Goal: Communication & Community: Answer question/provide support

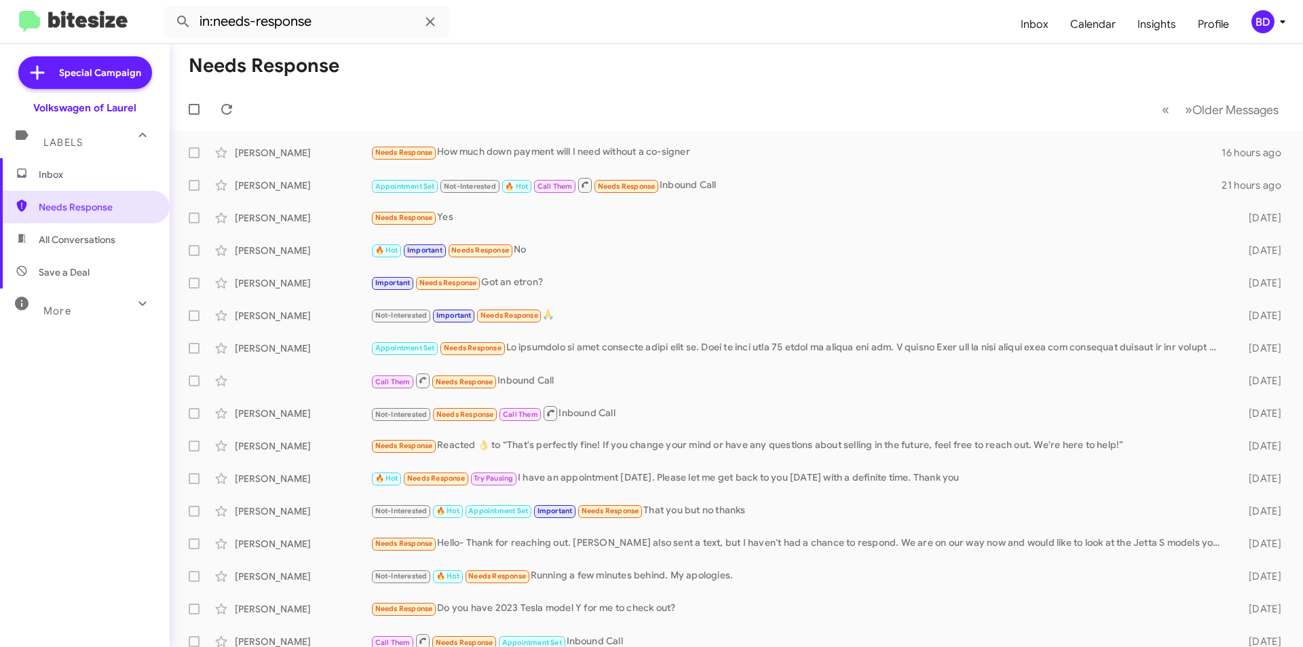
drag, startPoint x: 77, startPoint y: 240, endPoint x: 85, endPoint y: 252, distance: 14.3
click at [77, 240] on span "All Conversations" at bounding box center [77, 240] width 77 height 14
type input "in:all-conversations"
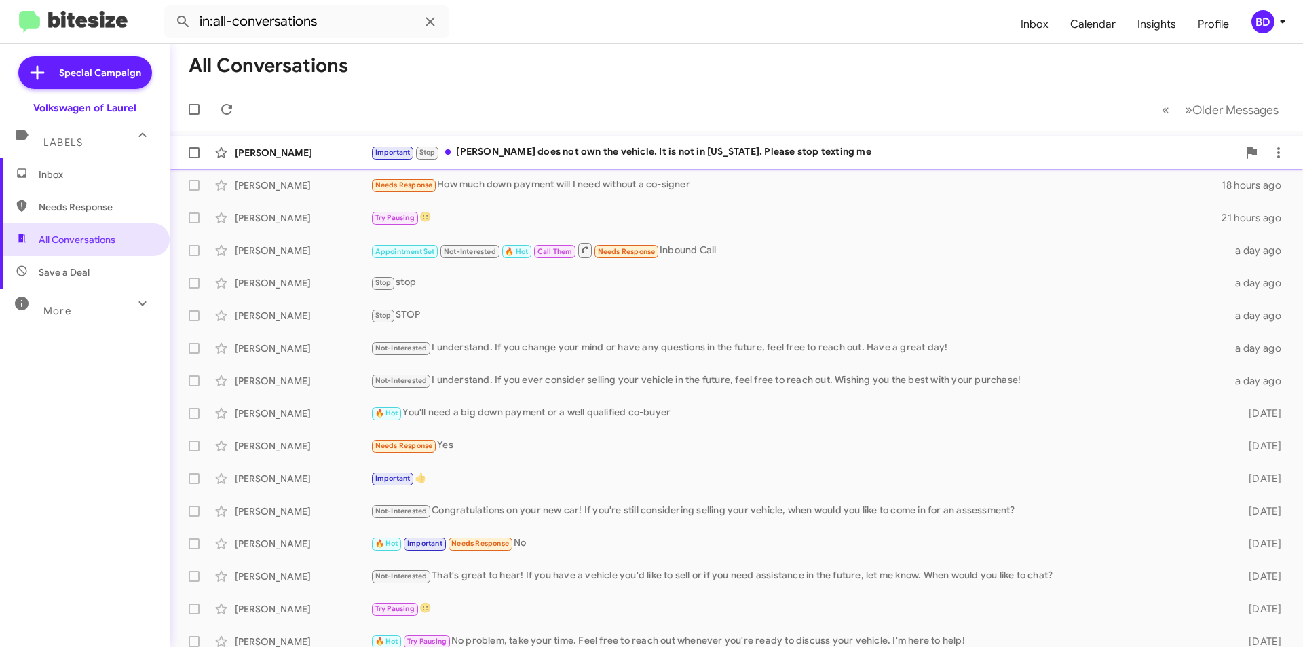
click at [560, 152] on div "Important Stop Mark does not own the vehicle. It is not in Maryland. Please sto…" at bounding box center [804, 153] width 867 height 16
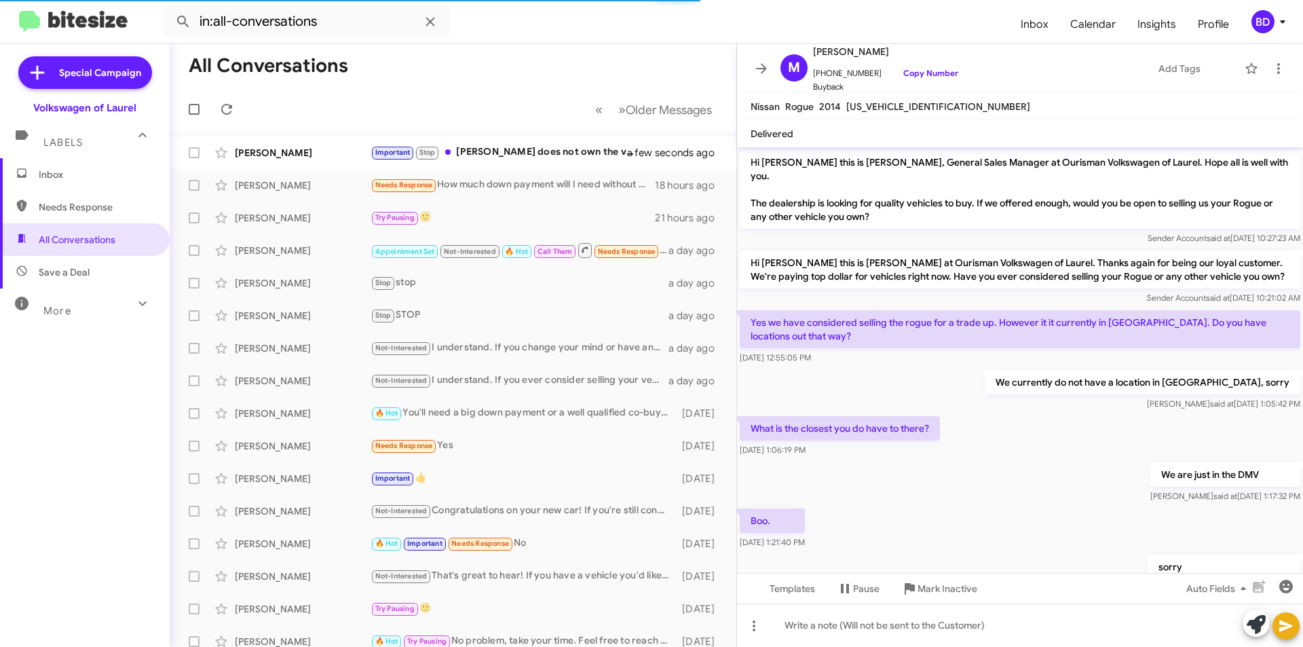
scroll to position [368, 0]
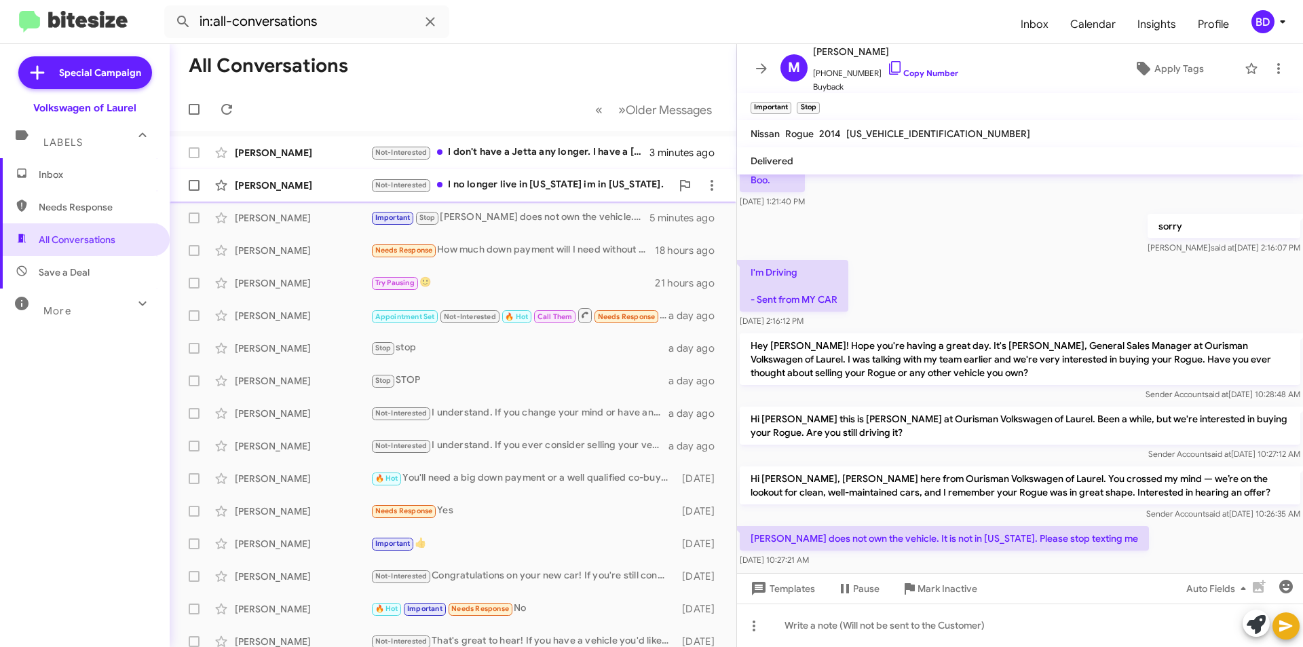
click at [540, 183] on div "Not-Interested I no longer live in Maryland im in Colorado." at bounding box center [521, 185] width 301 height 16
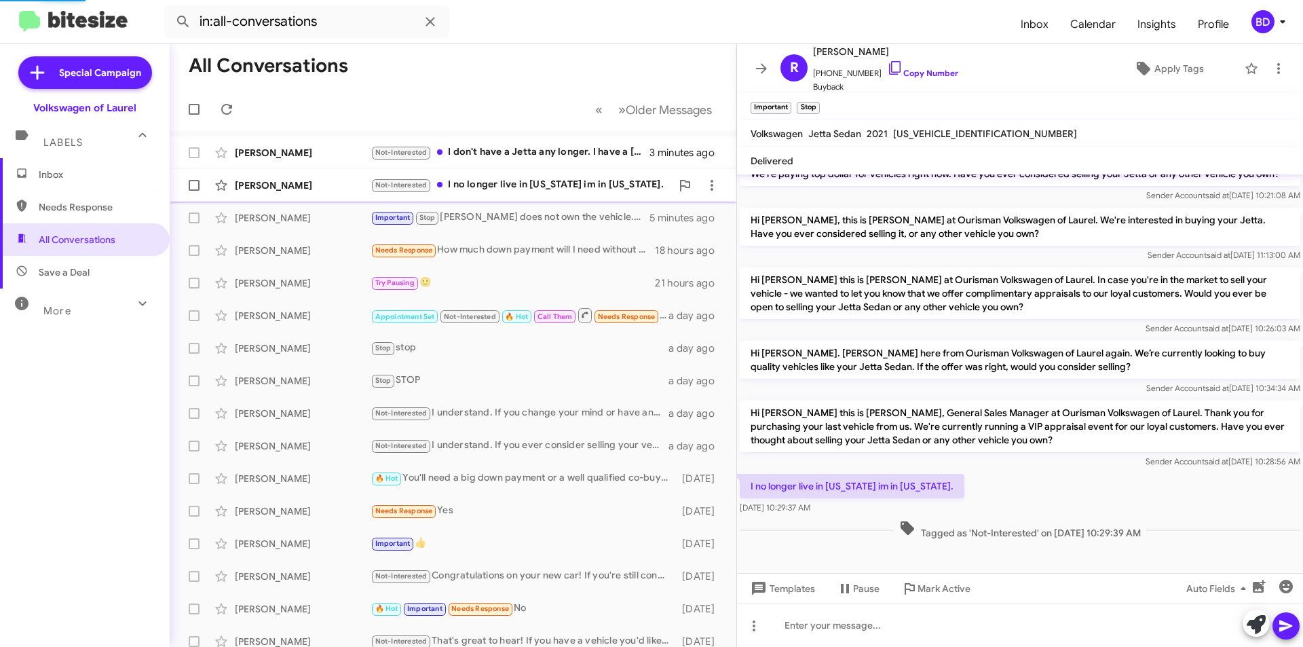
scroll to position [244, 0]
click at [1252, 624] on icon at bounding box center [1256, 624] width 19 height 19
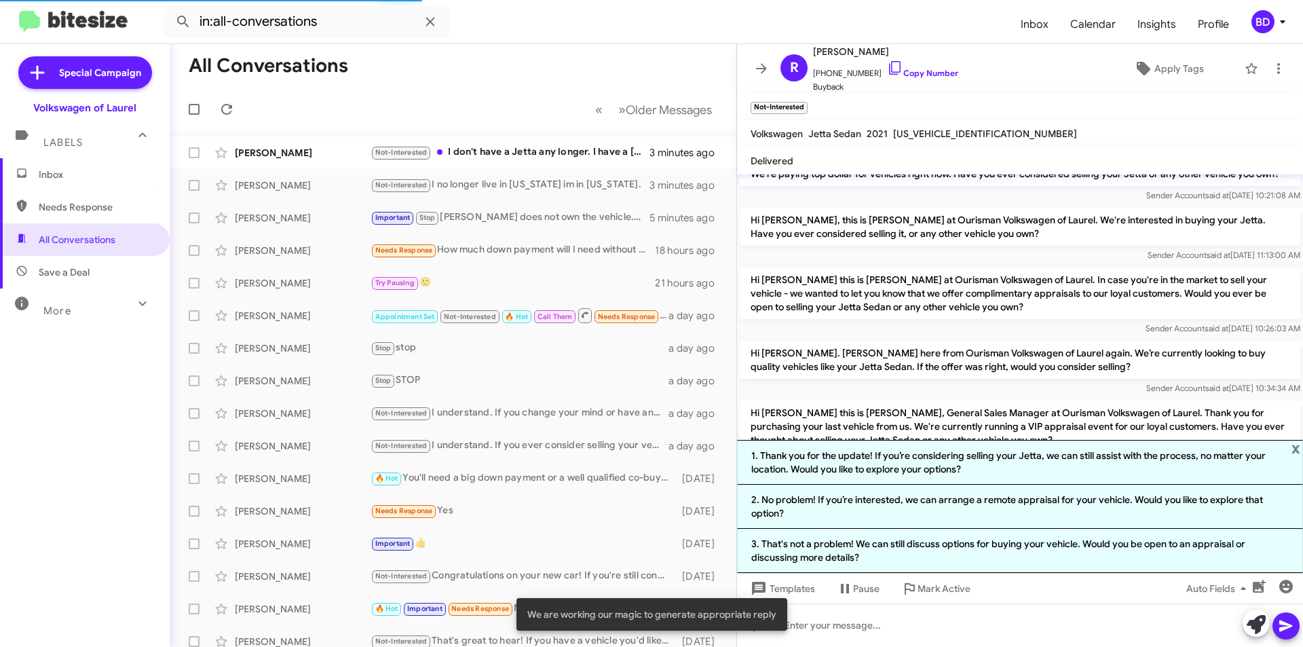
scroll to position [368, 0]
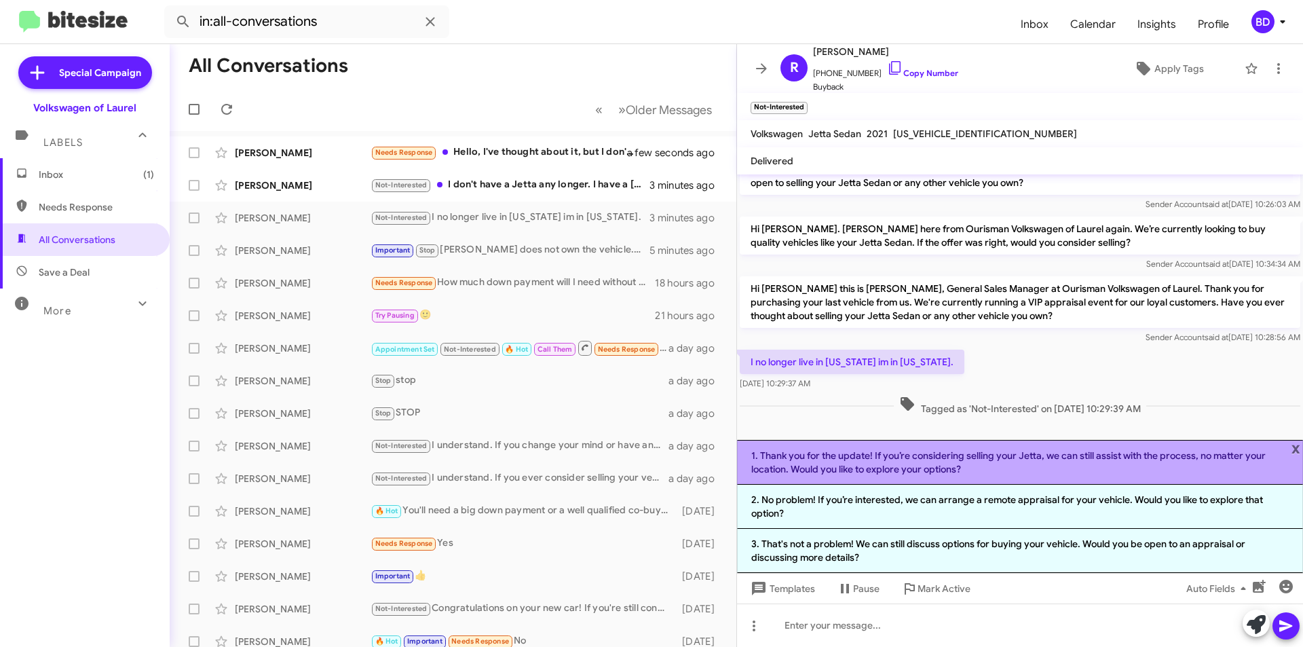
click at [924, 463] on li "1. Thank you for the update! If you’re considering selling your Jetta, we can s…" at bounding box center [1020, 462] width 566 height 45
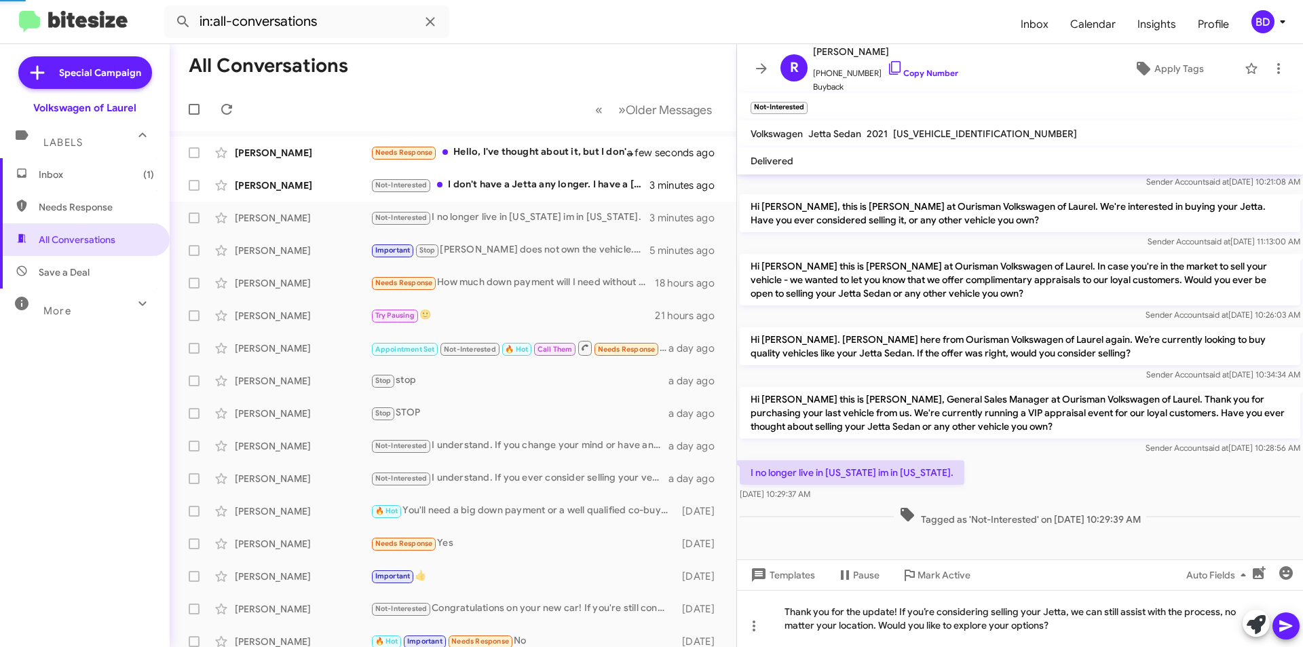
scroll to position [257, 0]
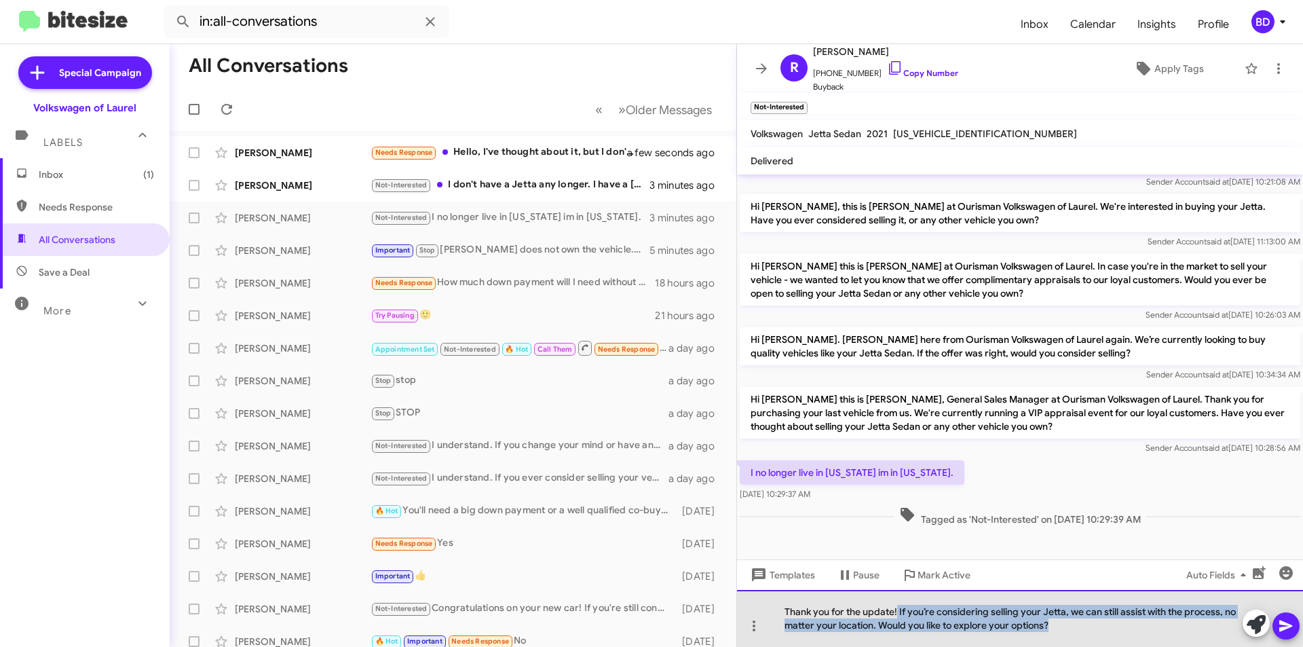
drag, startPoint x: 897, startPoint y: 611, endPoint x: 1067, endPoint y: 629, distance: 171.3
click at [1067, 629] on div "Thank you for the update! If you’re considering selling your Jetta, we can stil…" at bounding box center [1020, 618] width 566 height 57
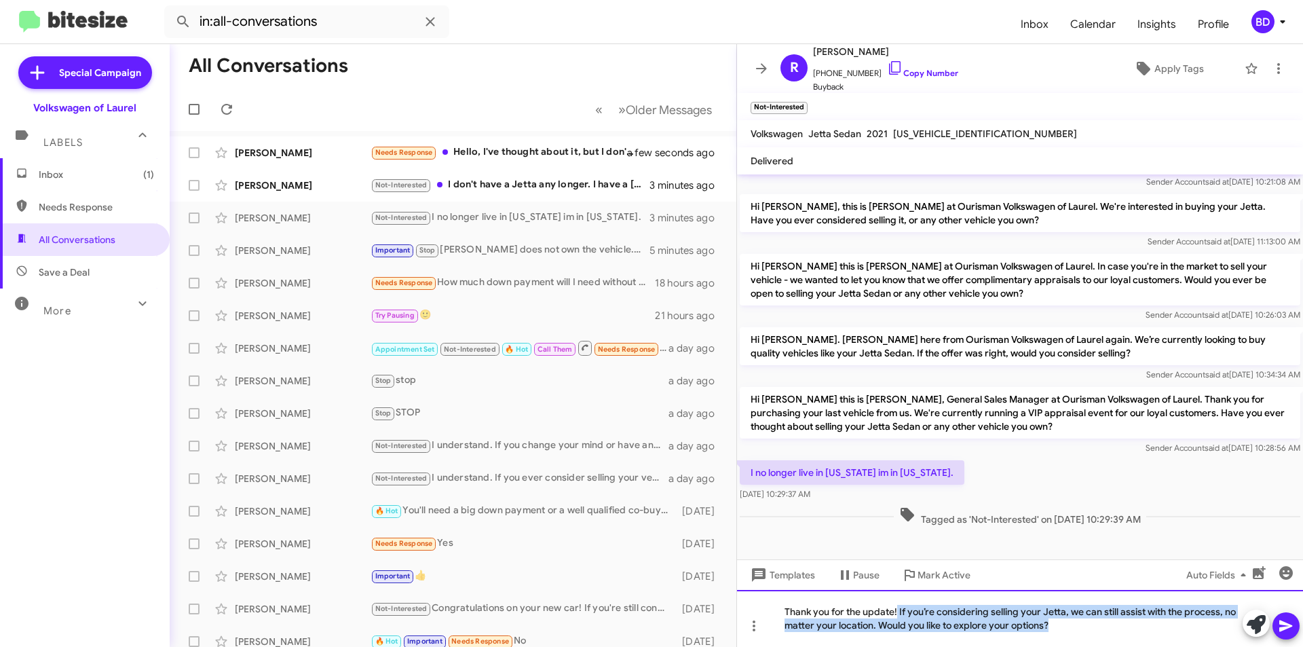
scroll to position [244, 0]
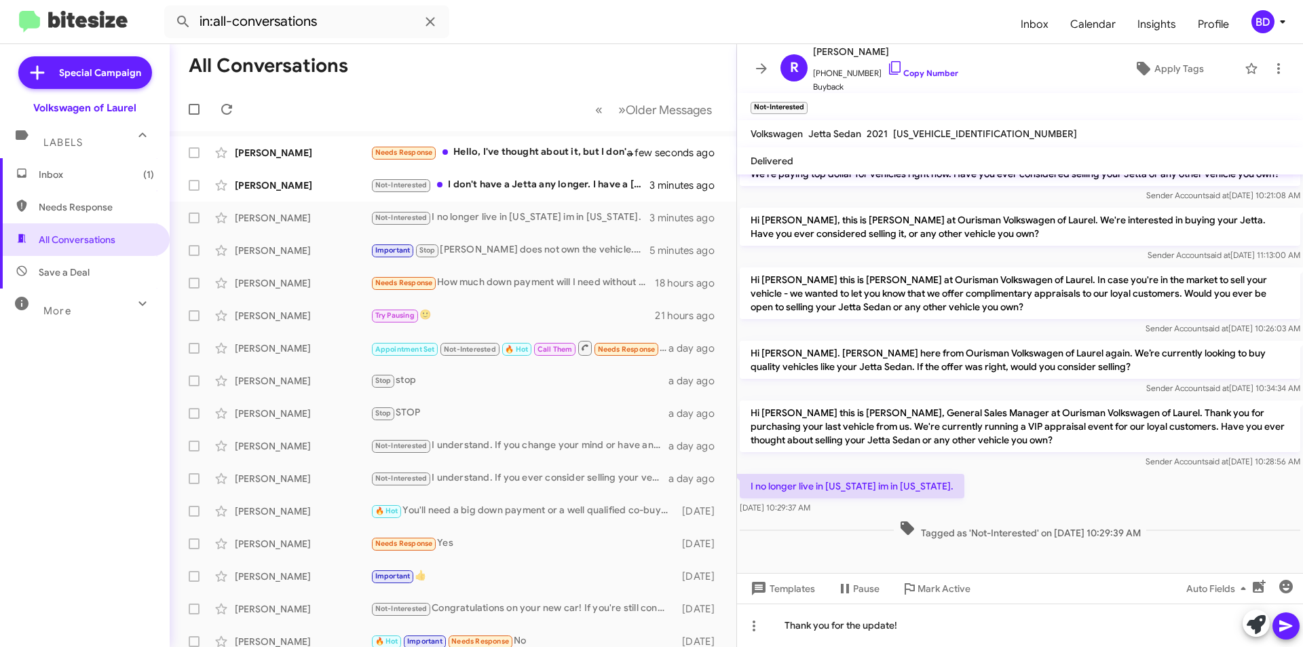
click at [1292, 626] on icon at bounding box center [1285, 626] width 13 height 12
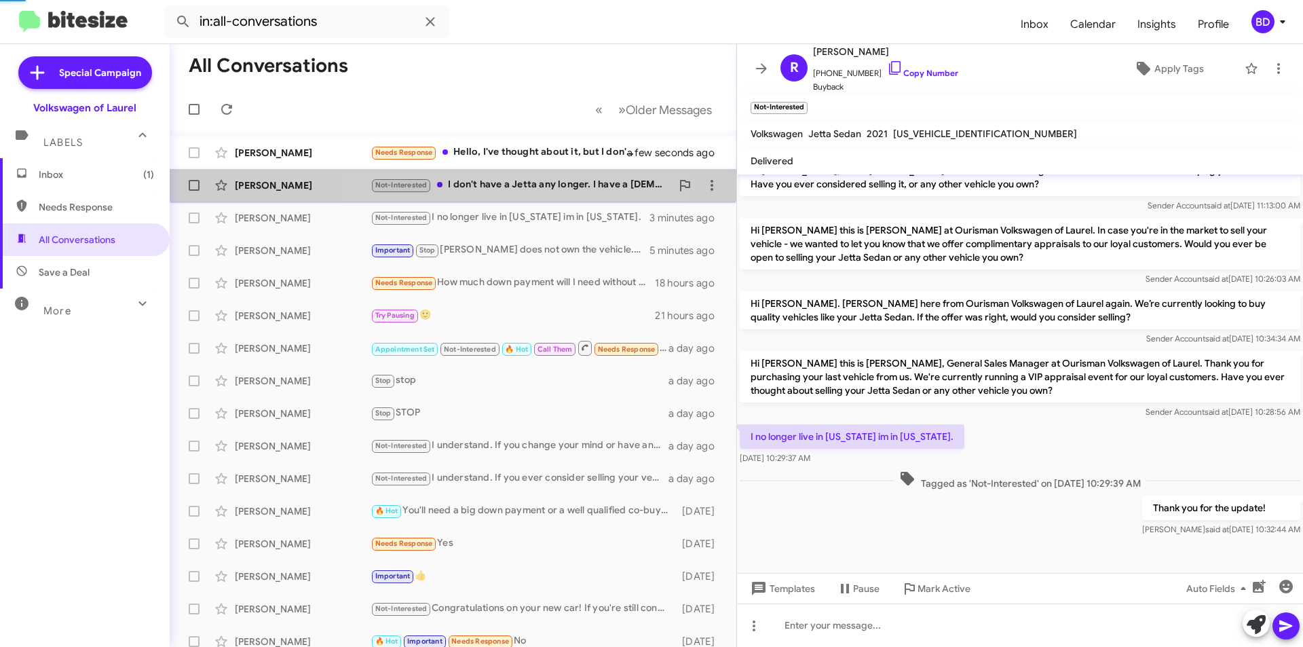
click at [509, 181] on div "Not-Interested I don't have a Jetta any longer. I have a Taos" at bounding box center [521, 185] width 301 height 16
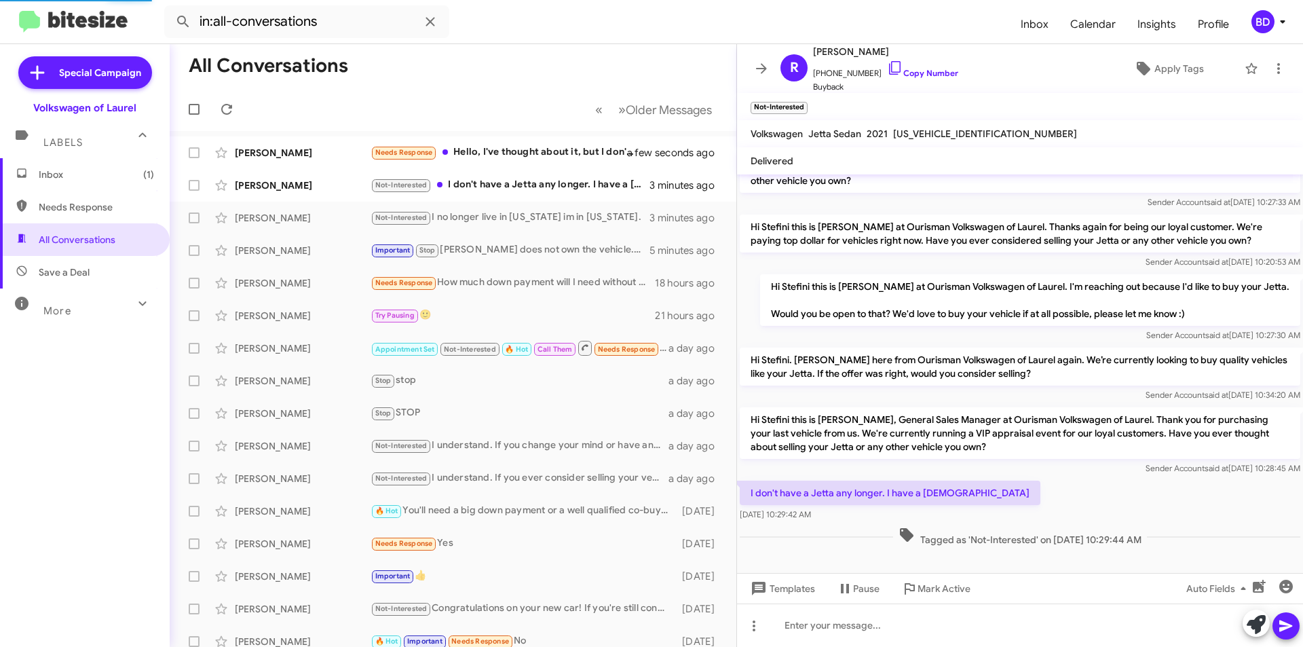
scroll to position [63, 0]
click at [1258, 627] on icon at bounding box center [1256, 624] width 19 height 19
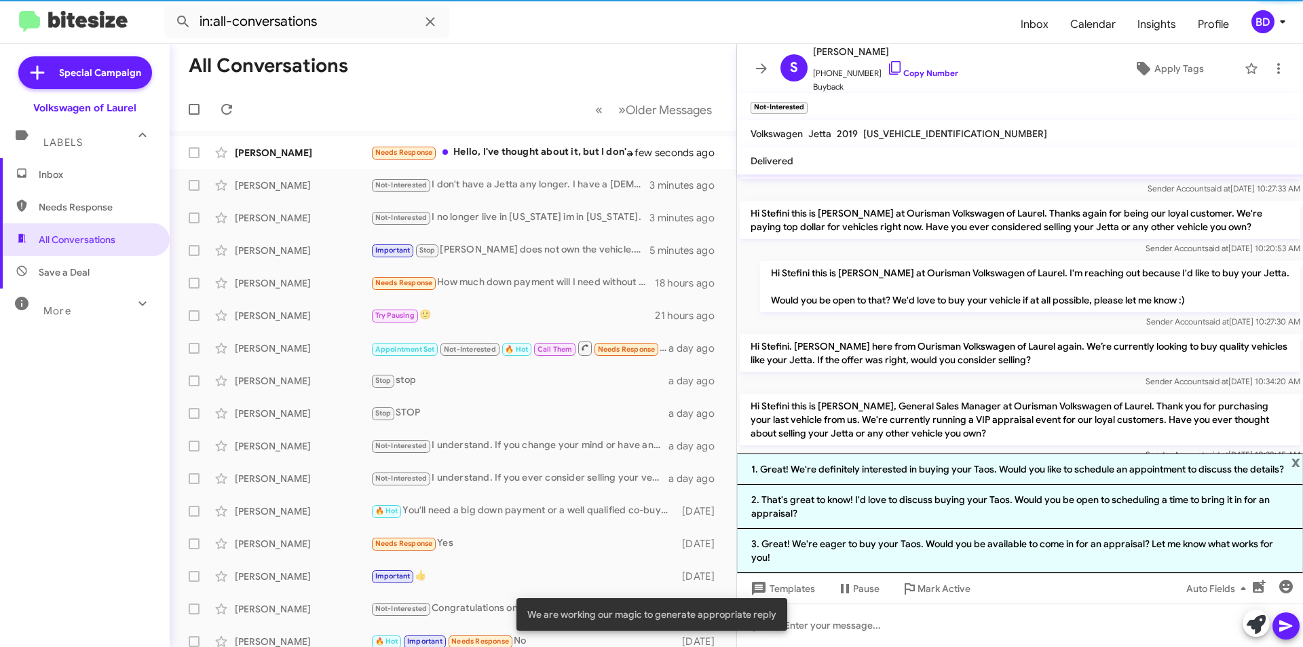
scroll to position [183, 0]
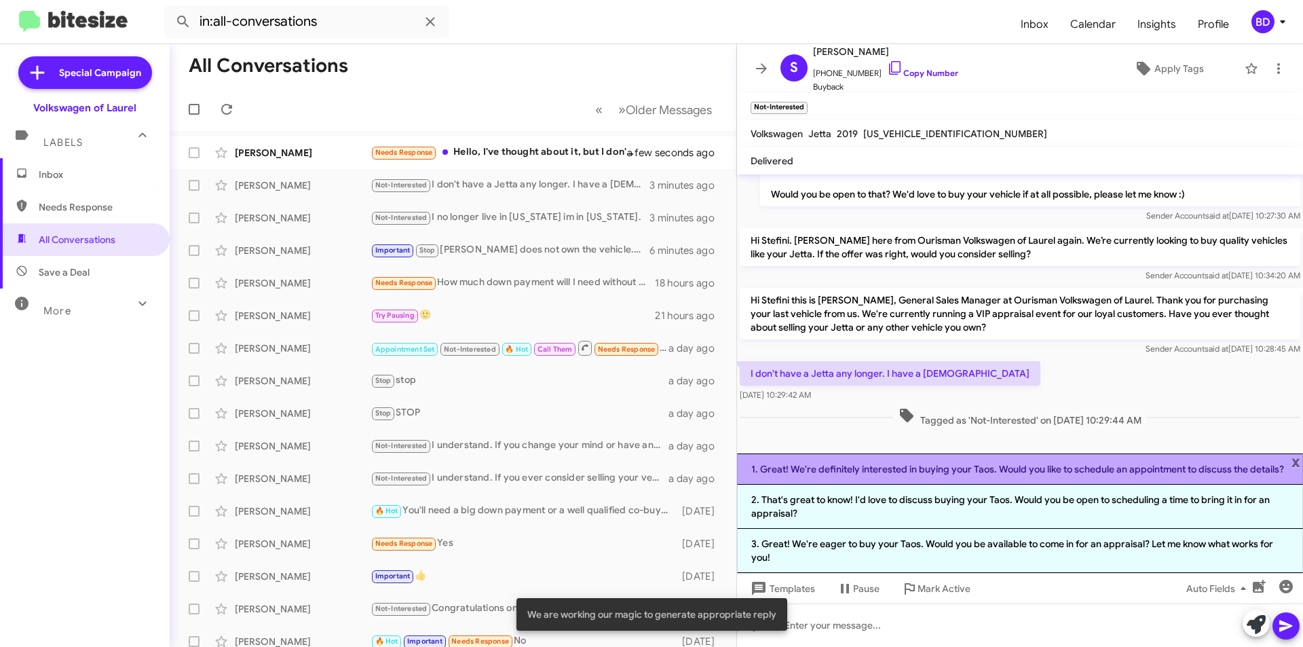
click at [975, 471] on li "1. Great! We're definitely interested in buying your Taos. Would you like to sc…" at bounding box center [1020, 468] width 566 height 31
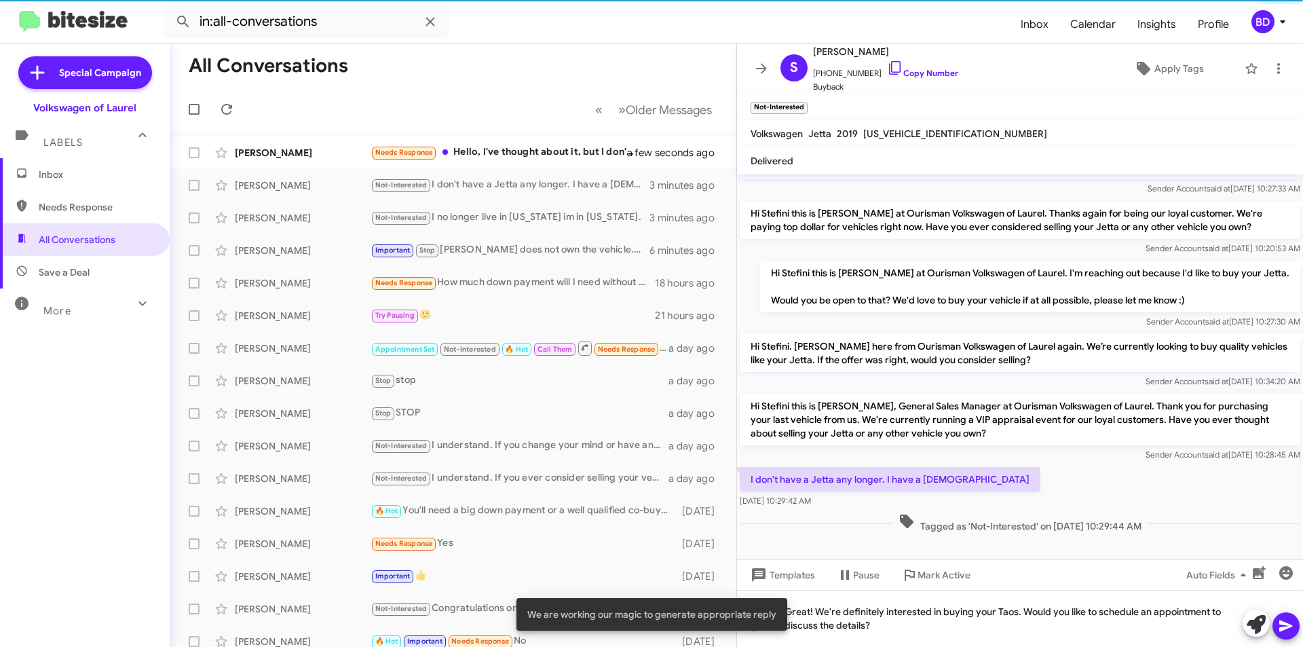
click at [1283, 625] on icon at bounding box center [1286, 626] width 16 height 16
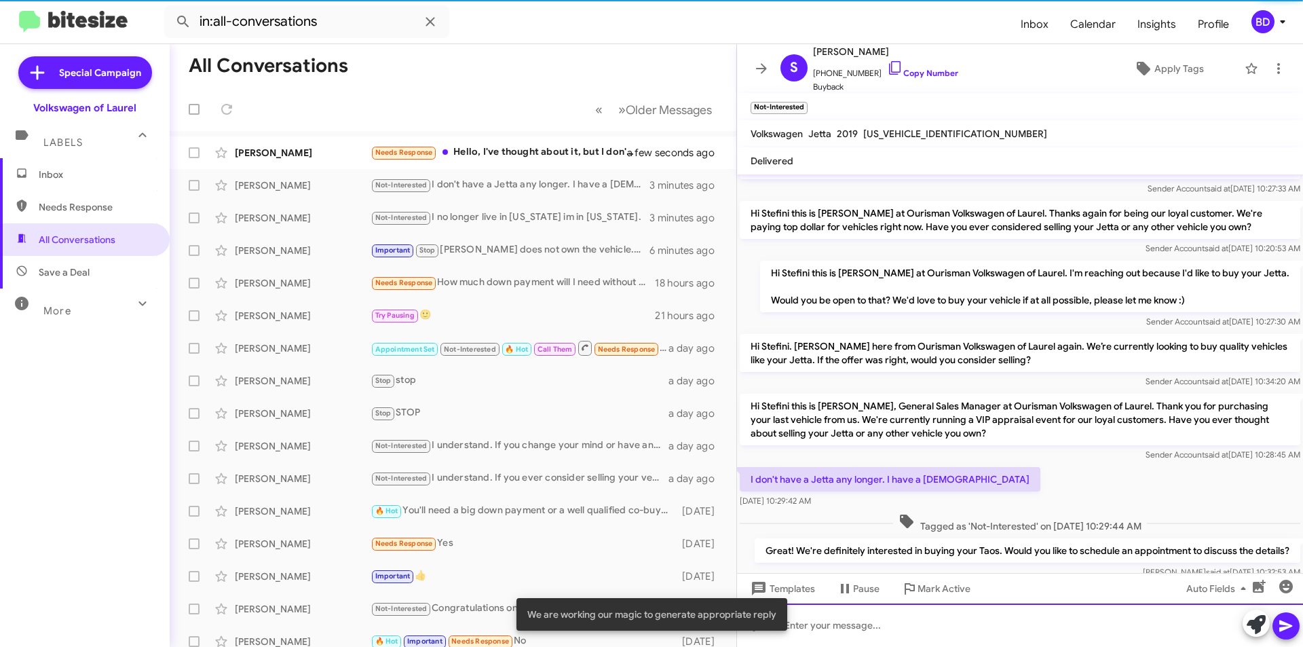
scroll to position [113, 0]
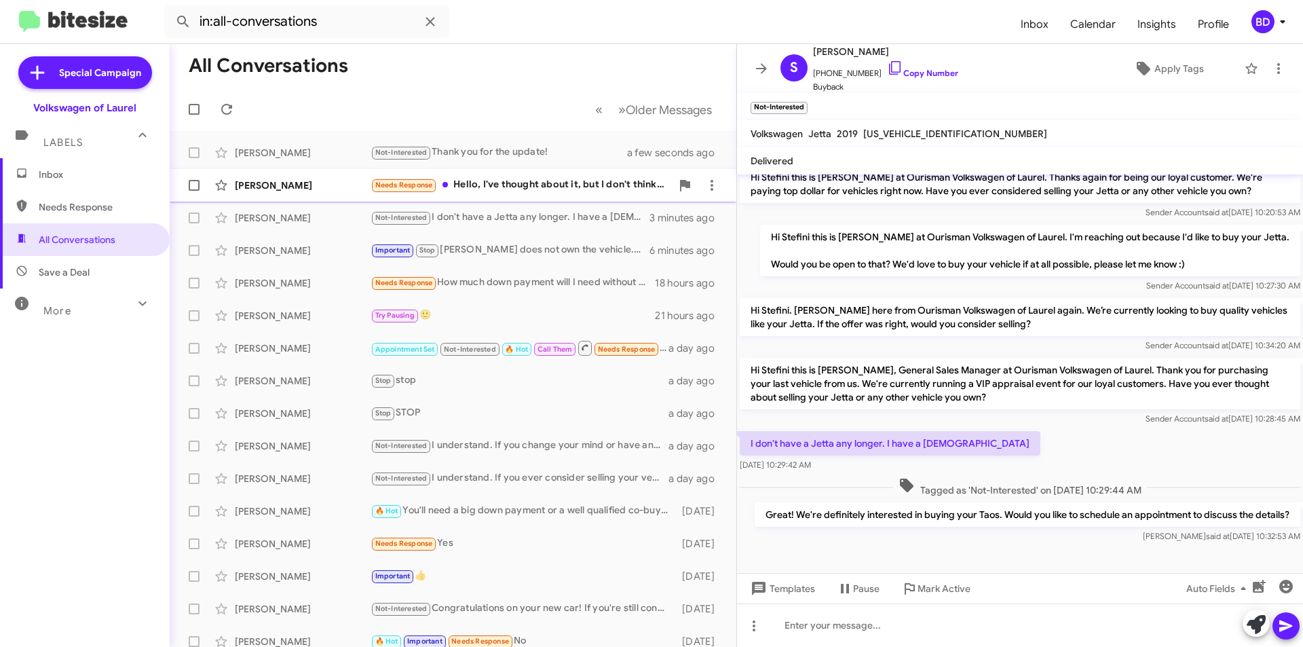
click at [564, 181] on div "Needs Response Hello, I've thought about it, but I don't think I'm going to get…" at bounding box center [521, 185] width 301 height 16
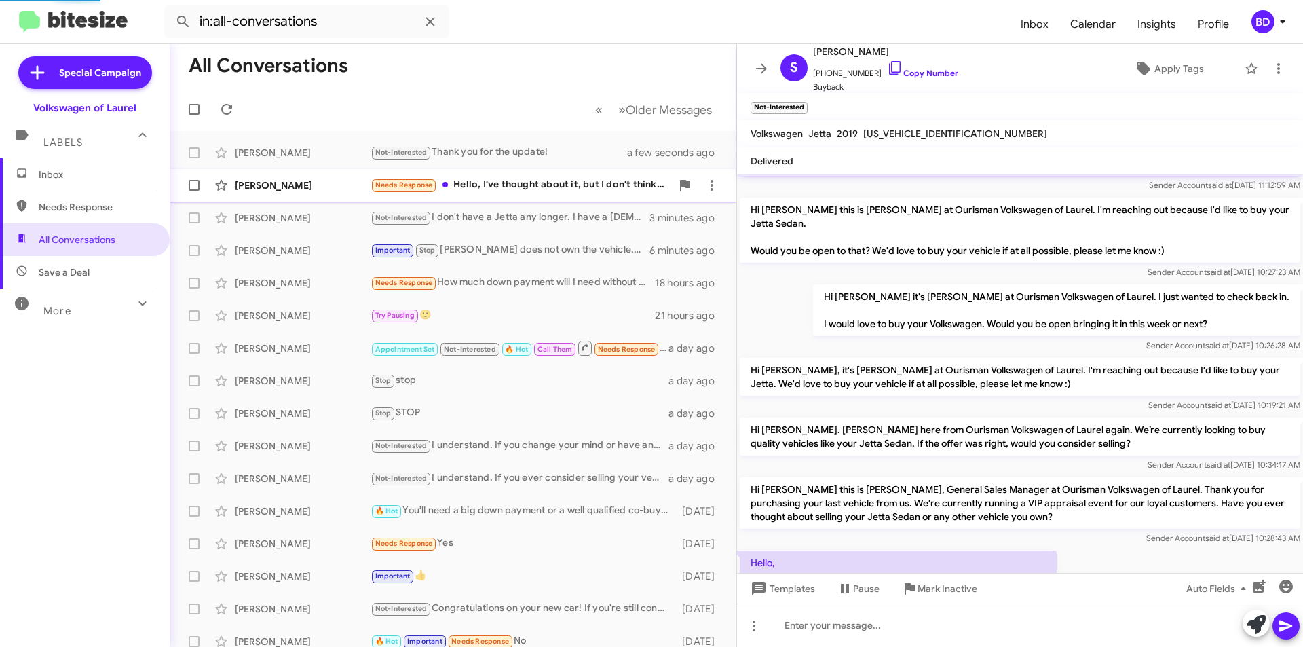
scroll to position [215, 0]
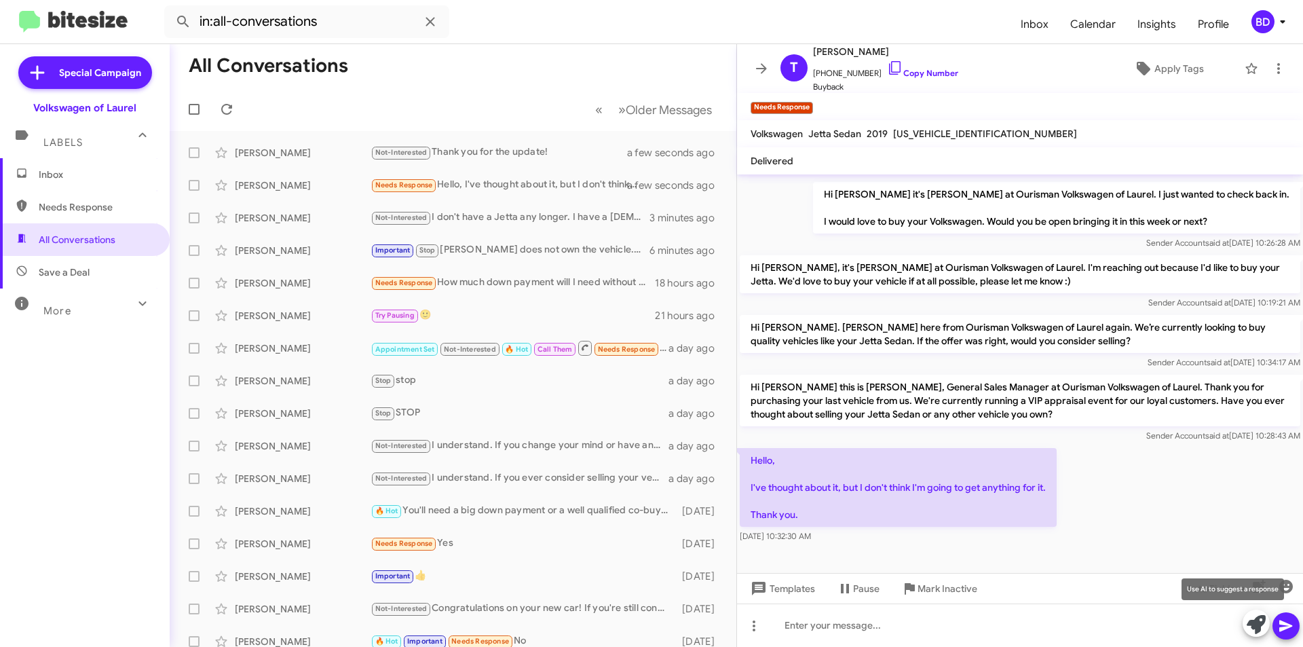
click at [1255, 622] on icon at bounding box center [1256, 624] width 19 height 19
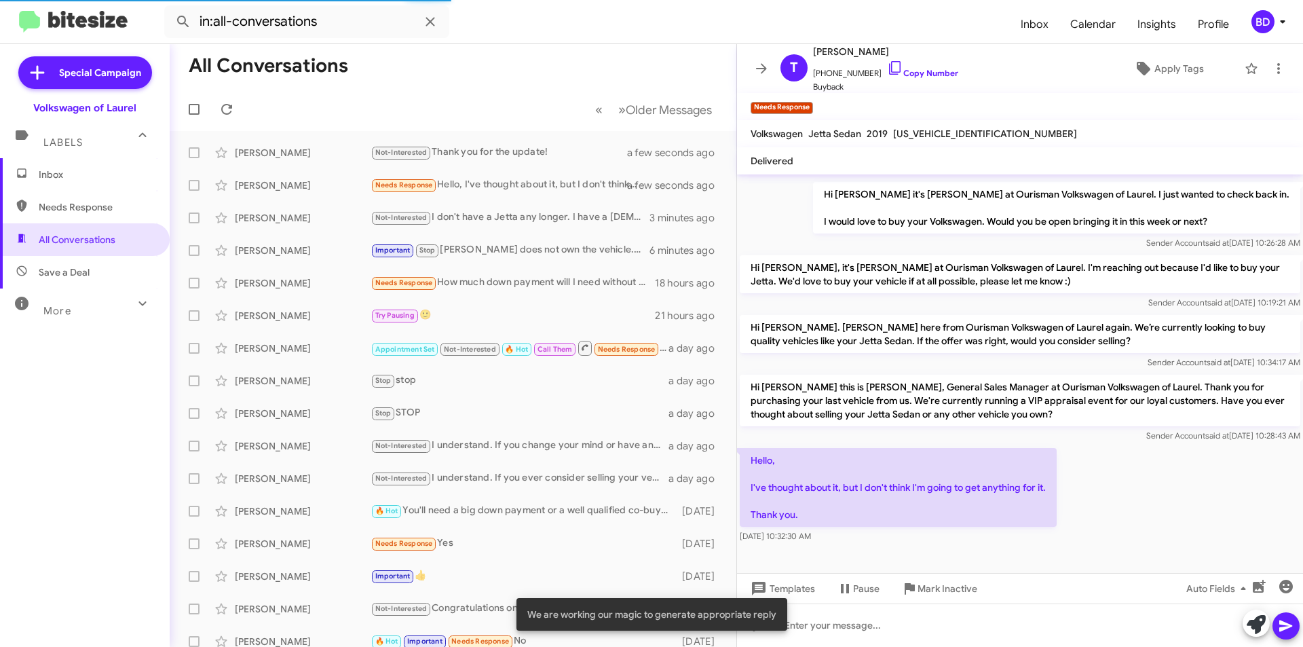
scroll to position [293, 0]
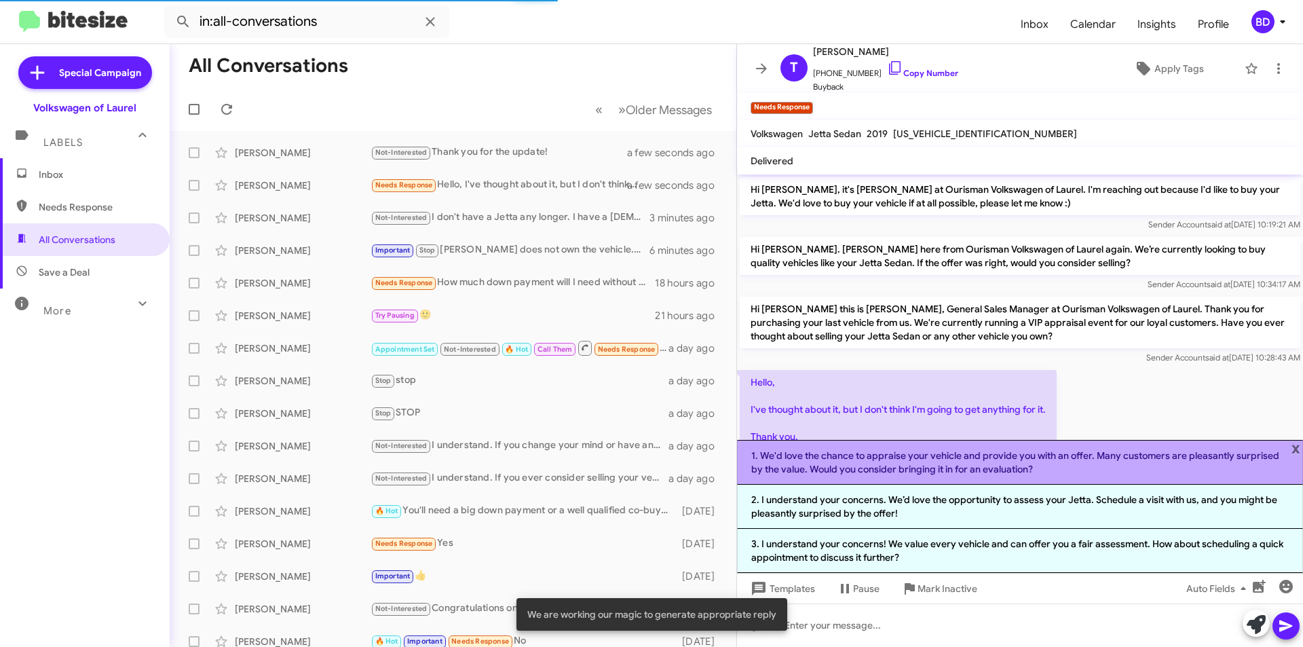
click at [954, 457] on li "1. We'd love the chance to appraise your vehicle and provide you with an offer.…" at bounding box center [1020, 462] width 566 height 45
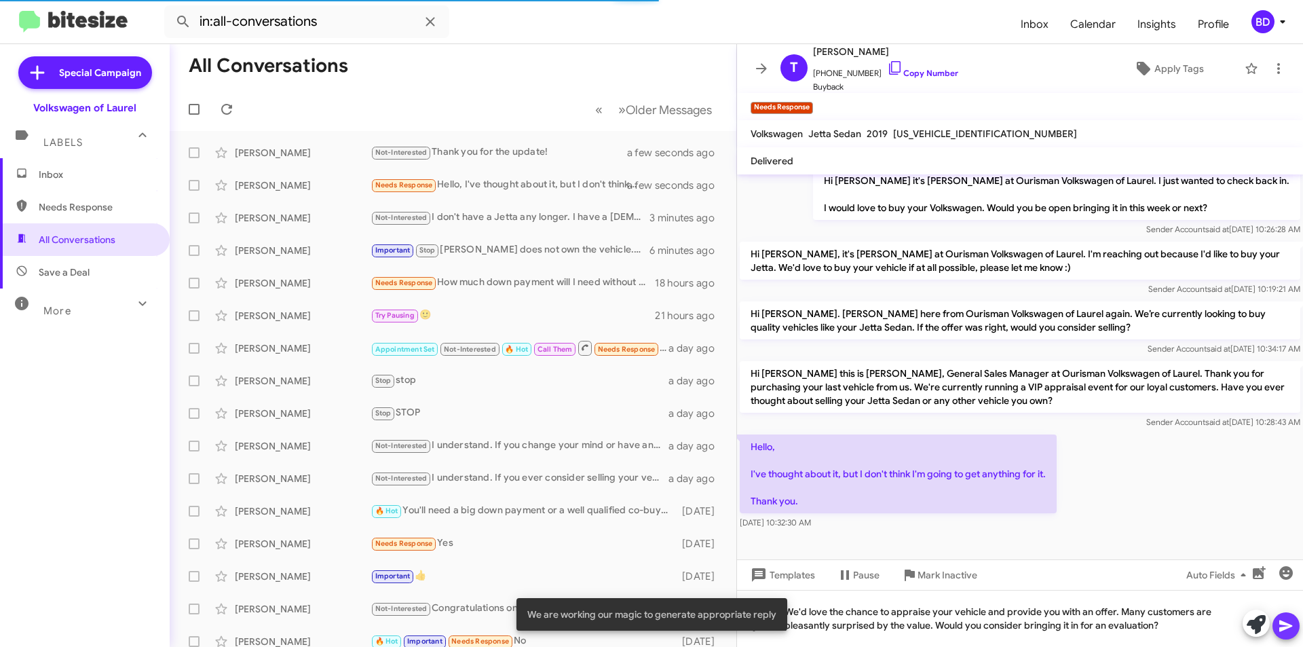
click at [1283, 618] on icon at bounding box center [1286, 626] width 16 height 16
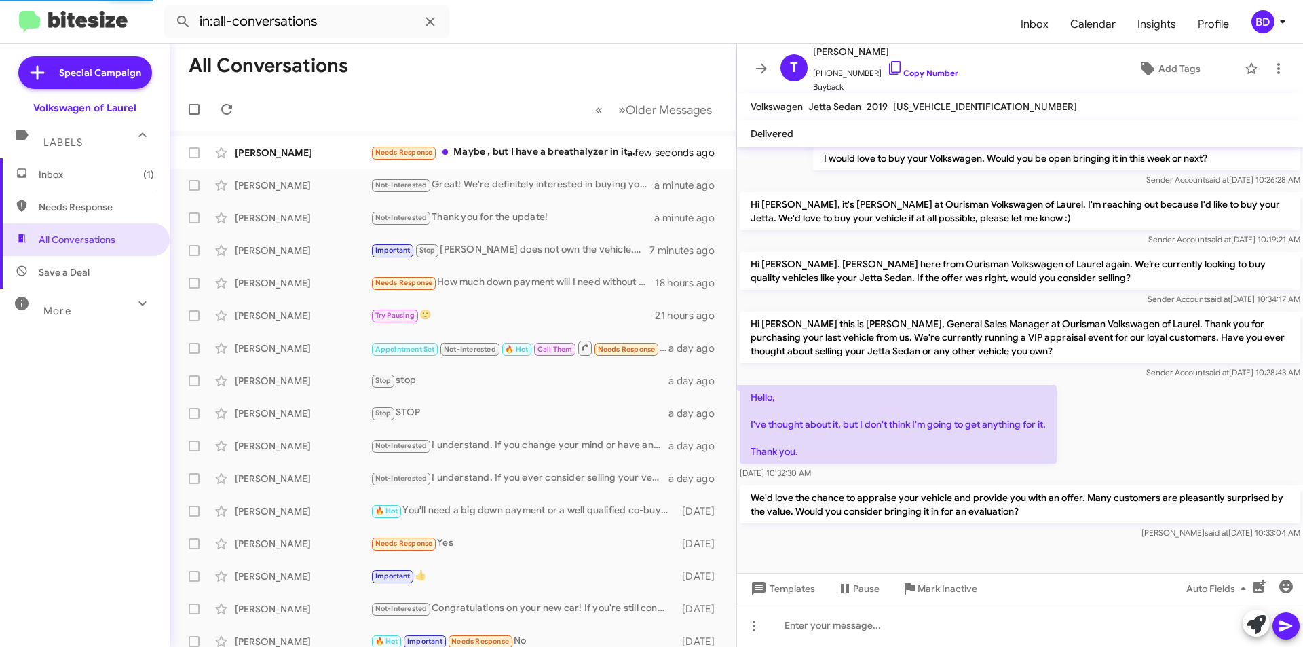
scroll to position [0, 0]
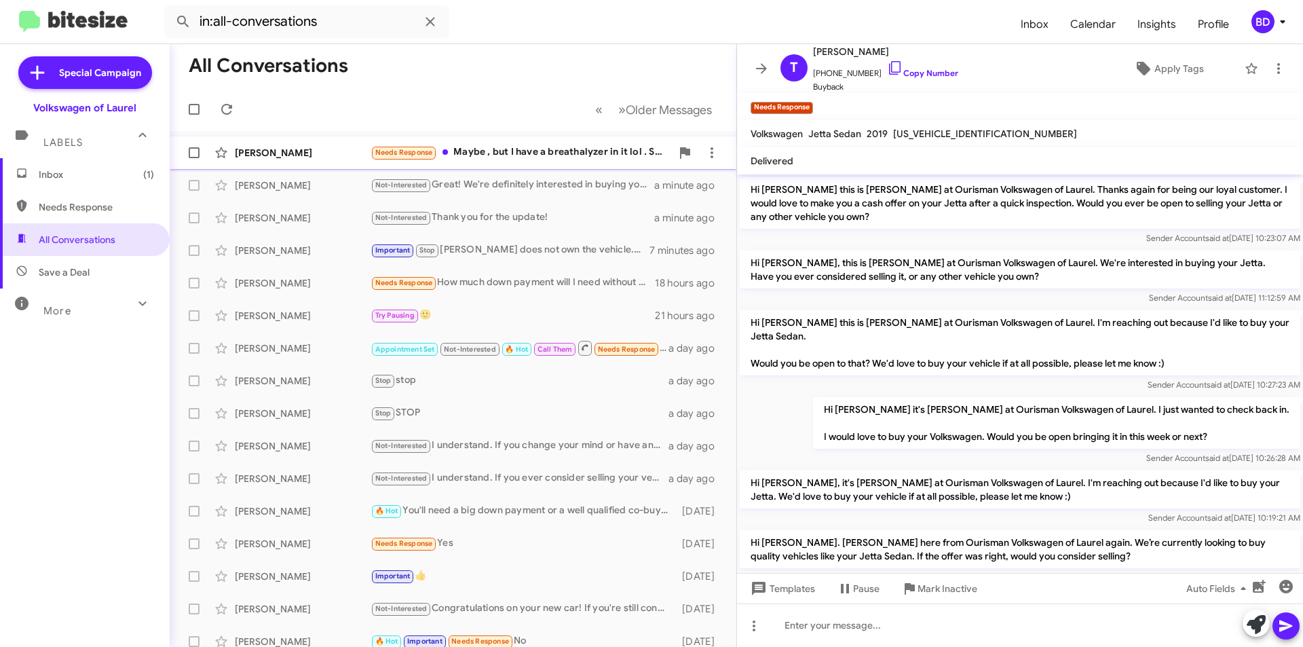
click at [517, 151] on div "Needs Response Maybe , but I have a breathalyzer in it lol . So I don't think y…" at bounding box center [521, 153] width 301 height 16
click at [534, 154] on div "Needs Response Maybe , but I have a breathalyzer in it lol . So I don't think y…" at bounding box center [521, 153] width 301 height 16
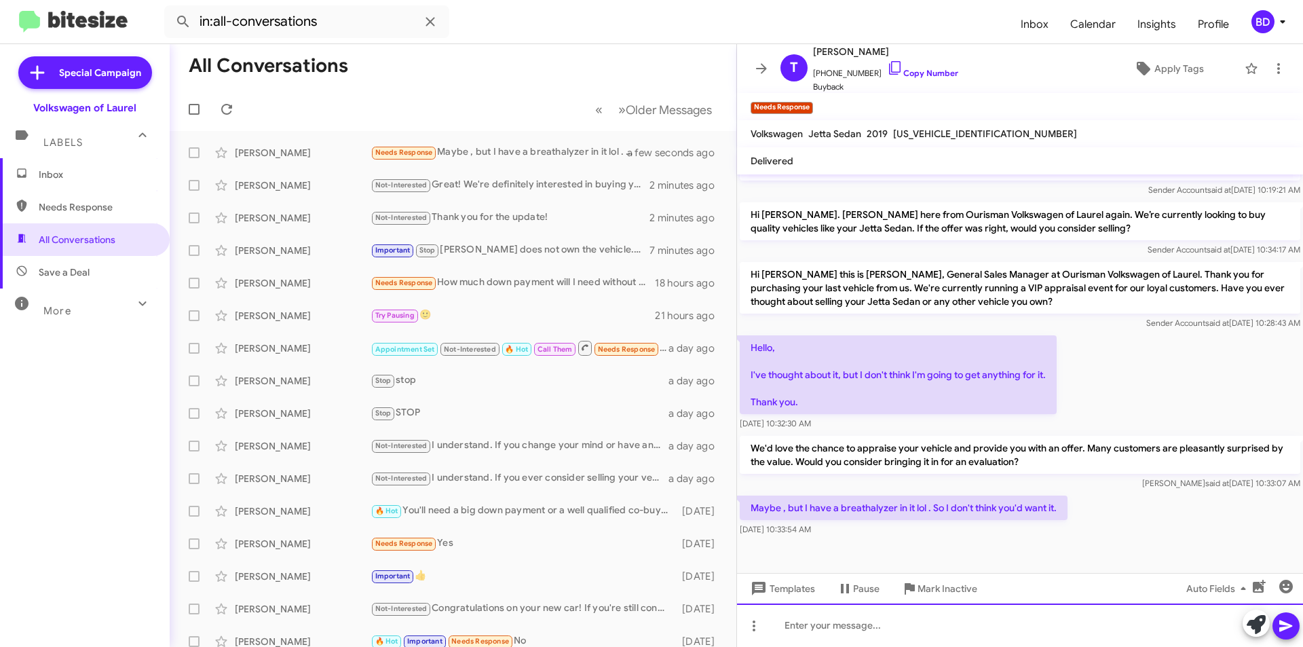
click at [937, 624] on div at bounding box center [1020, 624] width 566 height 43
drag, startPoint x: 1284, startPoint y: 629, endPoint x: 1277, endPoint y: 618, distance: 13.2
click at [1283, 625] on icon at bounding box center [1286, 626] width 16 height 16
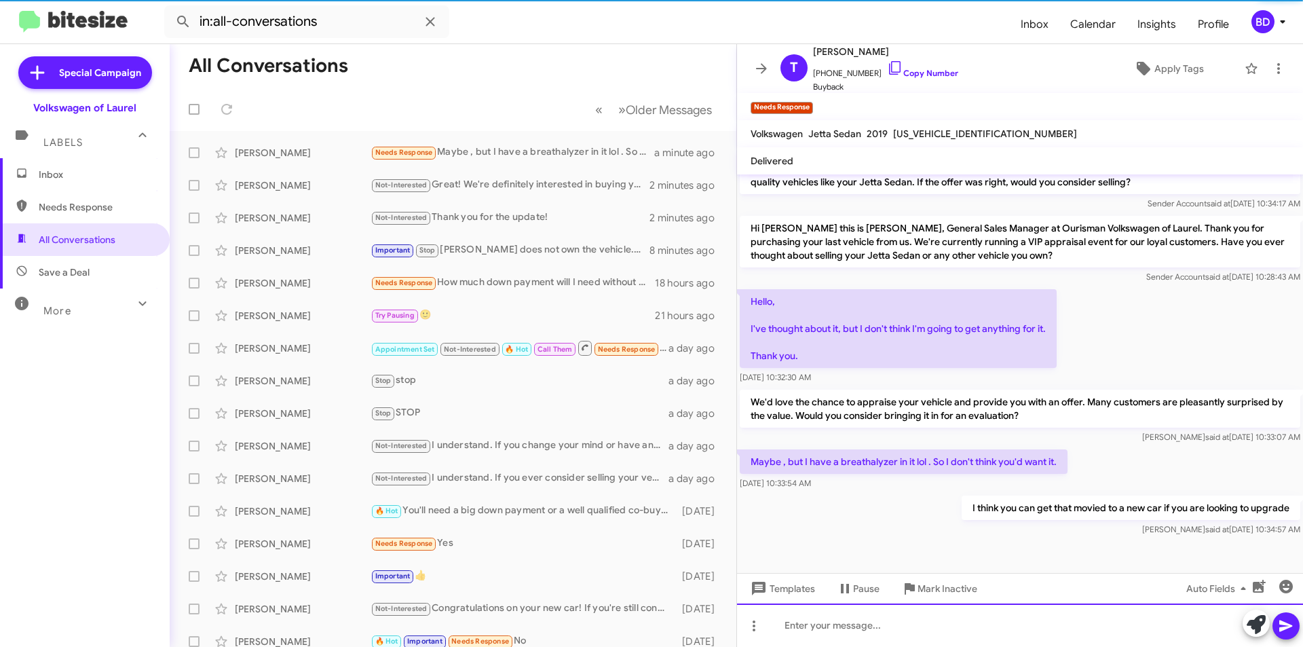
scroll to position [377, 0]
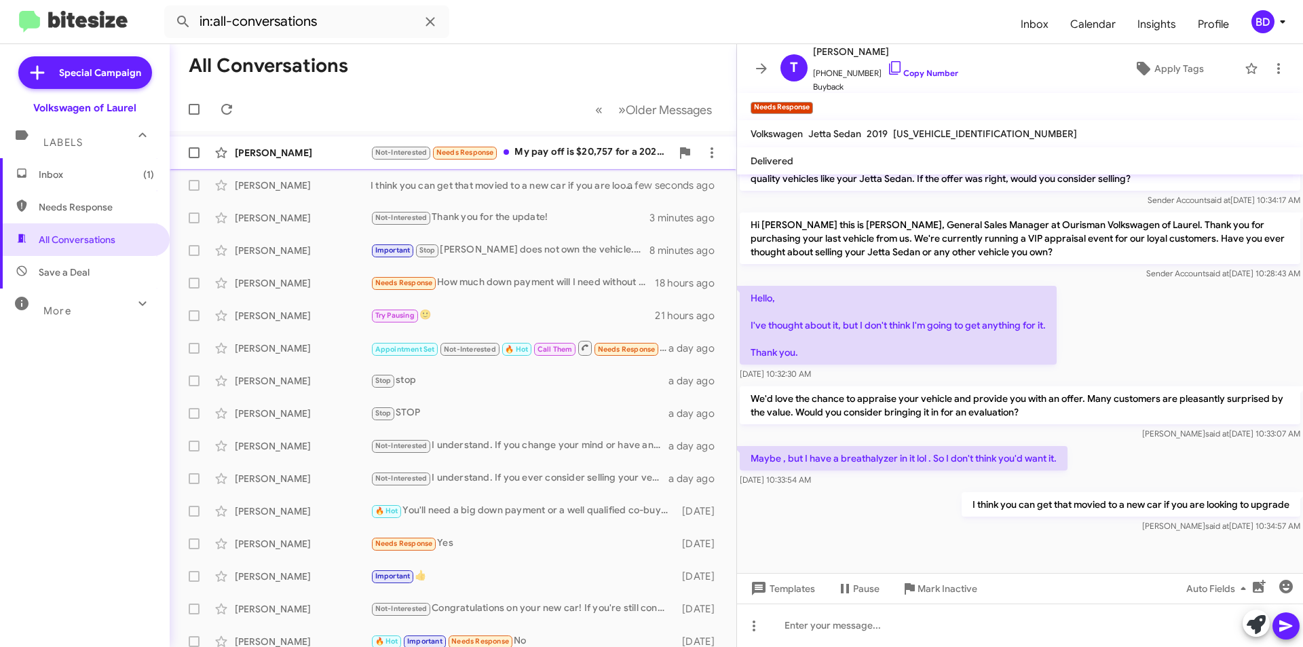
click at [319, 151] on div "[PERSON_NAME]" at bounding box center [303, 153] width 136 height 14
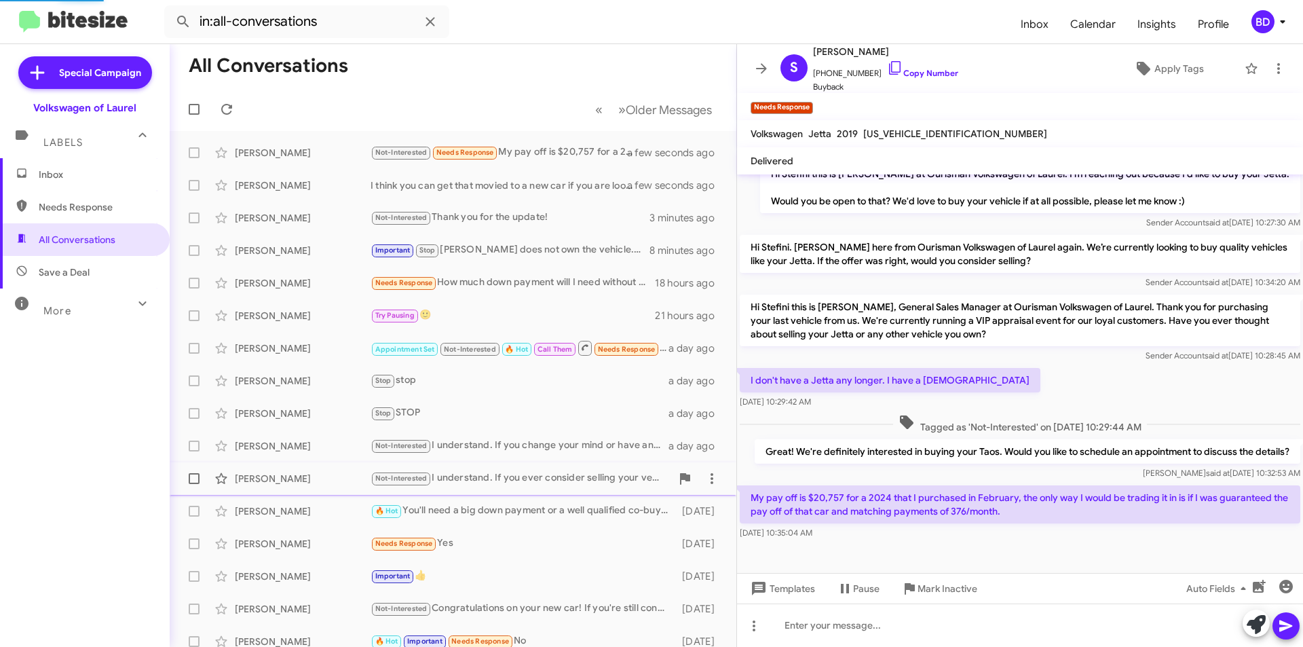
scroll to position [176, 0]
click at [1260, 621] on icon at bounding box center [1256, 624] width 19 height 19
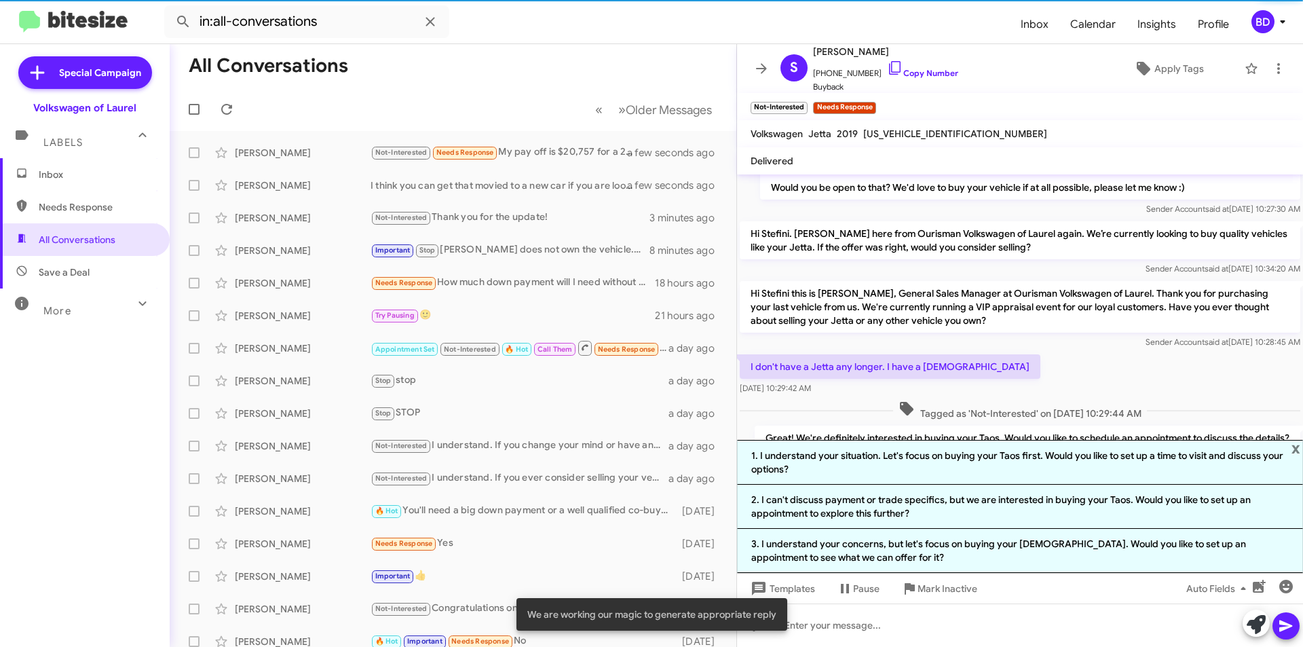
scroll to position [309, 0]
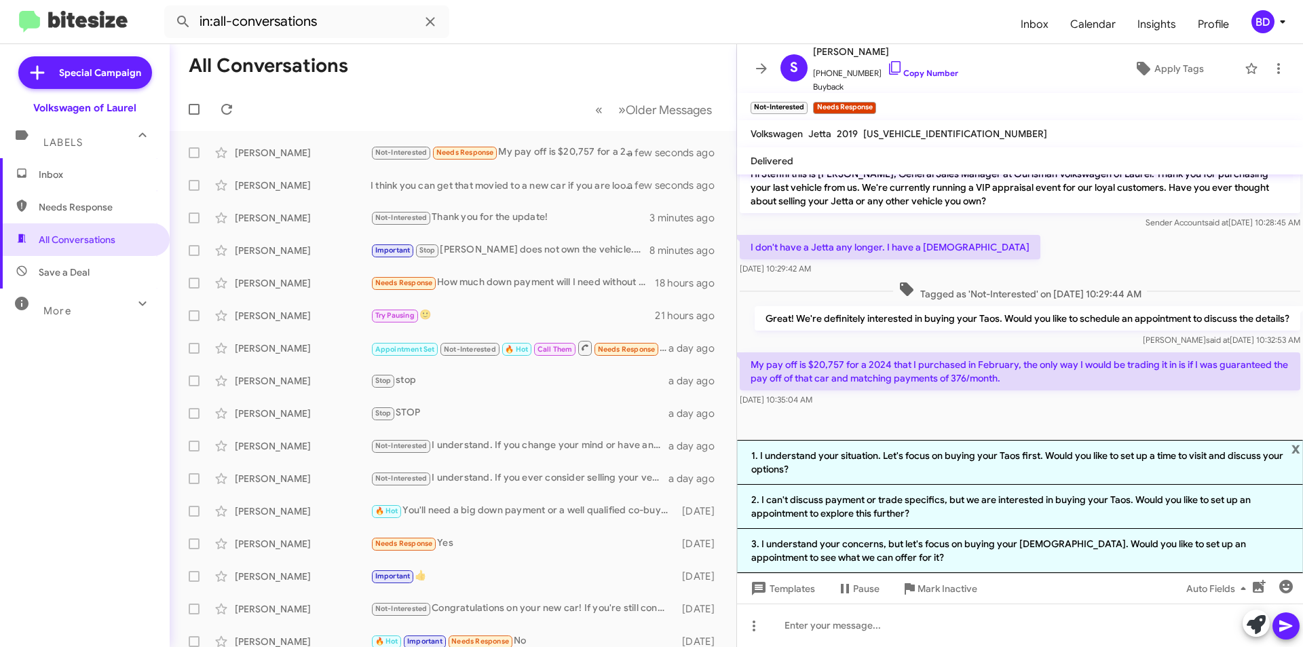
click at [910, 538] on li "3. I understand your concerns, but let's focus on buying your Taos. Would you l…" at bounding box center [1020, 551] width 566 height 44
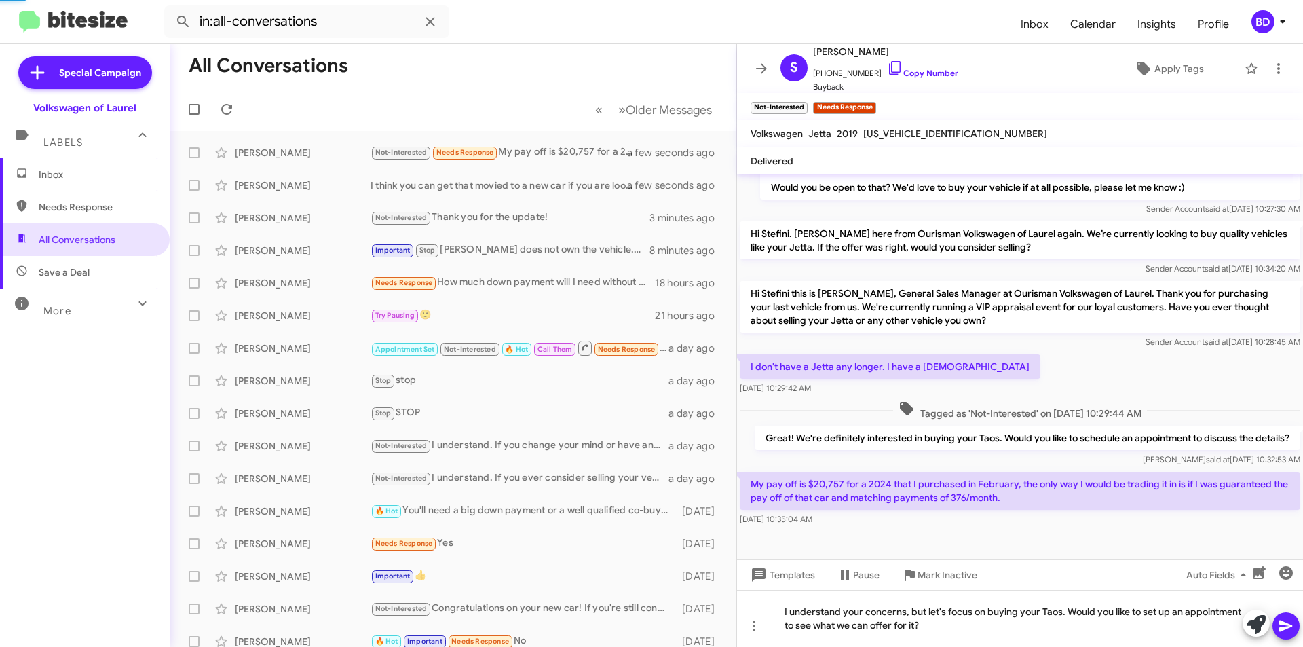
scroll to position [189, 0]
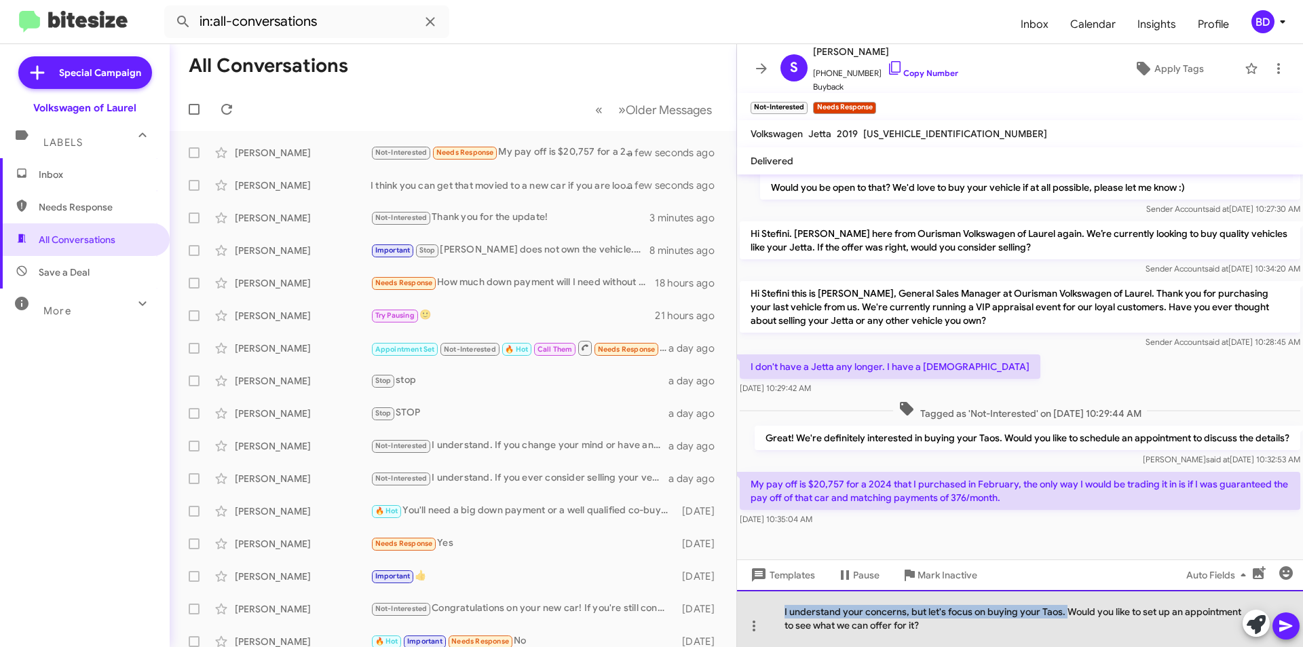
drag, startPoint x: 787, startPoint y: 612, endPoint x: 1066, endPoint y: 607, distance: 279.0
click at [1066, 607] on div "I understand your concerns, but let's focus on buying your Taos. Would you like…" at bounding box center [1020, 618] width 566 height 57
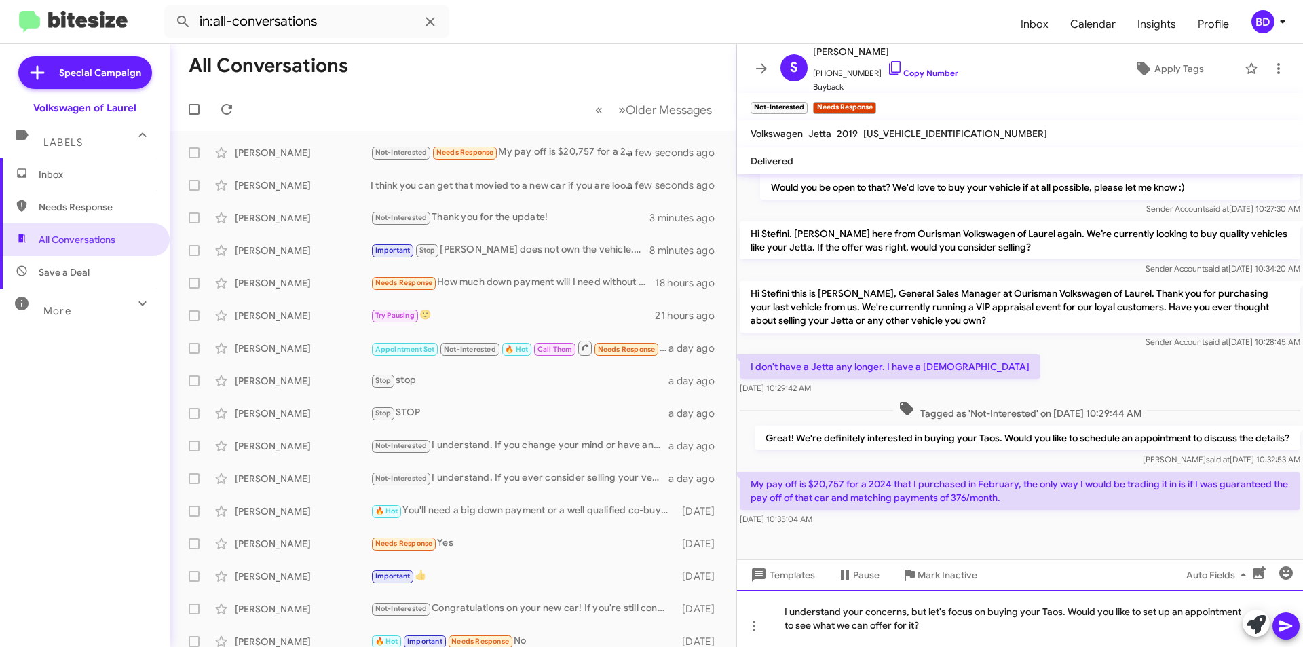
scroll to position [176, 0]
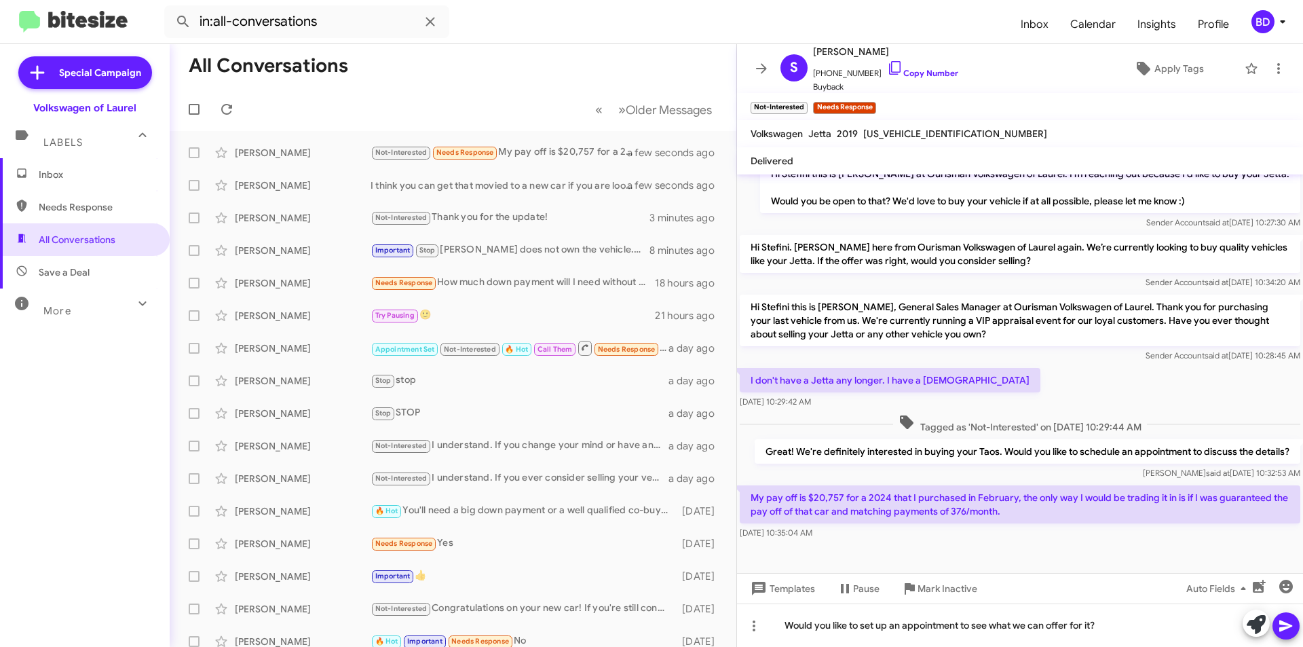
click at [1294, 626] on button at bounding box center [1286, 625] width 27 height 27
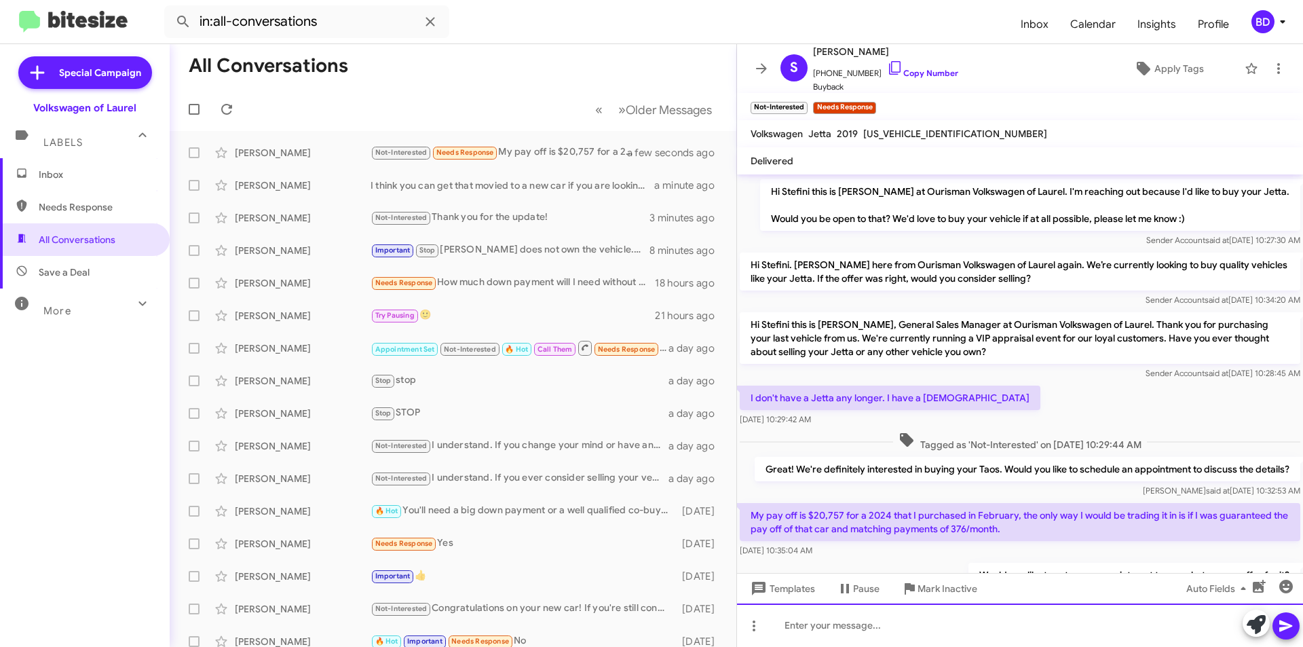
scroll to position [225, 0]
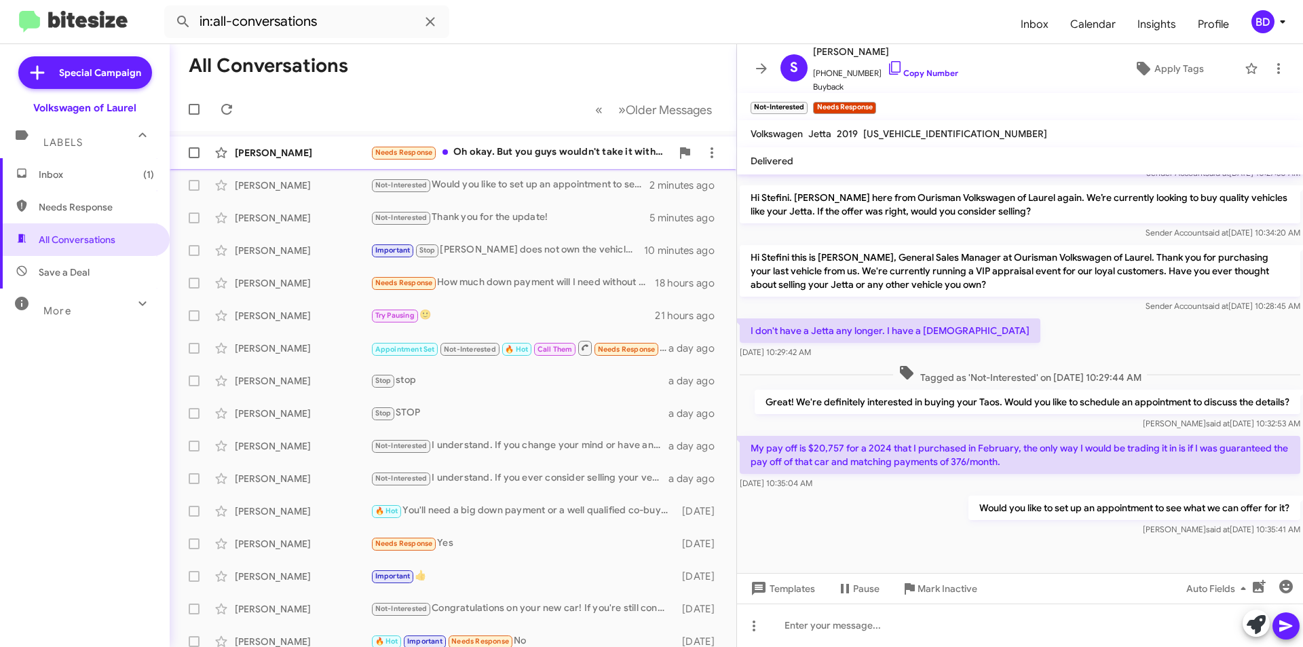
click at [581, 152] on div "Needs Response Oh okay. But you guys wouldn't take it with the problems it has …" at bounding box center [521, 153] width 301 height 16
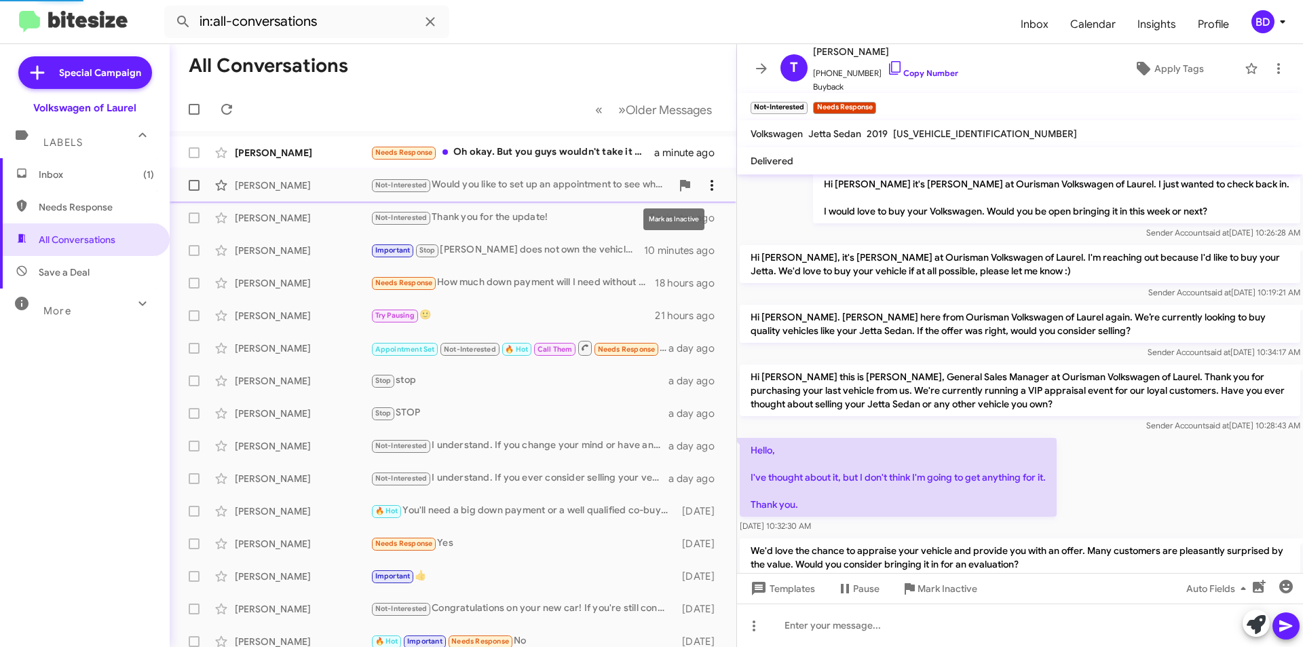
scroll to position [427, 0]
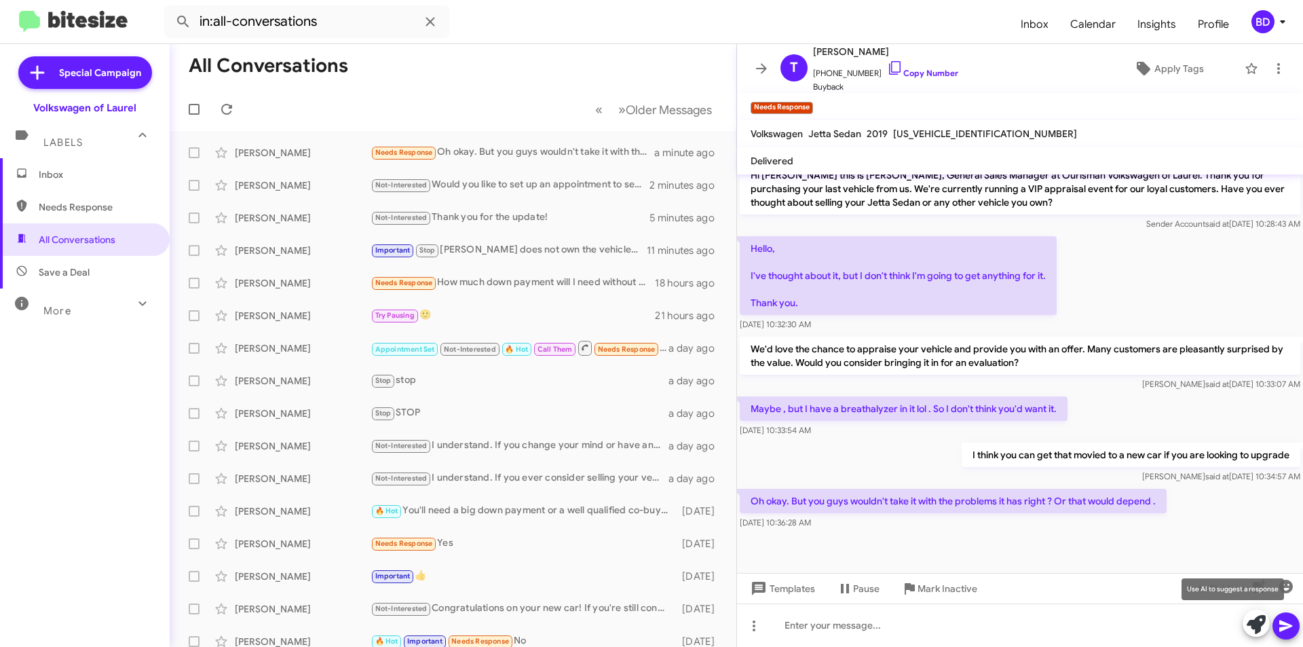
click at [1257, 621] on icon at bounding box center [1256, 624] width 19 height 19
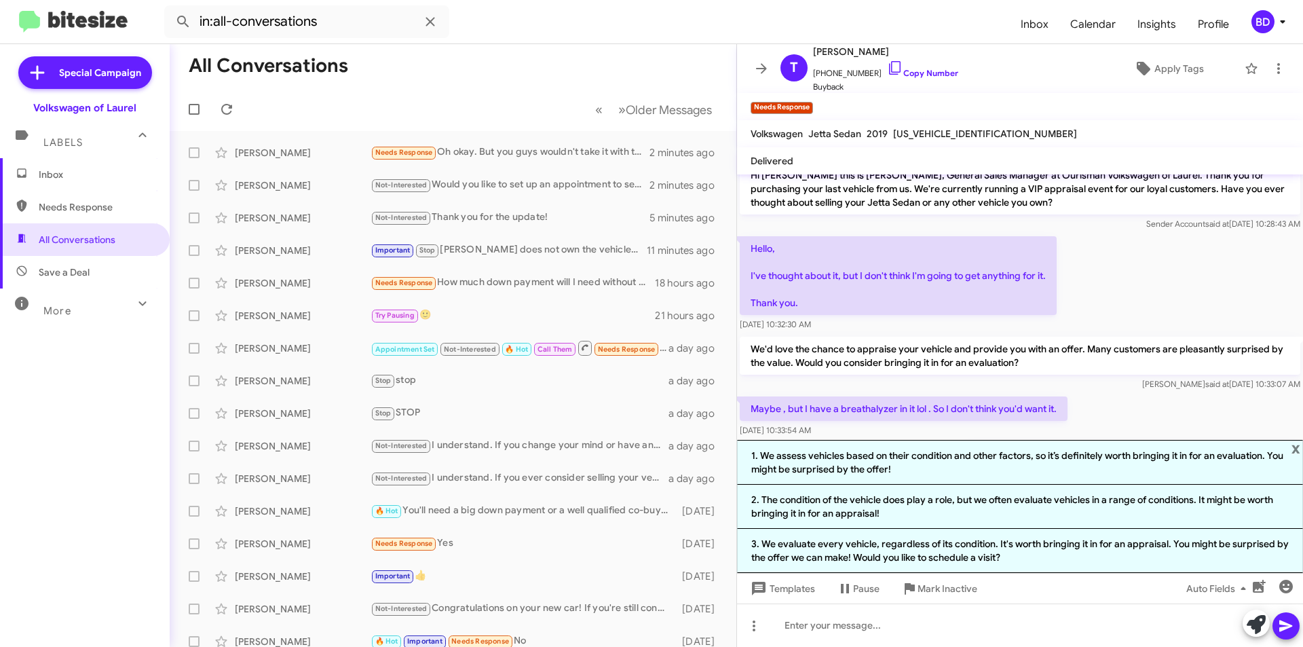
drag, startPoint x: 965, startPoint y: 464, endPoint x: 1013, endPoint y: 472, distance: 49.4
click at [964, 464] on li "1. We assess vehicles based on their condition and other factors, so it’s defin…" at bounding box center [1020, 462] width 566 height 45
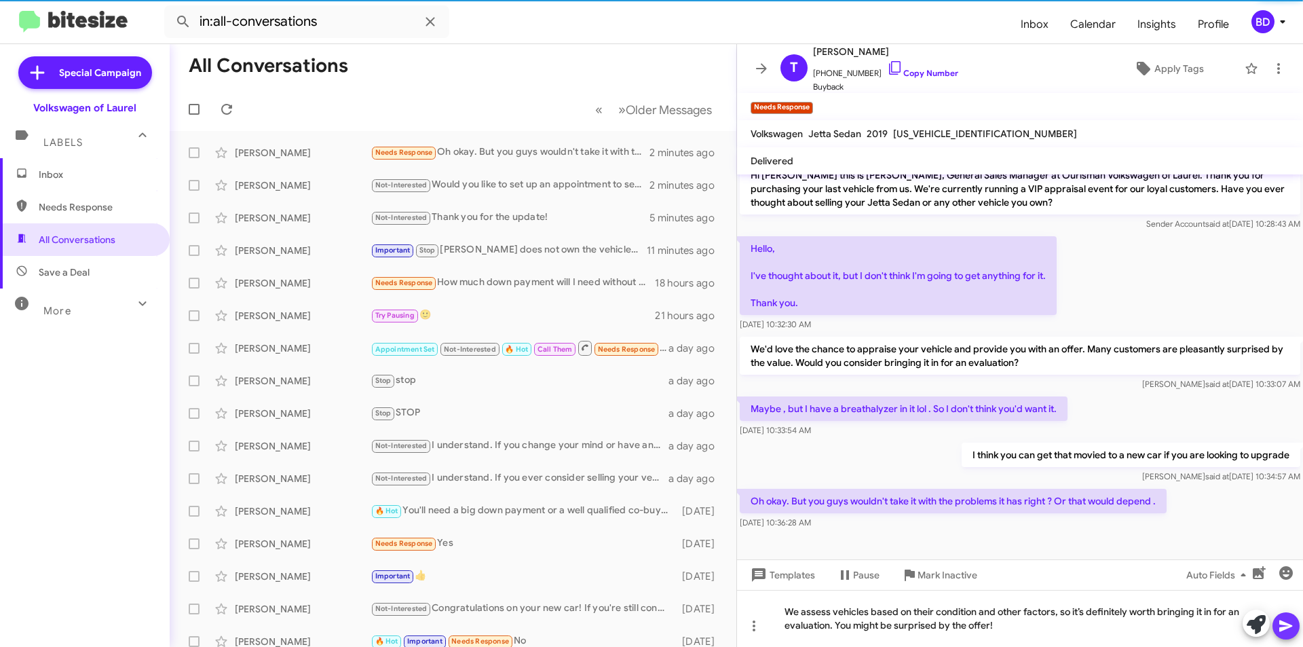
click at [1286, 626] on icon at bounding box center [1285, 626] width 13 height 12
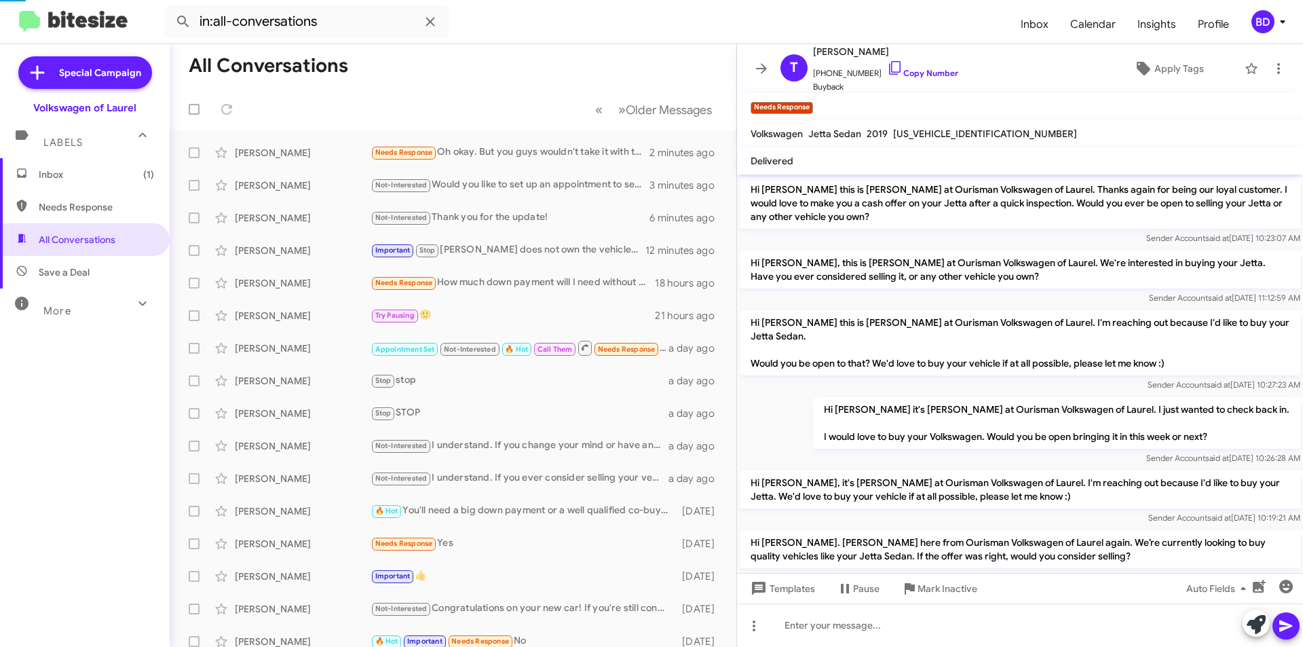
scroll to position [540, 0]
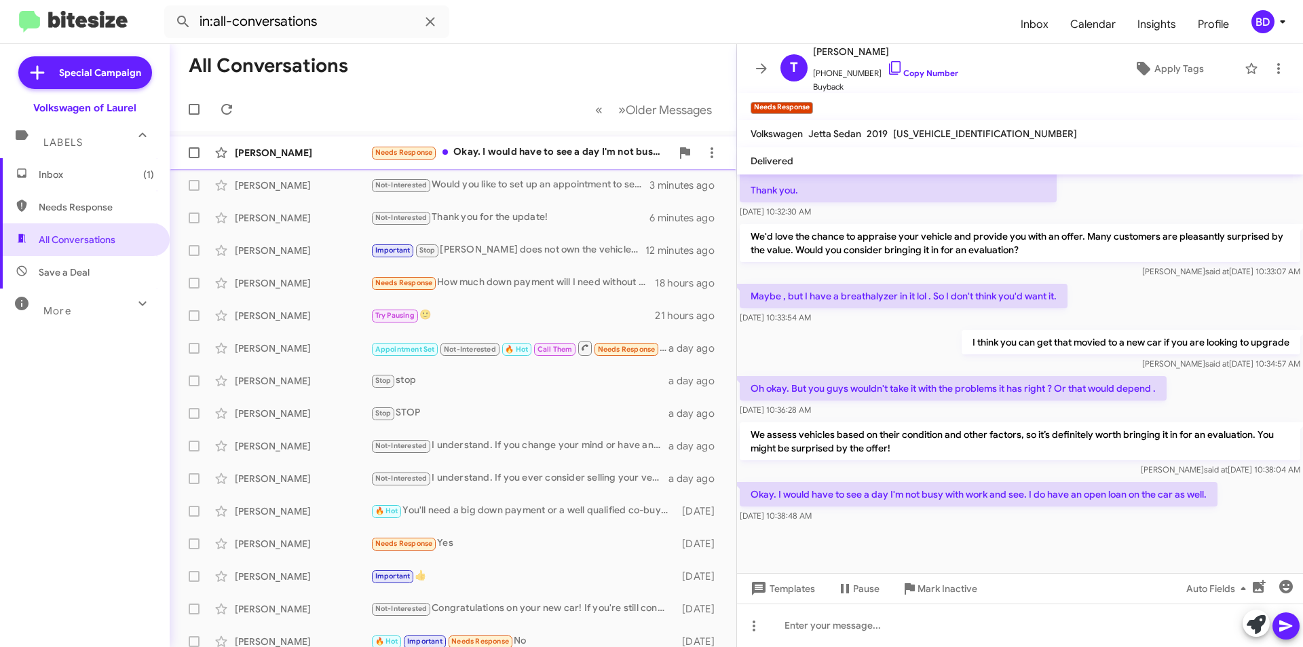
click at [569, 151] on div "Needs Response Okay. I would have to see a day I'm not busy with work and see. …" at bounding box center [521, 153] width 301 height 16
click at [1259, 624] on icon at bounding box center [1256, 624] width 19 height 19
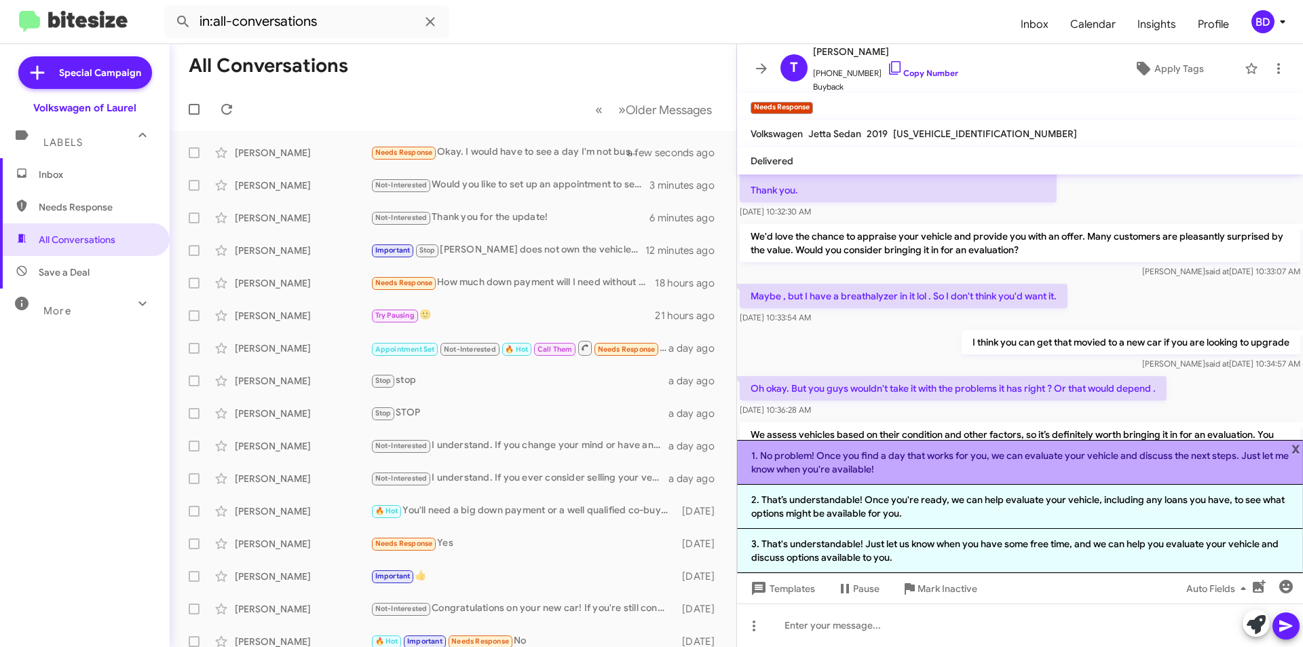
click at [1059, 453] on li "1. No problem! Once you find a day that works for you, we can evaluate your veh…" at bounding box center [1020, 462] width 566 height 45
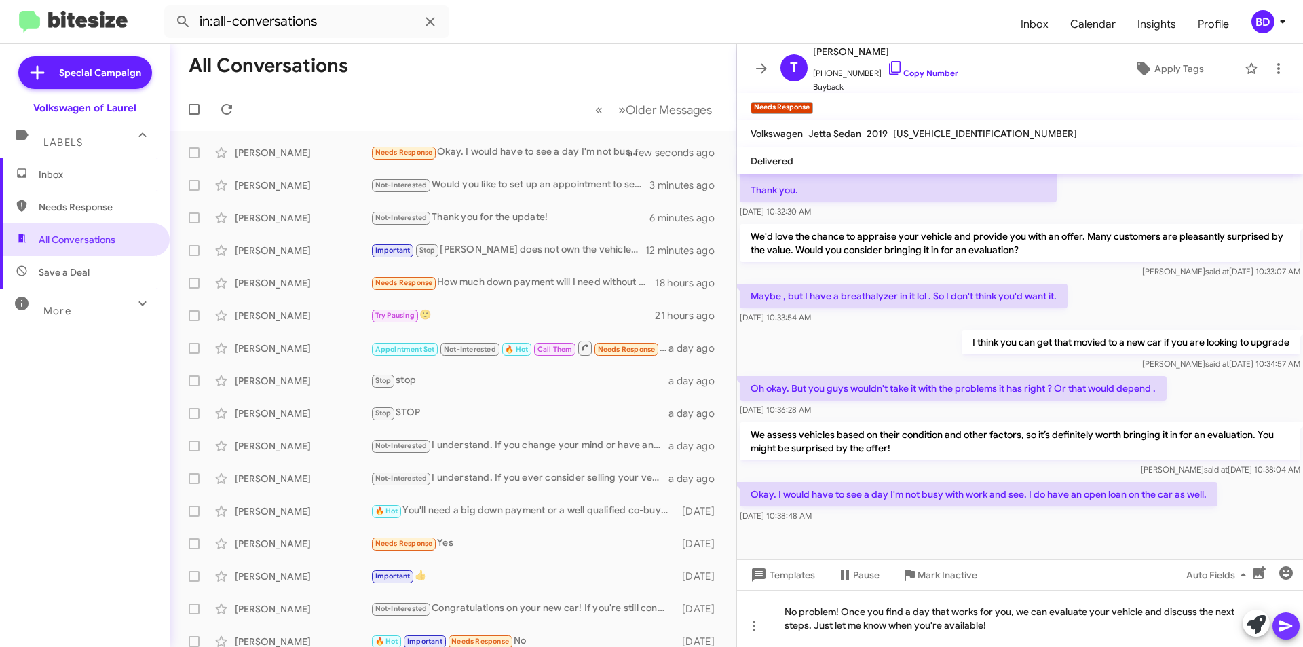
click at [1296, 631] on button at bounding box center [1286, 625] width 27 height 27
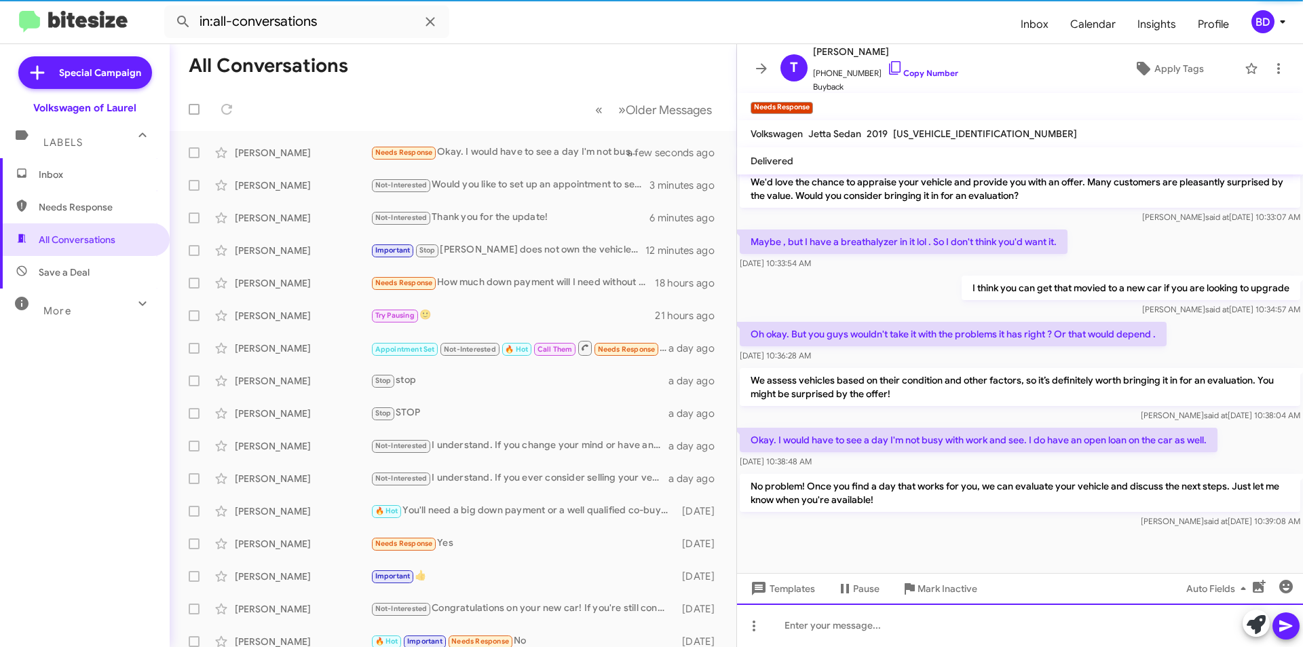
scroll to position [603, 0]
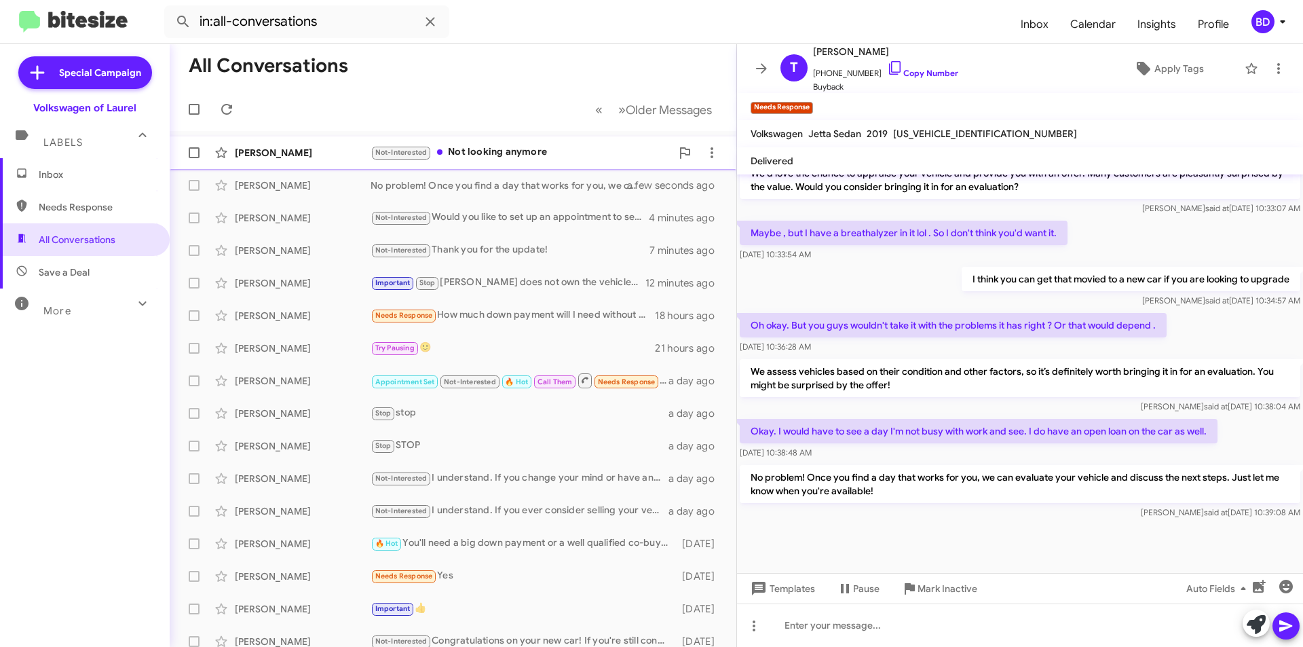
click at [510, 146] on div "Not-Interested Not looking anymore" at bounding box center [521, 153] width 301 height 16
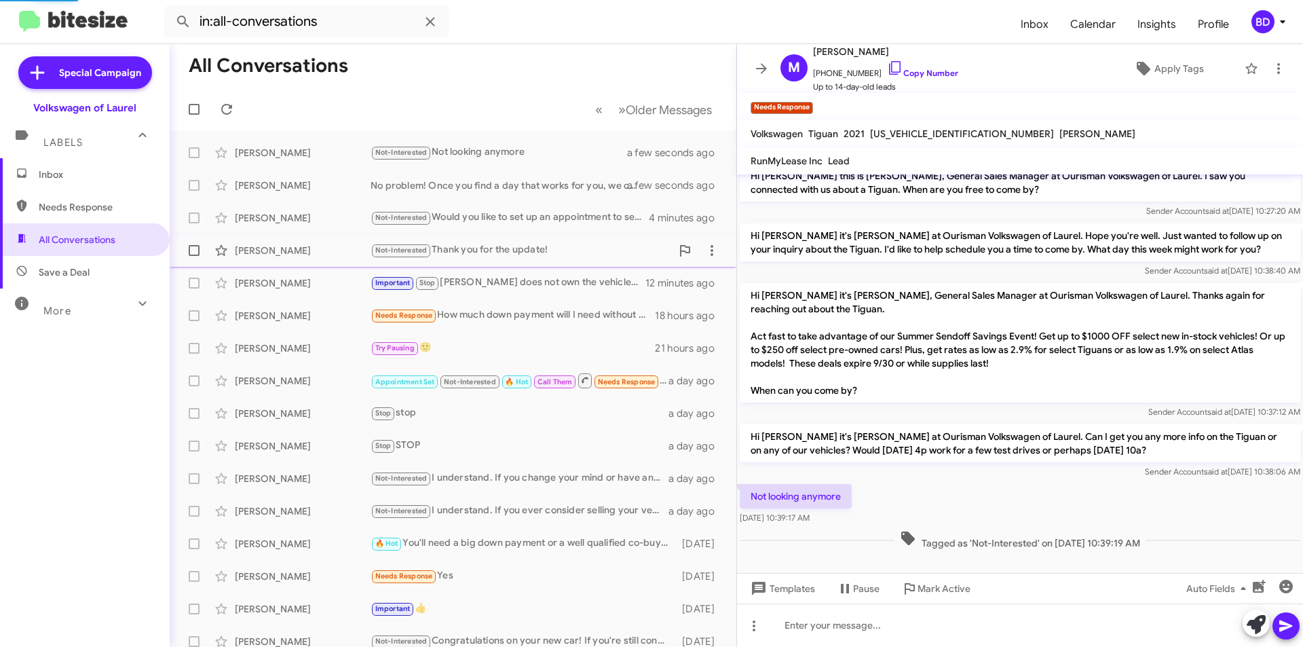
scroll to position [14, 0]
click at [1246, 619] on button at bounding box center [1256, 623] width 27 height 27
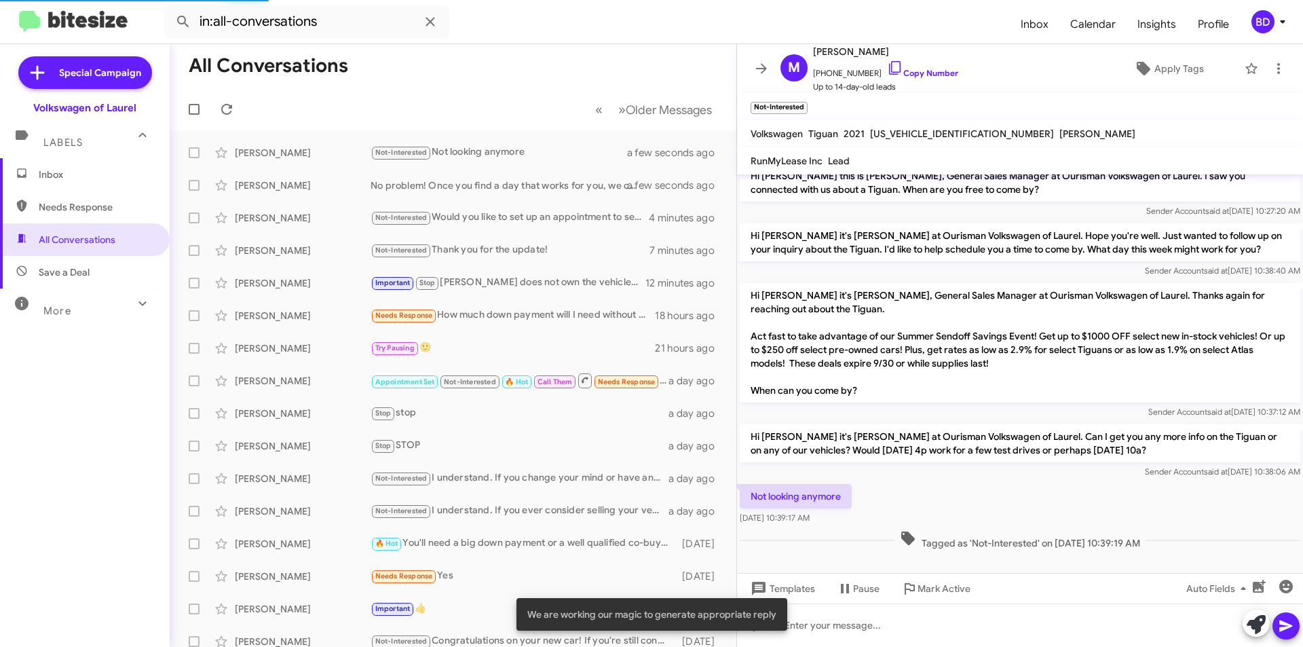
scroll to position [133, 0]
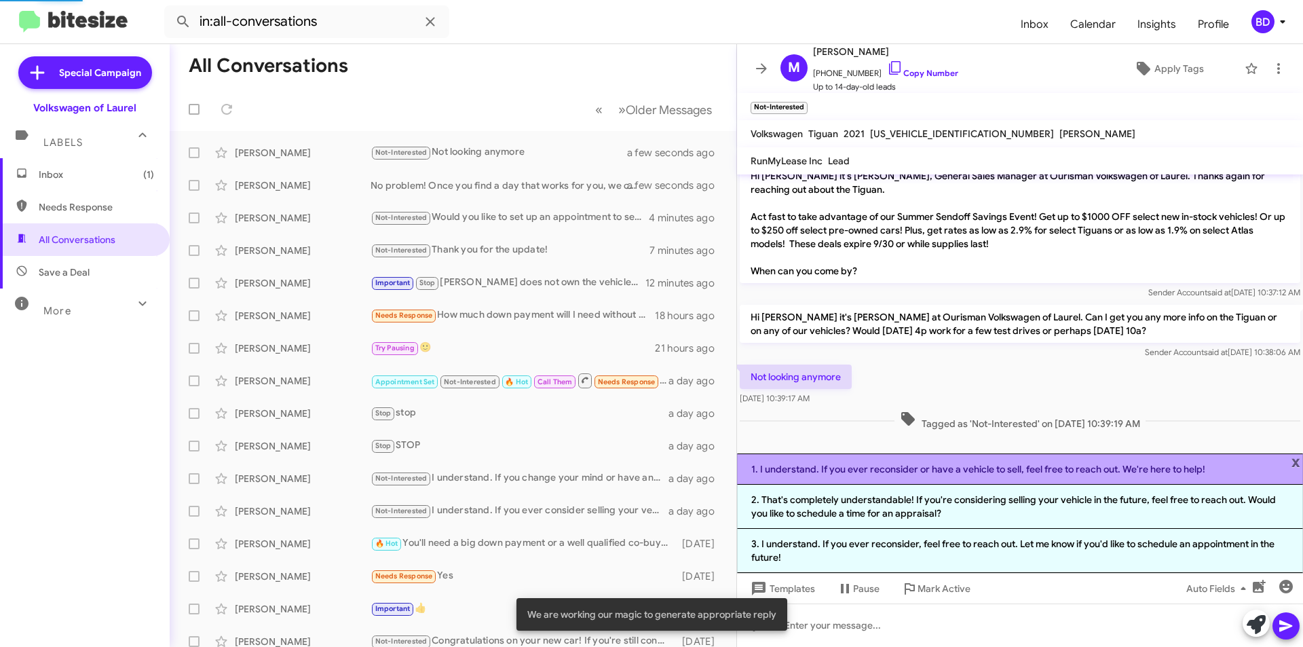
click at [957, 472] on li "1. I understand. If you ever reconsider or have a vehicle to sell, feel free to…" at bounding box center [1020, 468] width 566 height 31
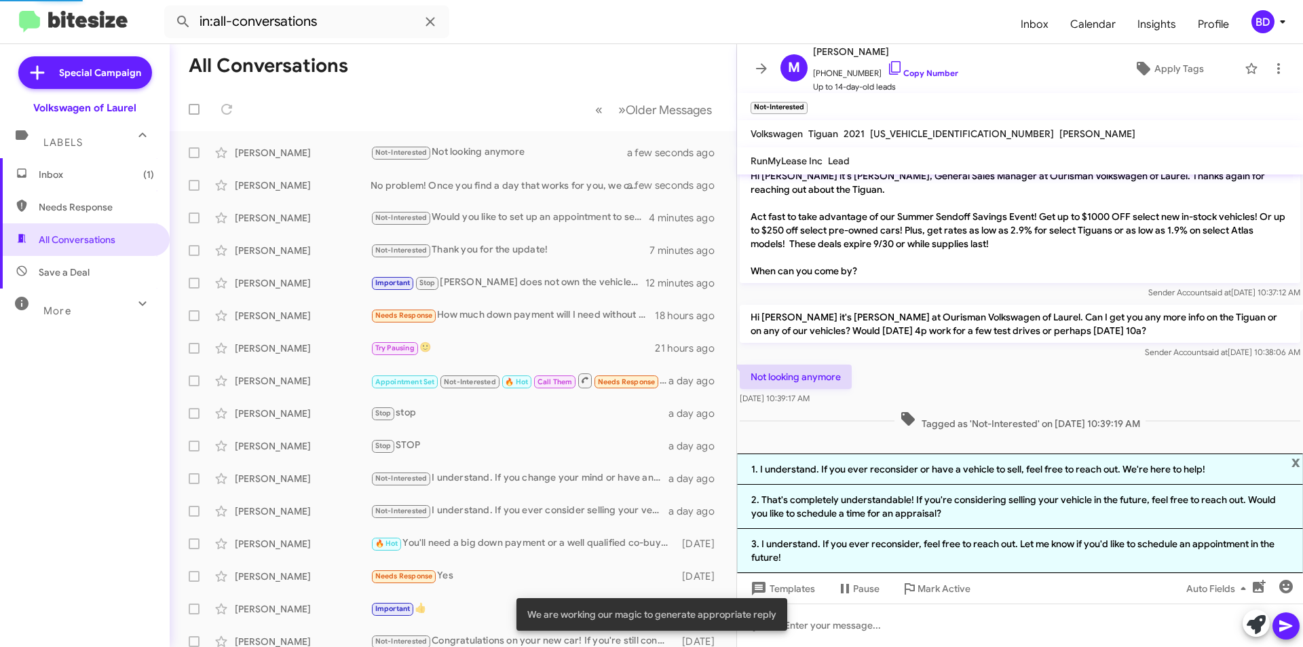
scroll to position [14, 0]
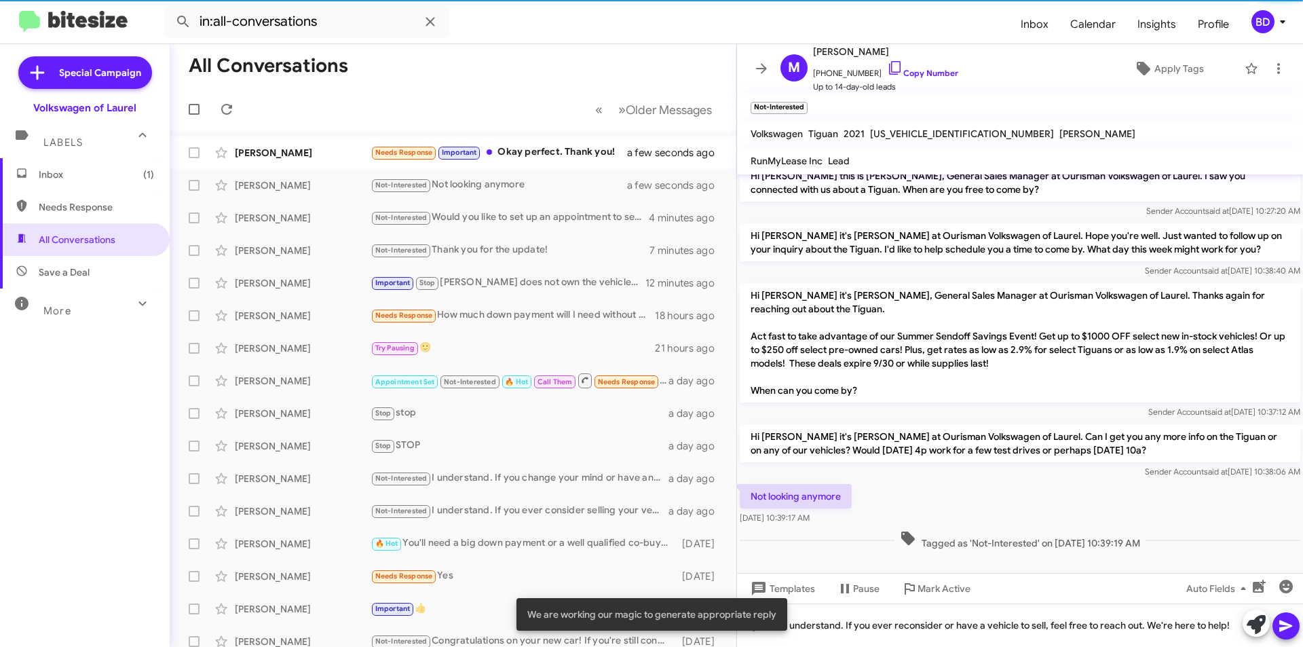
click at [1292, 621] on icon at bounding box center [1286, 626] width 16 height 16
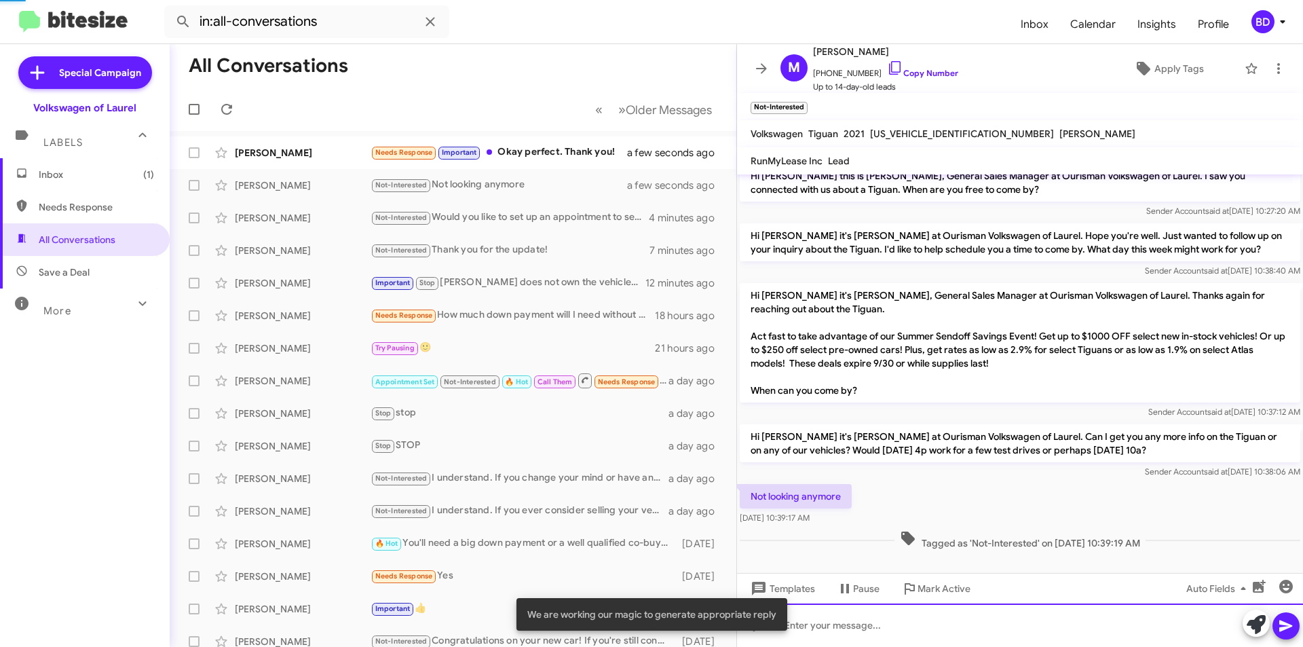
scroll to position [63, 0]
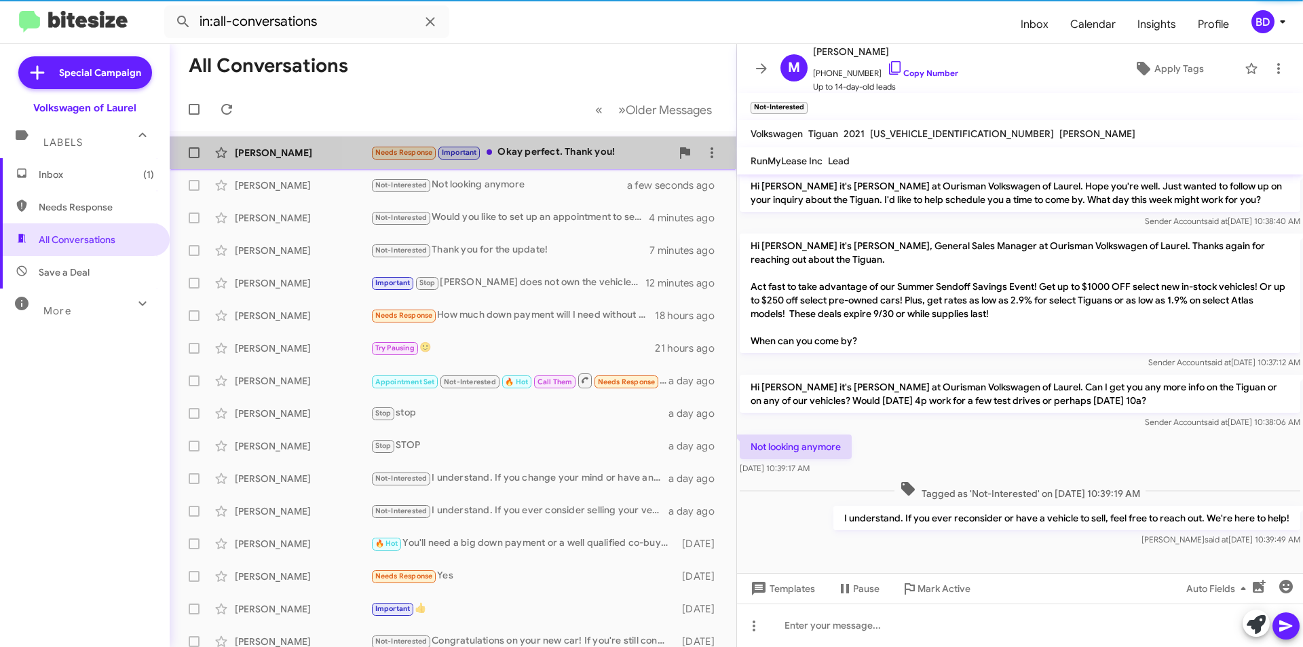
click at [574, 150] on div "Needs Response Important Okay perfect. Thank you!" at bounding box center [521, 153] width 301 height 16
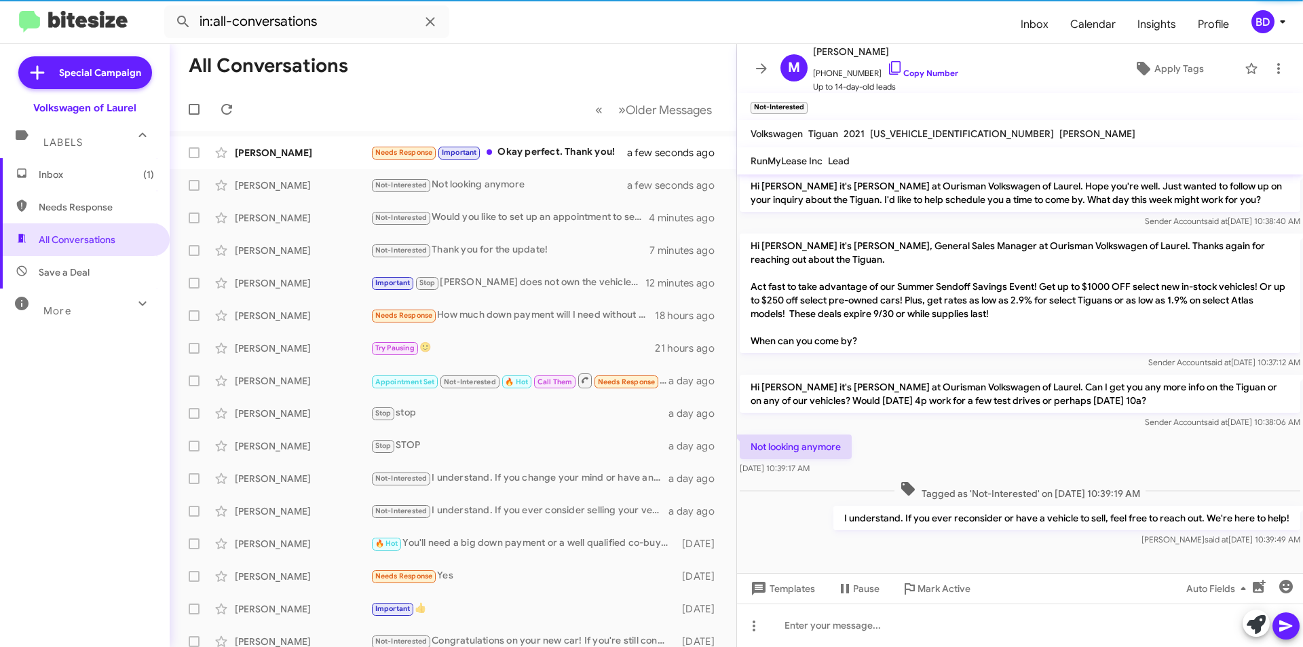
scroll to position [652, 0]
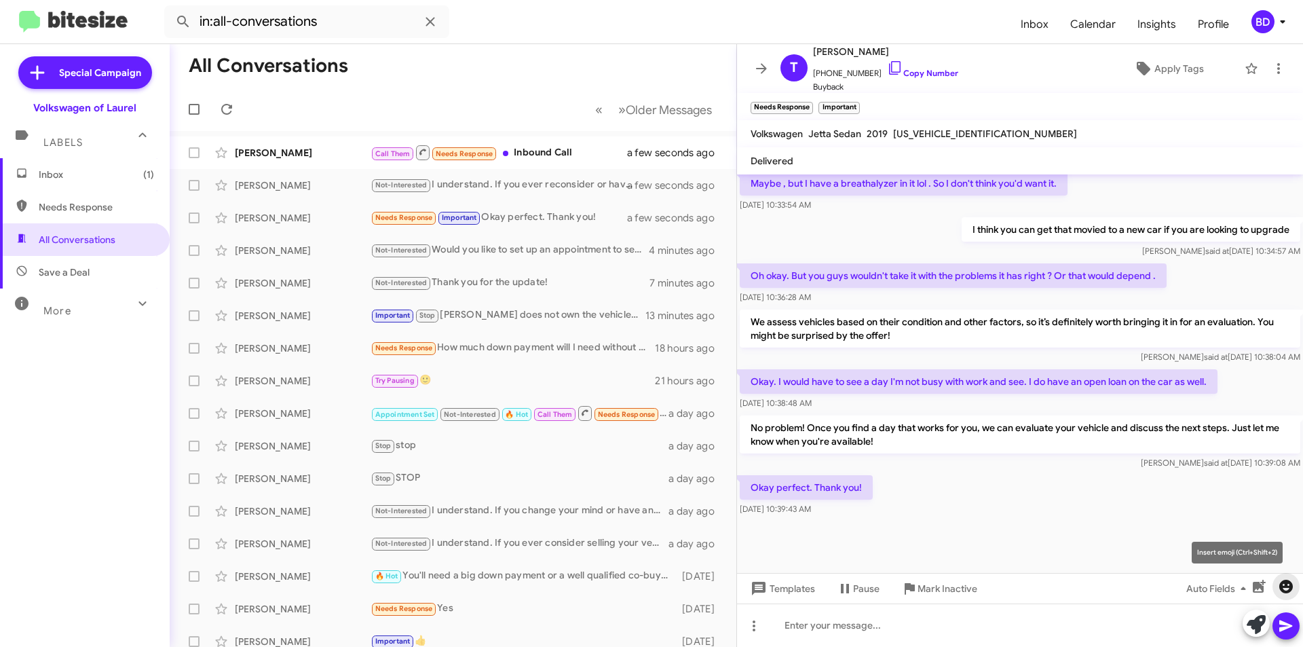
click at [1282, 584] on icon "button" at bounding box center [1286, 587] width 14 height 14
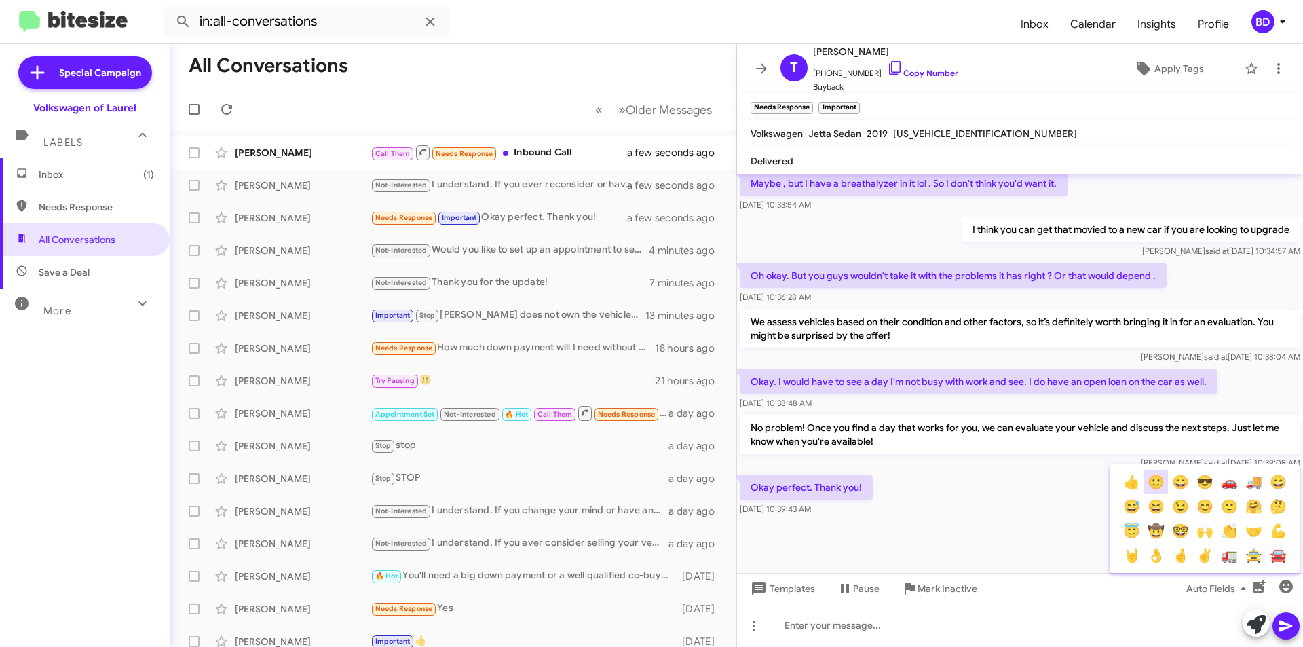
click at [1158, 485] on button "🙂" at bounding box center [1156, 482] width 24 height 24
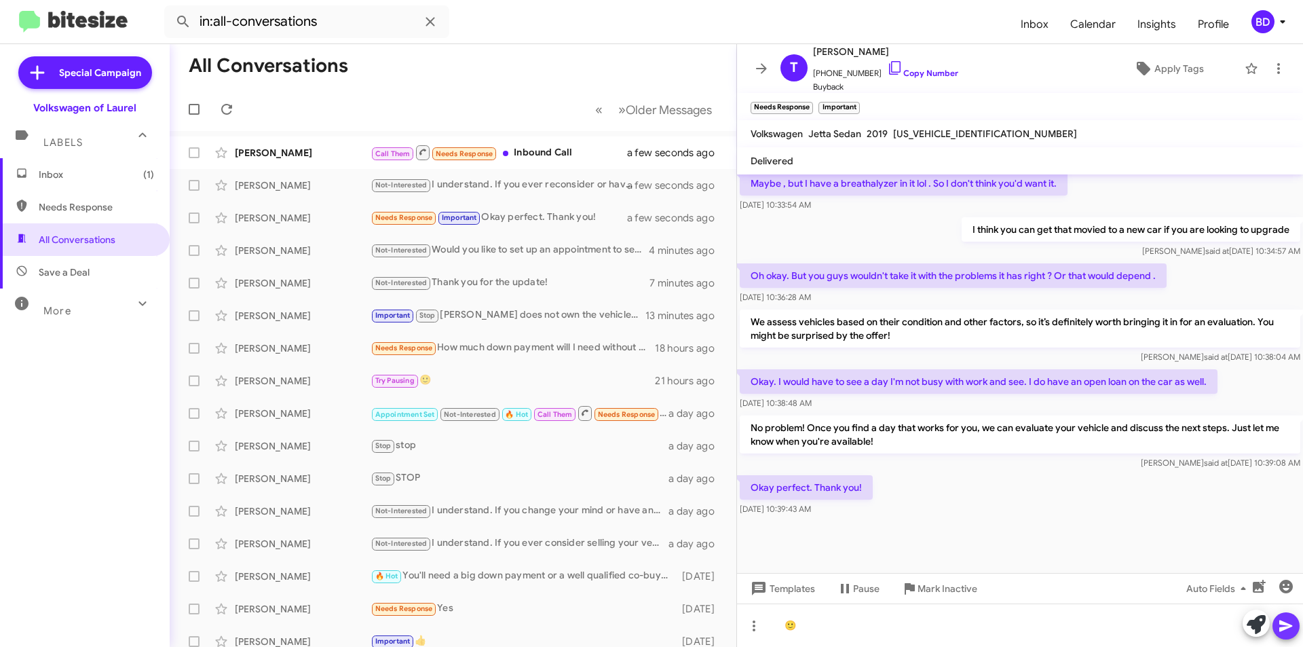
click at [1286, 618] on icon at bounding box center [1286, 626] width 16 height 16
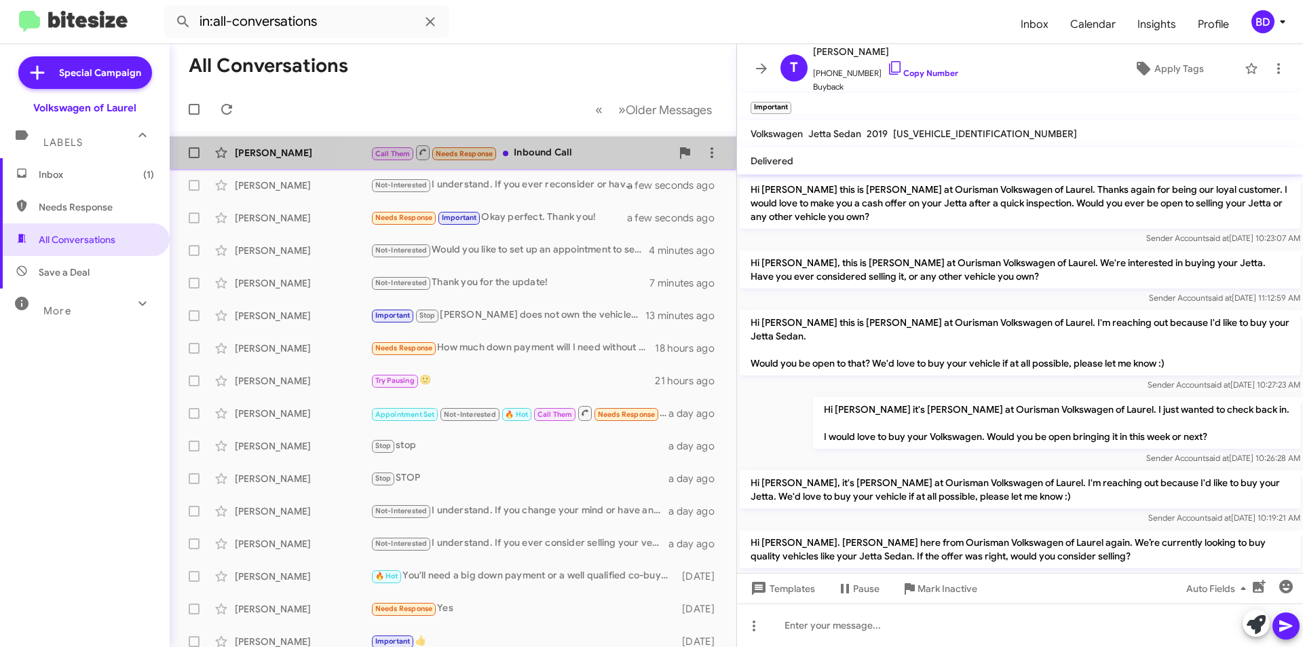
click at [574, 155] on div "Call Them Needs Response Inbound Call" at bounding box center [521, 152] width 301 height 17
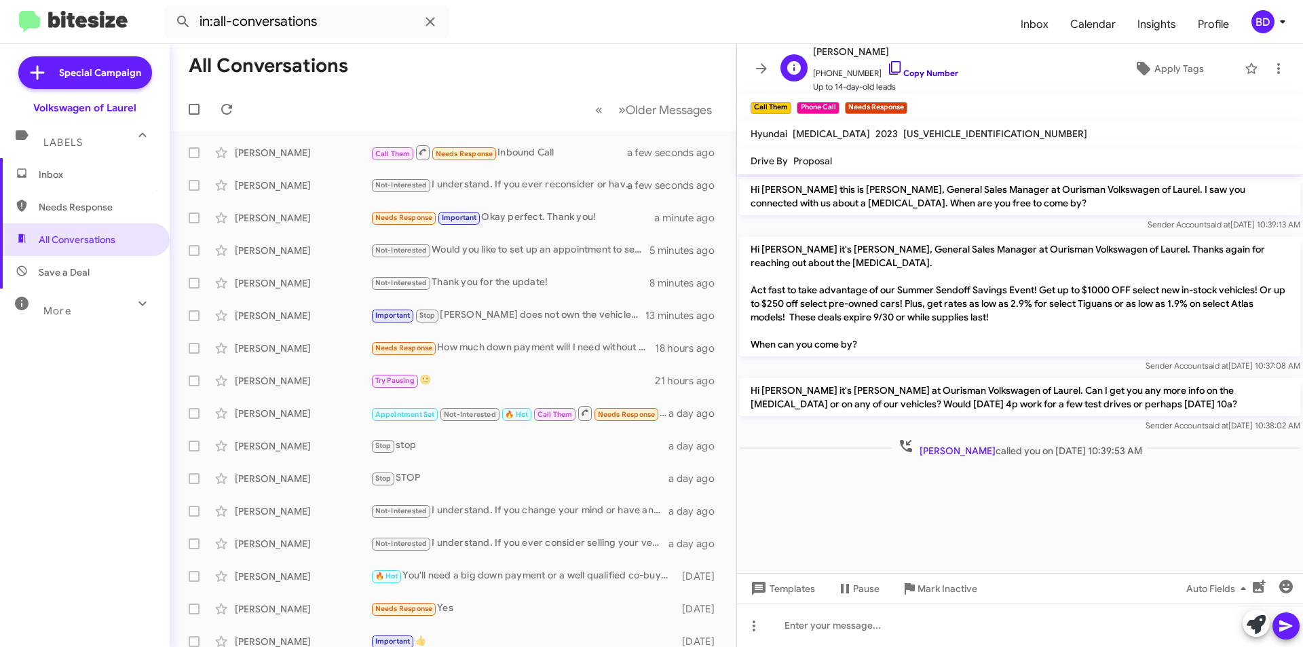
click at [920, 71] on link "Copy Number" at bounding box center [922, 73] width 71 height 10
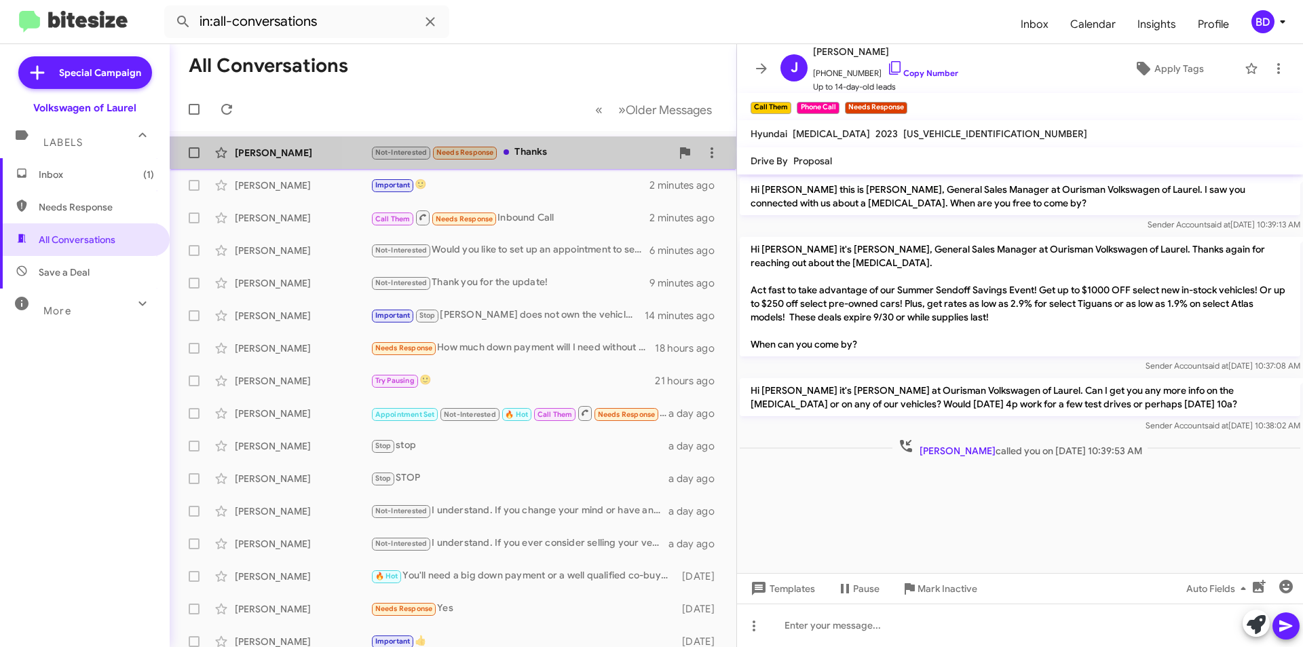
click at [561, 146] on div "Not-Interested Needs Response Thanks" at bounding box center [521, 153] width 301 height 16
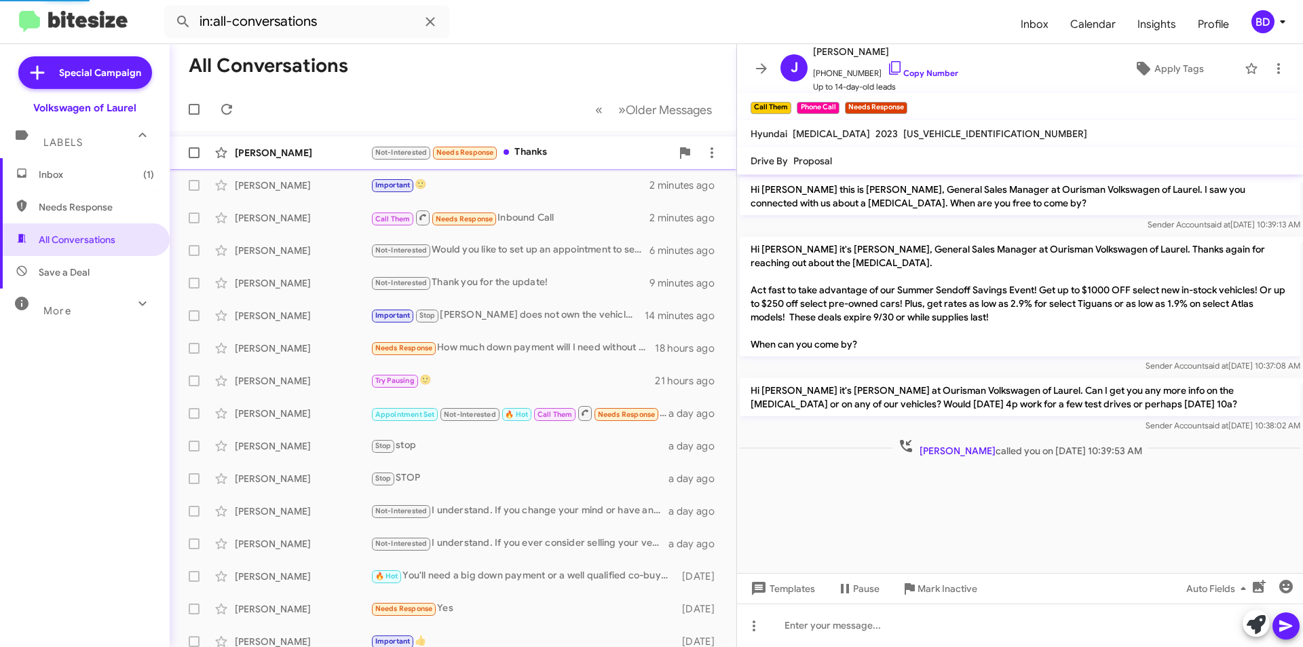
scroll to position [113, 0]
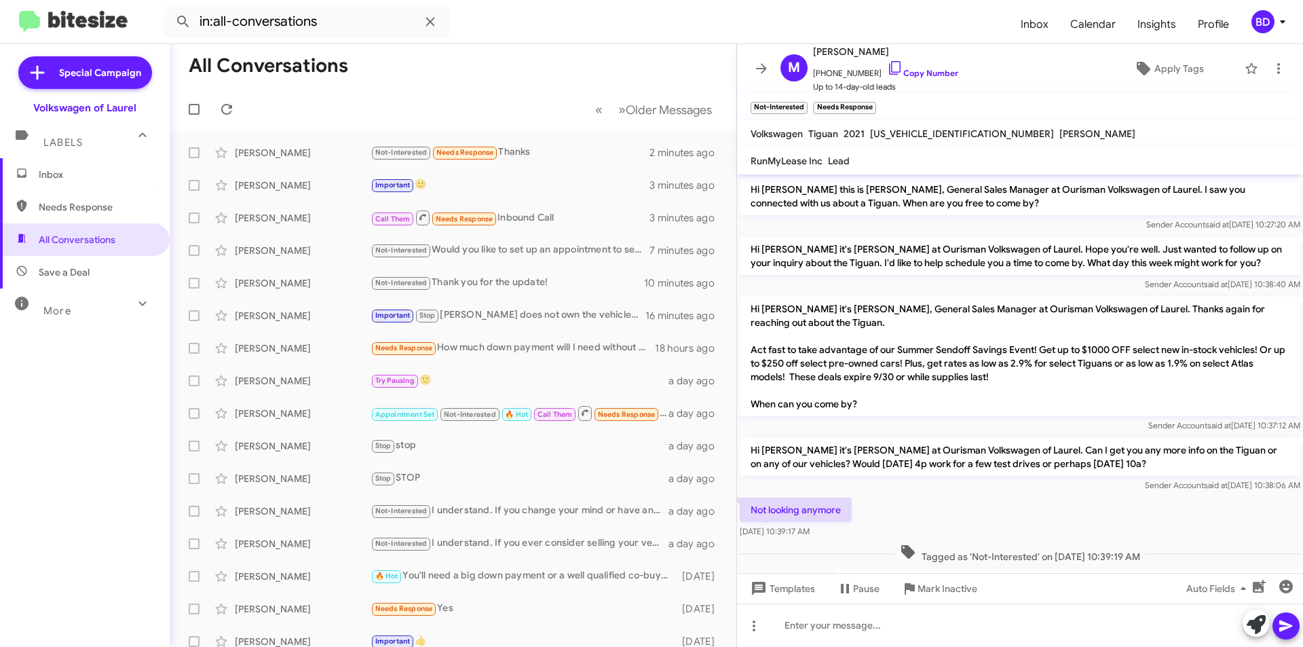
scroll to position [86, 0]
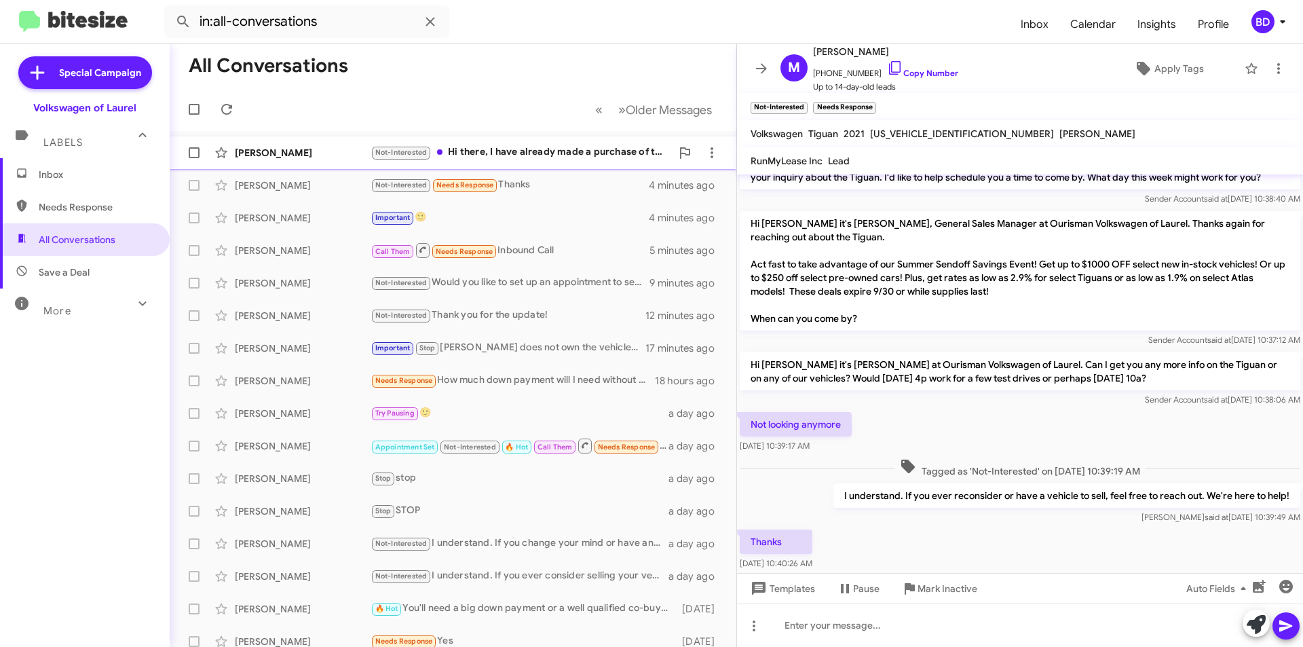
click at [500, 146] on div "Not-Interested Hi there, I have already made a purchase of the Tiguan I wanted …" at bounding box center [521, 153] width 301 height 16
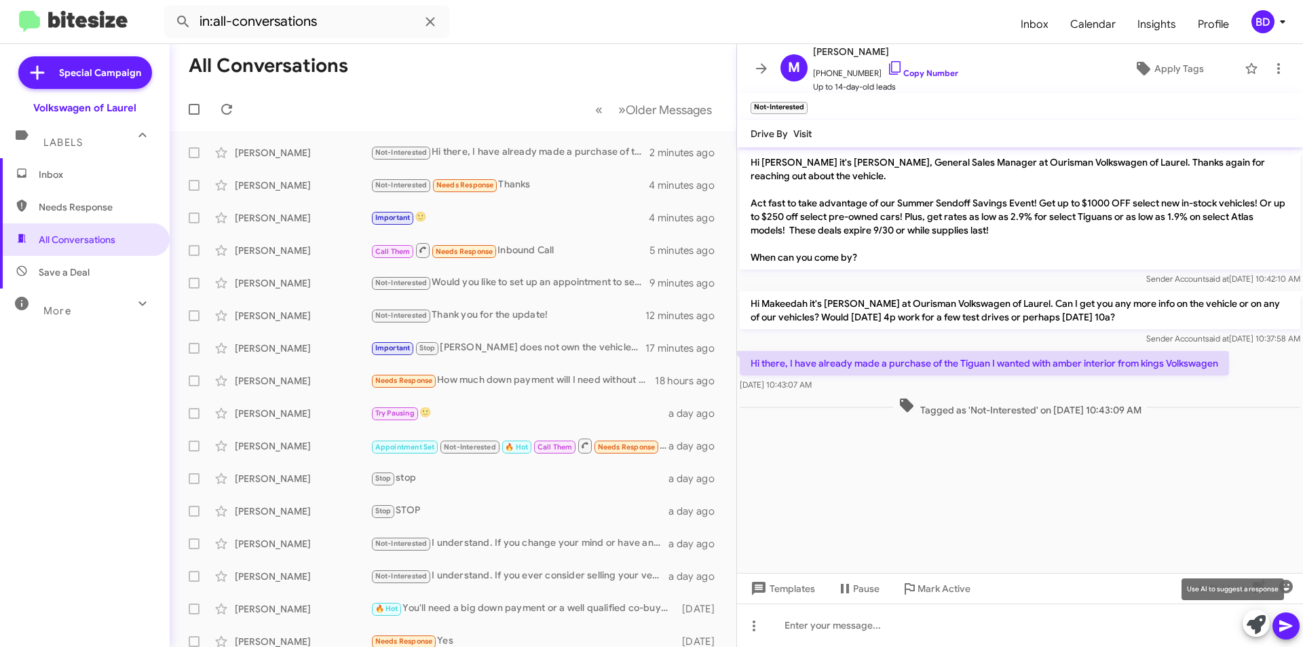
click at [1254, 629] on icon at bounding box center [1256, 624] width 19 height 19
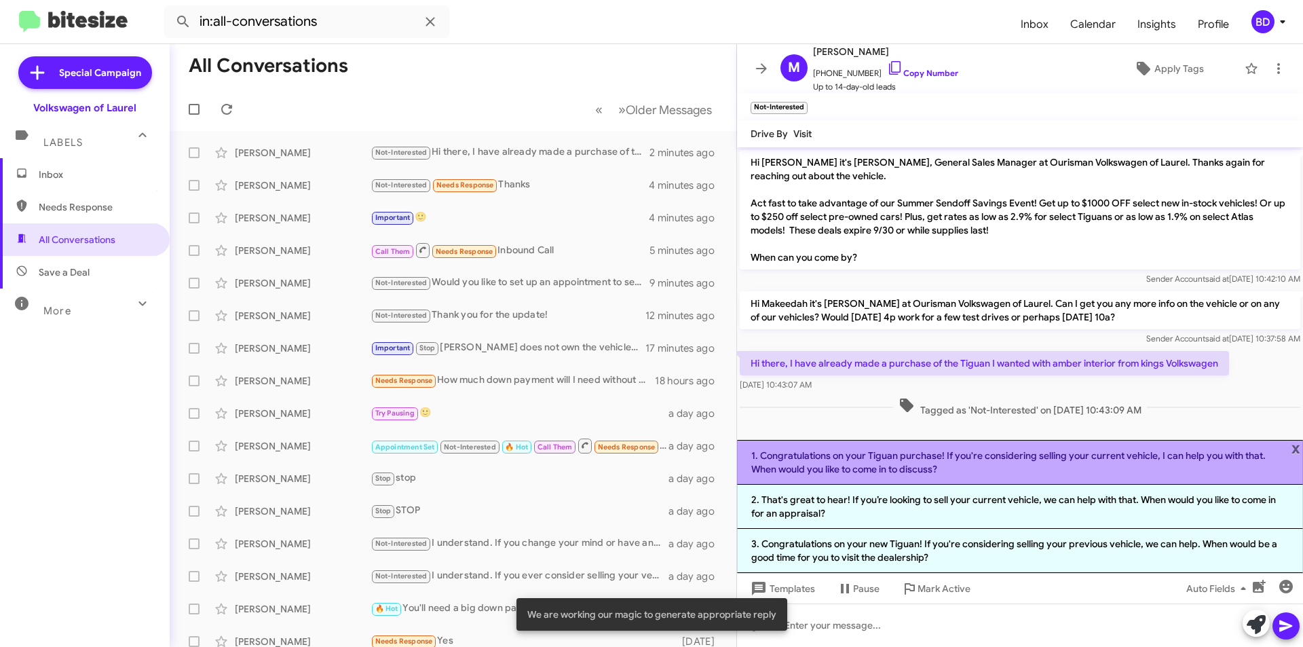
click at [970, 462] on li "1. Congratulations on your Tiguan purchase! If you're considering selling your …" at bounding box center [1020, 462] width 566 height 45
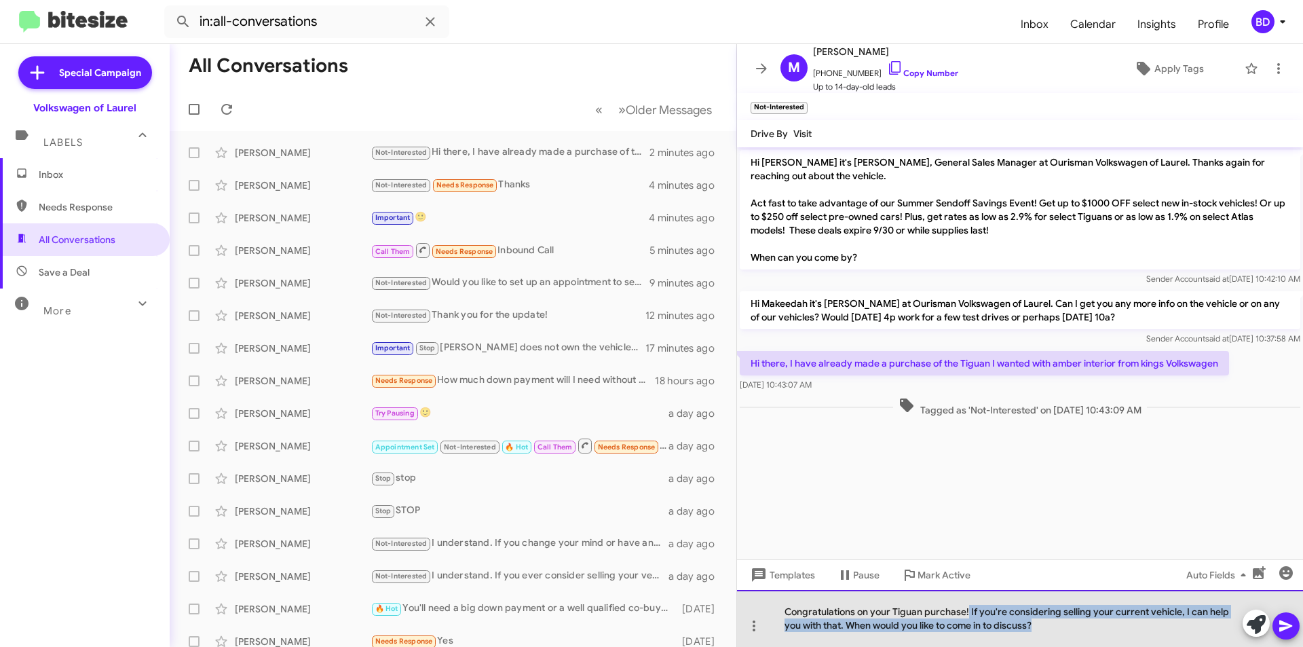
drag, startPoint x: 969, startPoint y: 610, endPoint x: 1066, endPoint y: 630, distance: 99.2
click at [1066, 630] on div "Congratulations on your Tiguan purchase! If you're considering selling your cur…" at bounding box center [1020, 618] width 566 height 57
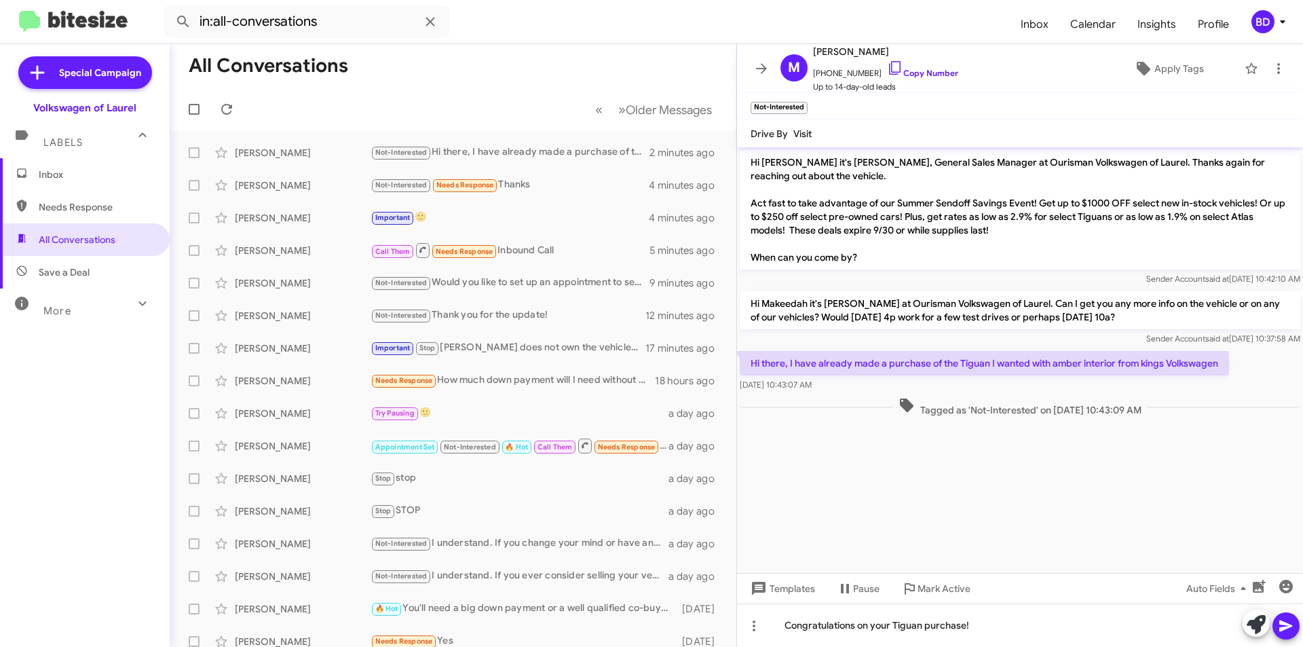
click at [1289, 622] on icon at bounding box center [1286, 626] width 16 height 16
click at [916, 77] on link "Copy Number" at bounding box center [922, 73] width 71 height 10
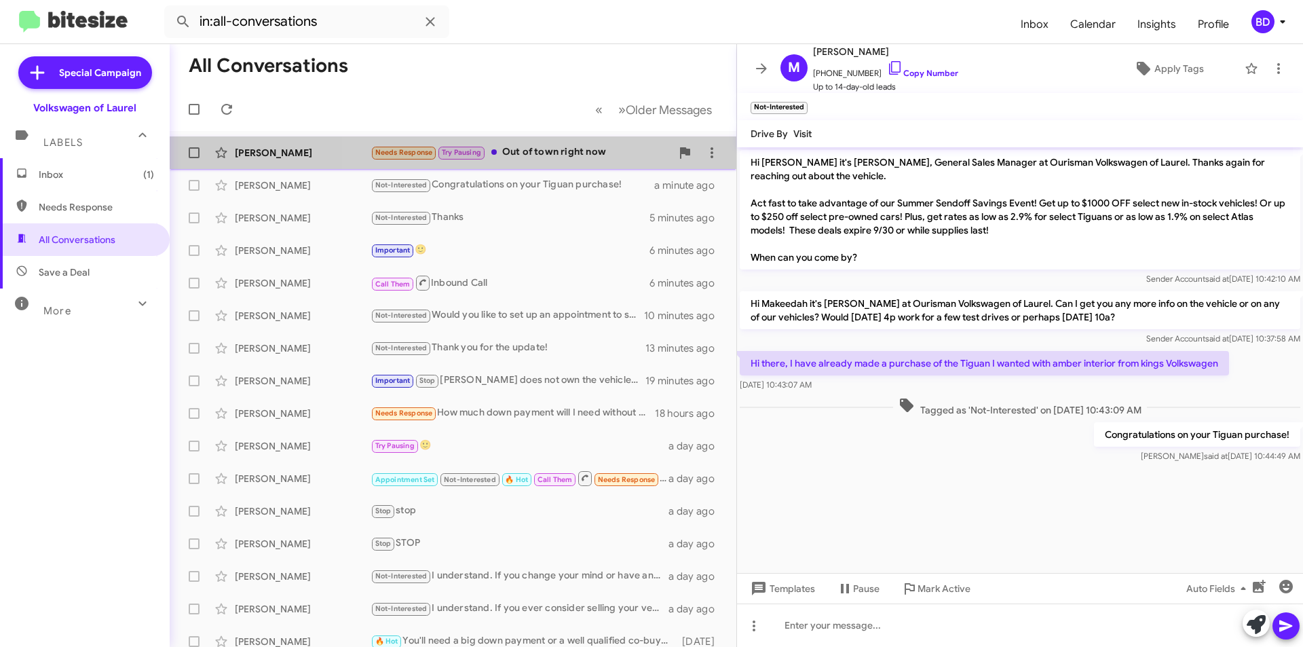
click at [576, 151] on div "Needs Response Try Pausing Out of town right now" at bounding box center [521, 153] width 301 height 16
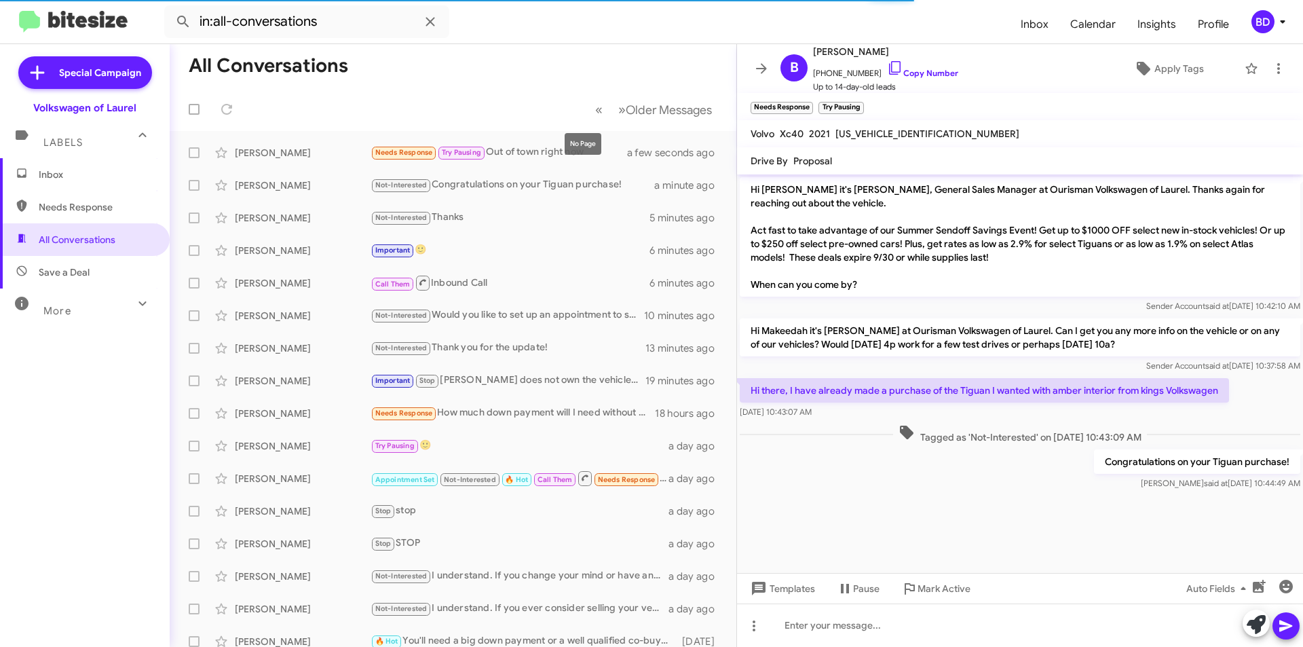
click at [557, 156] on mat-tooltip-component "No Page" at bounding box center [583, 144] width 56 height 41
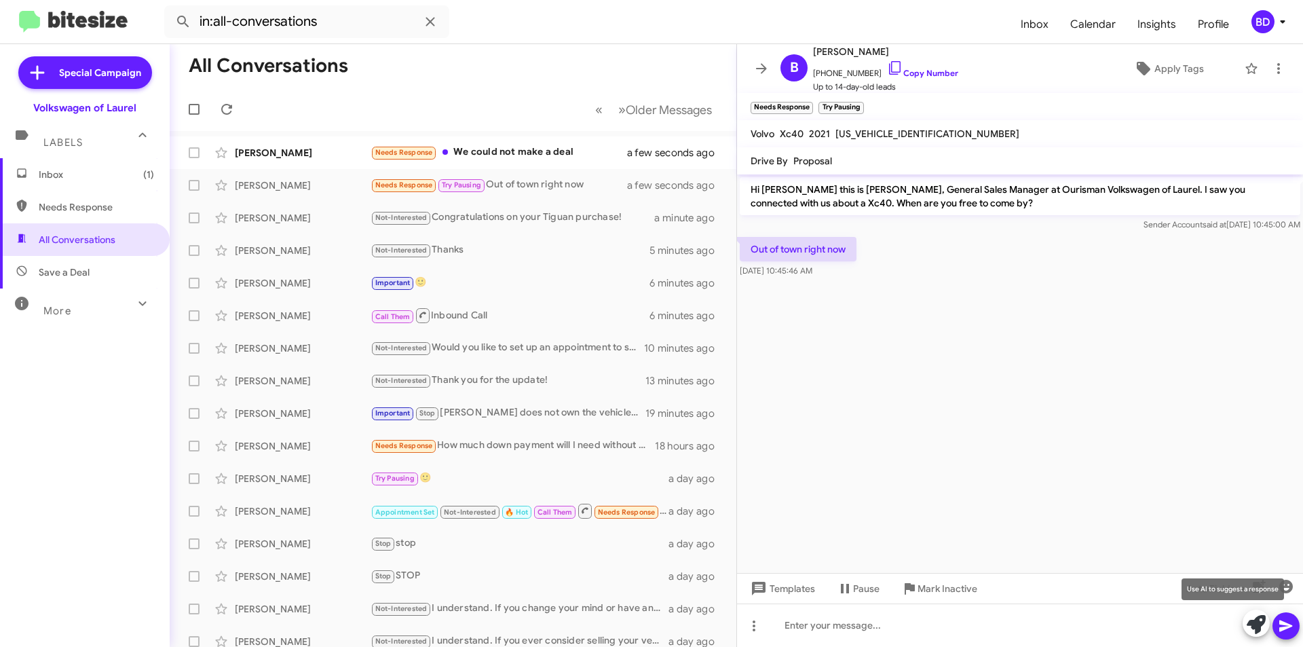
click at [1249, 619] on icon at bounding box center [1256, 624] width 19 height 19
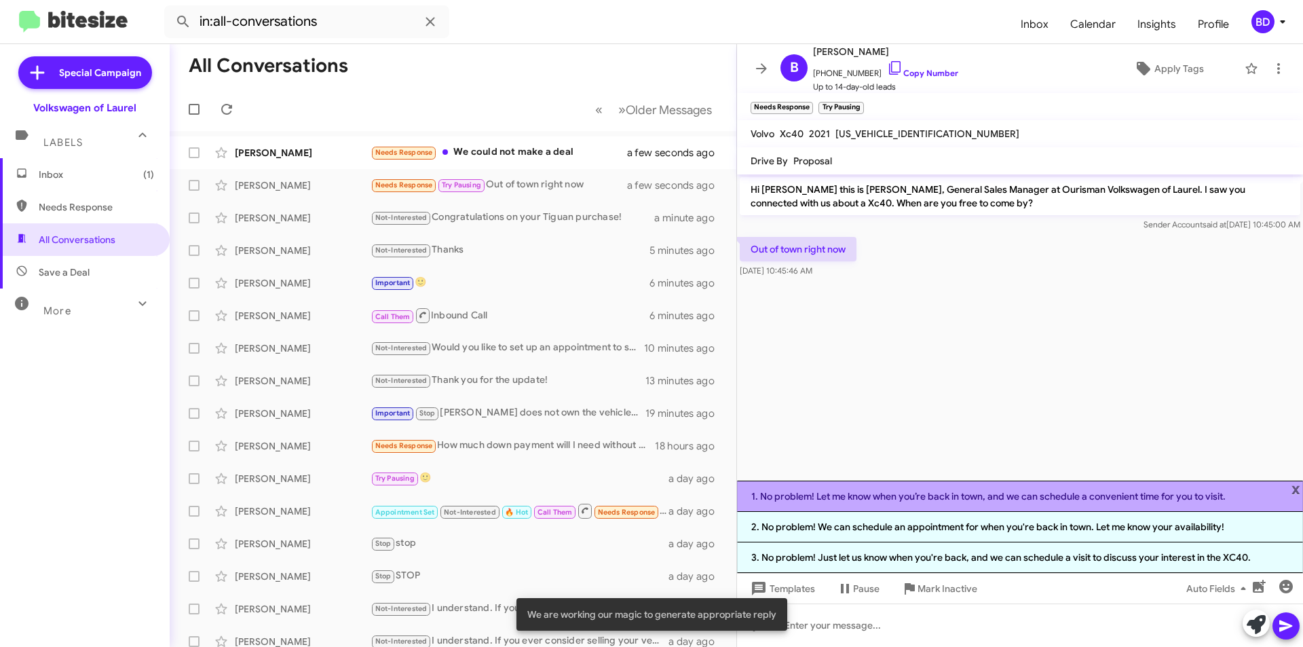
click at [1090, 500] on li "1. No problem! Let me know when you’re back in town, and we can schedule a conv…" at bounding box center [1020, 496] width 566 height 31
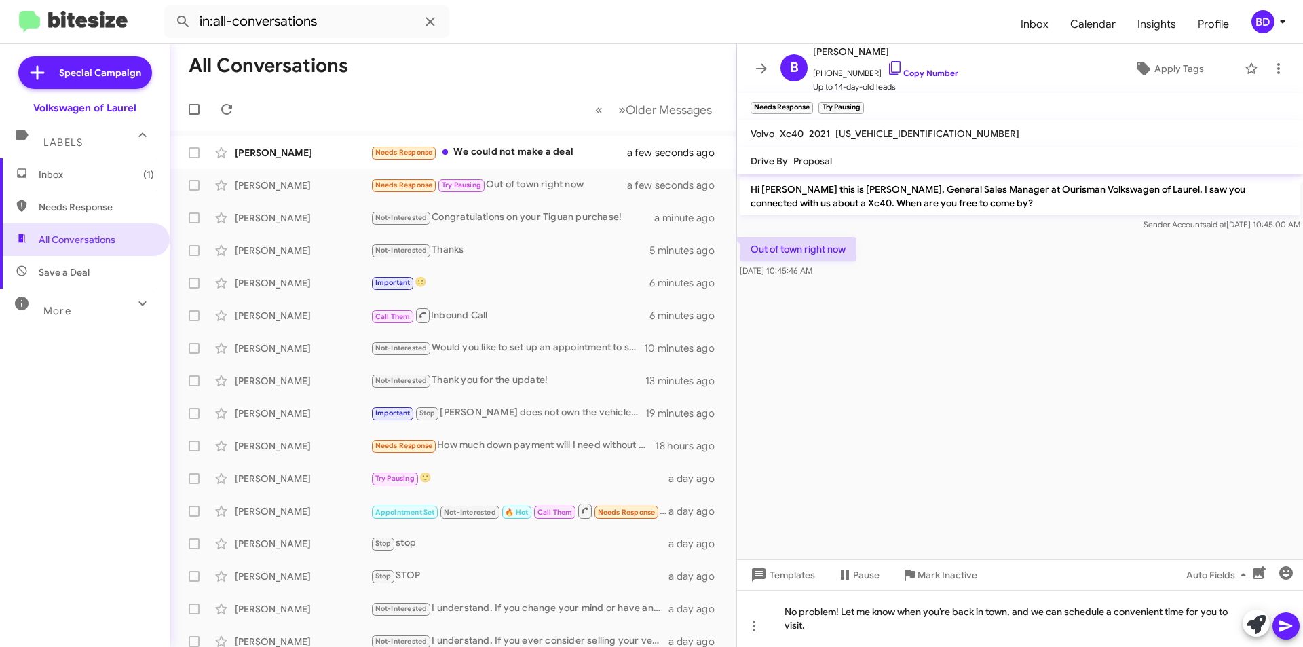
click at [1286, 631] on icon at bounding box center [1286, 626] width 16 height 16
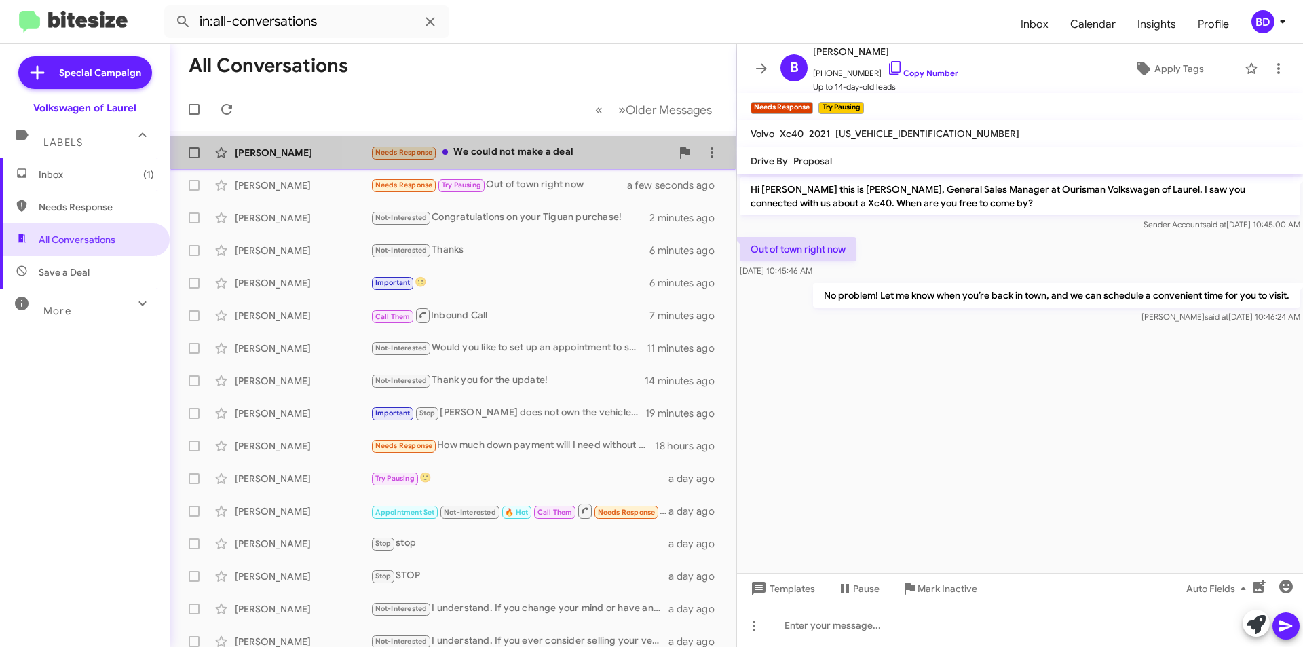
click at [557, 157] on div "Needs Response We could not make a deal" at bounding box center [521, 153] width 301 height 16
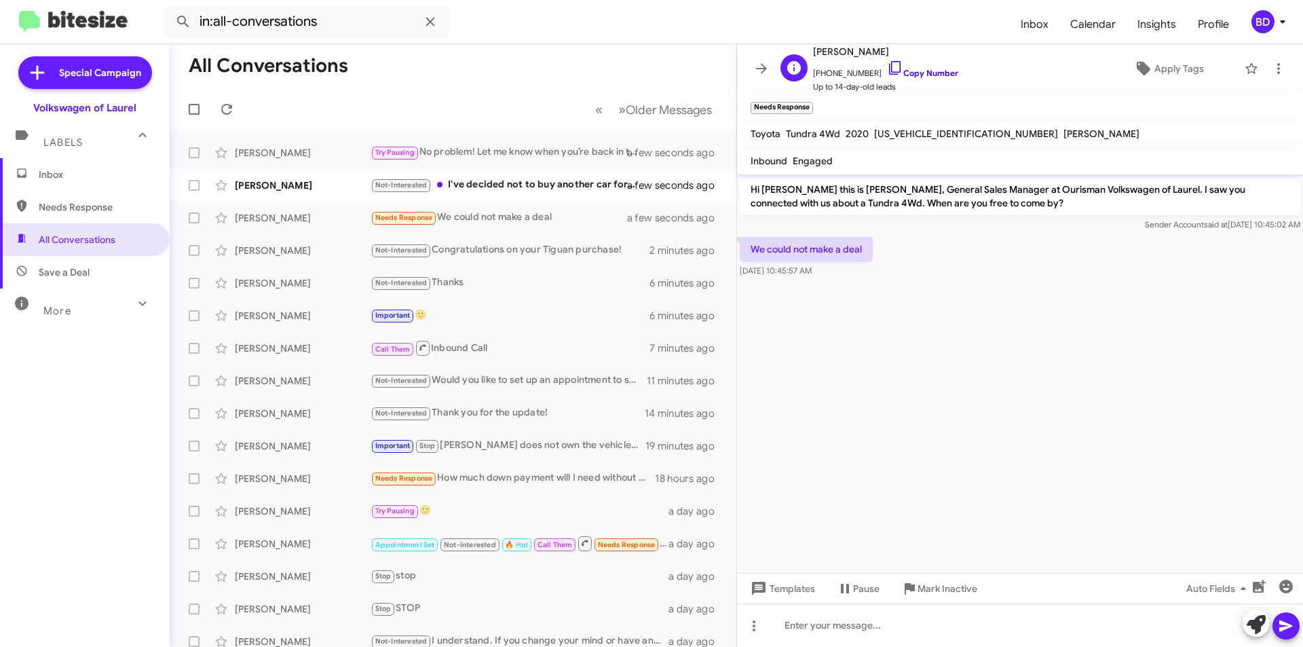
click at [912, 73] on link "Copy Number" at bounding box center [922, 73] width 71 height 10
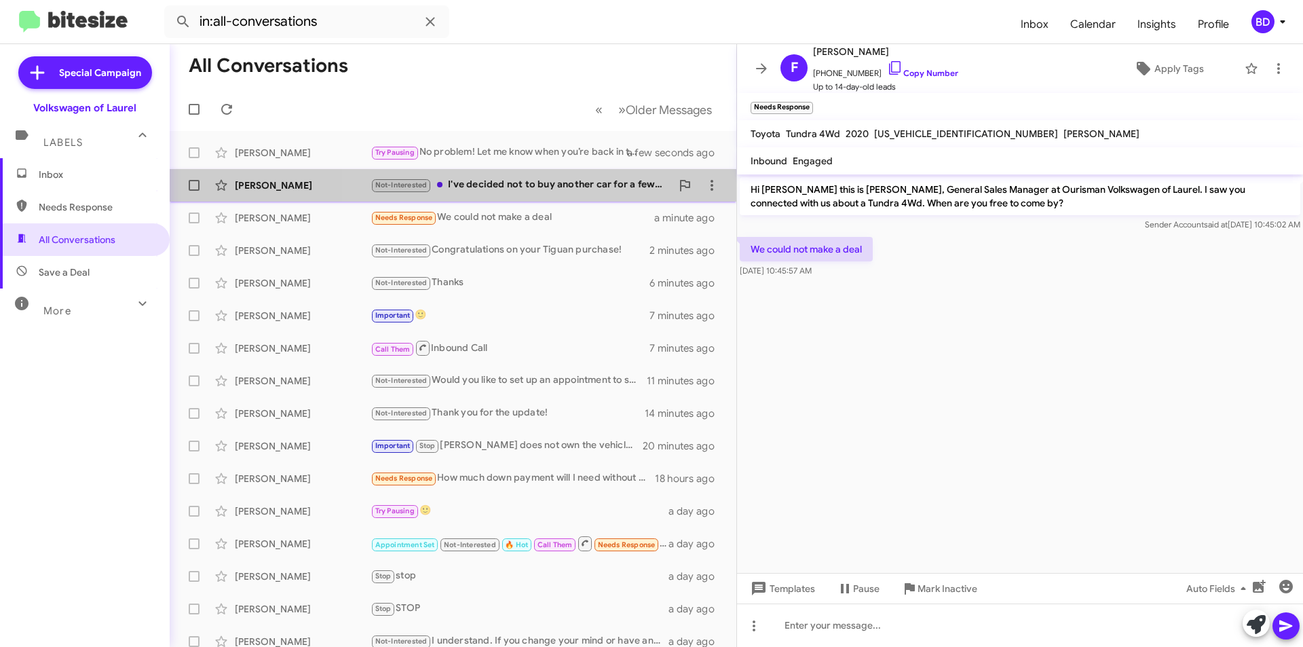
click at [575, 186] on div "Not-Interested I've decided not to buy another car for a few years." at bounding box center [521, 185] width 301 height 16
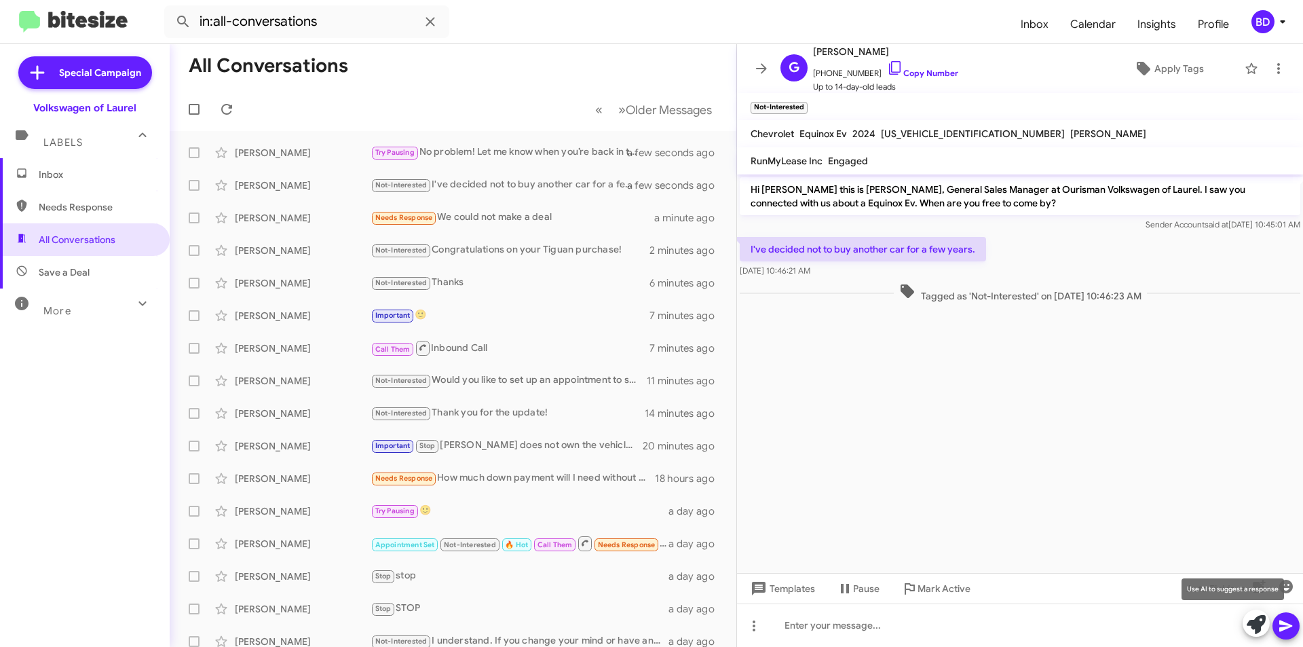
click at [1259, 622] on icon at bounding box center [1256, 624] width 19 height 19
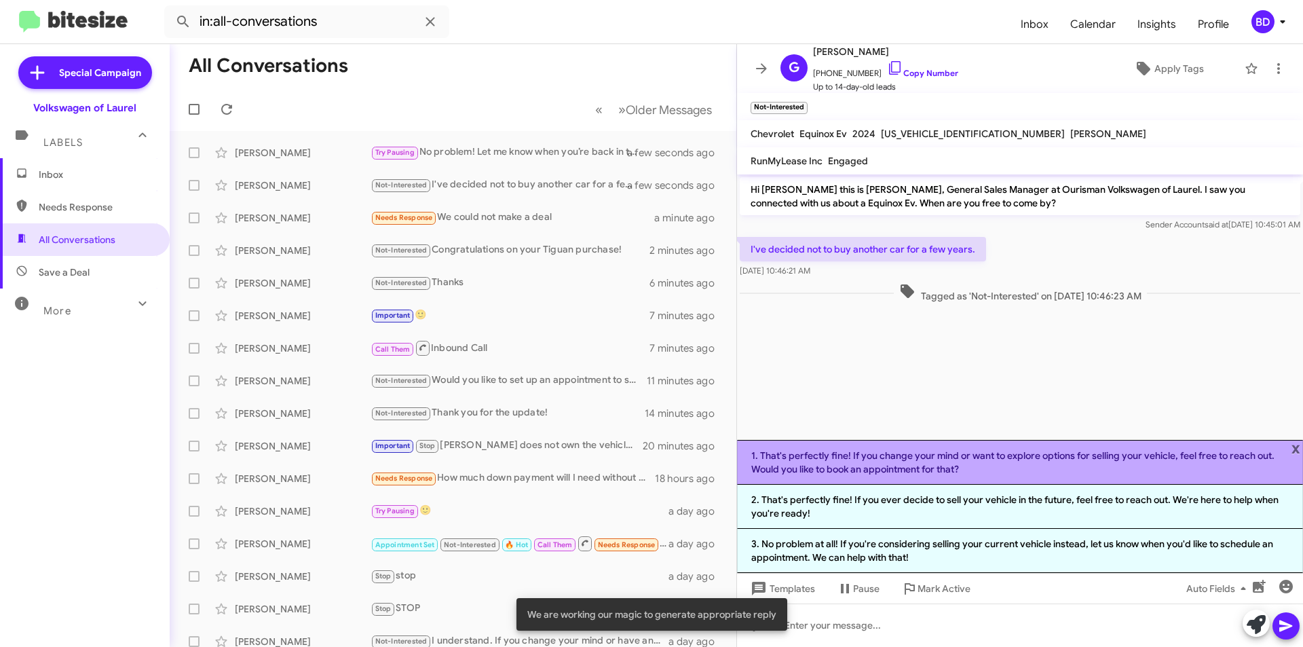
click at [985, 458] on li "1. That's perfectly fine! If you change your mind or want to explore options fo…" at bounding box center [1020, 462] width 566 height 45
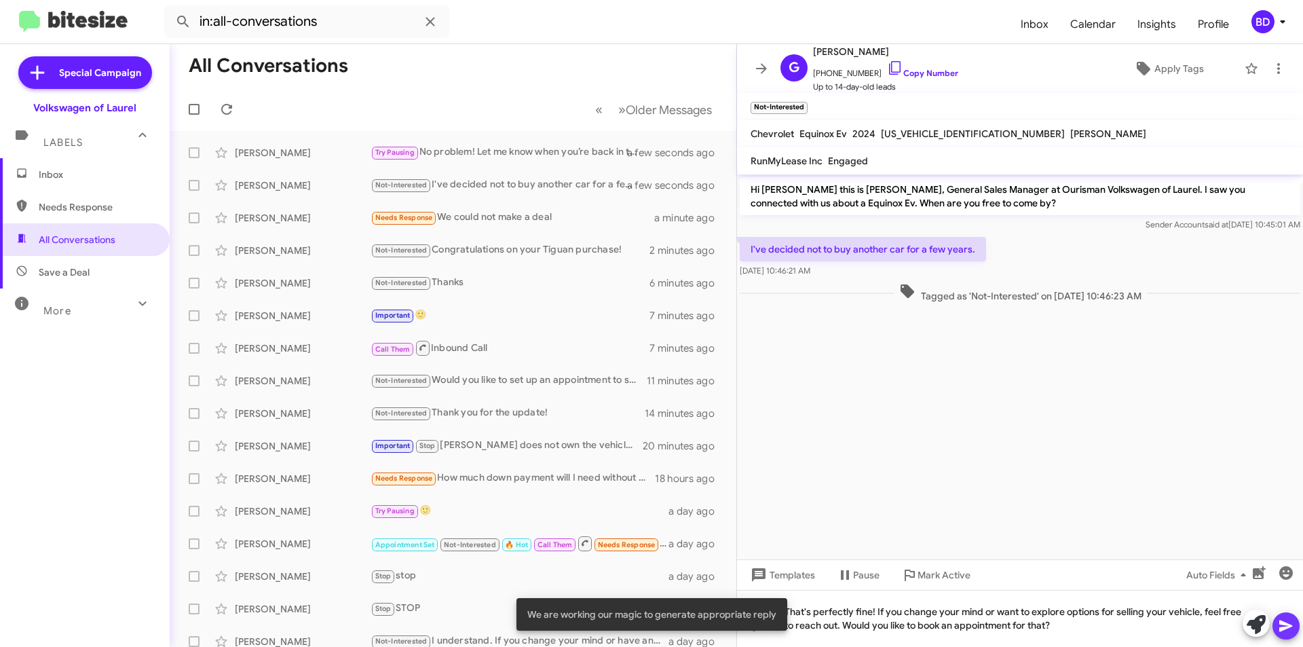
click at [1296, 621] on button at bounding box center [1286, 625] width 27 height 27
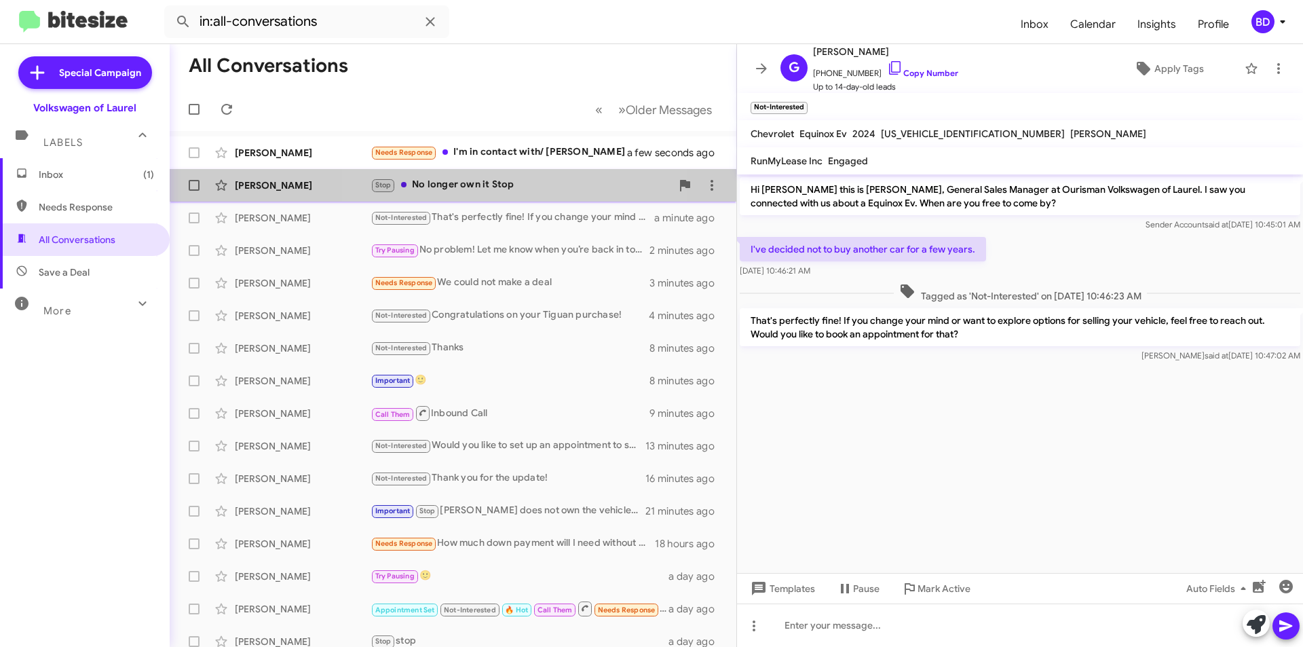
click at [530, 185] on div "Stop No longer own it Stop" at bounding box center [521, 185] width 301 height 16
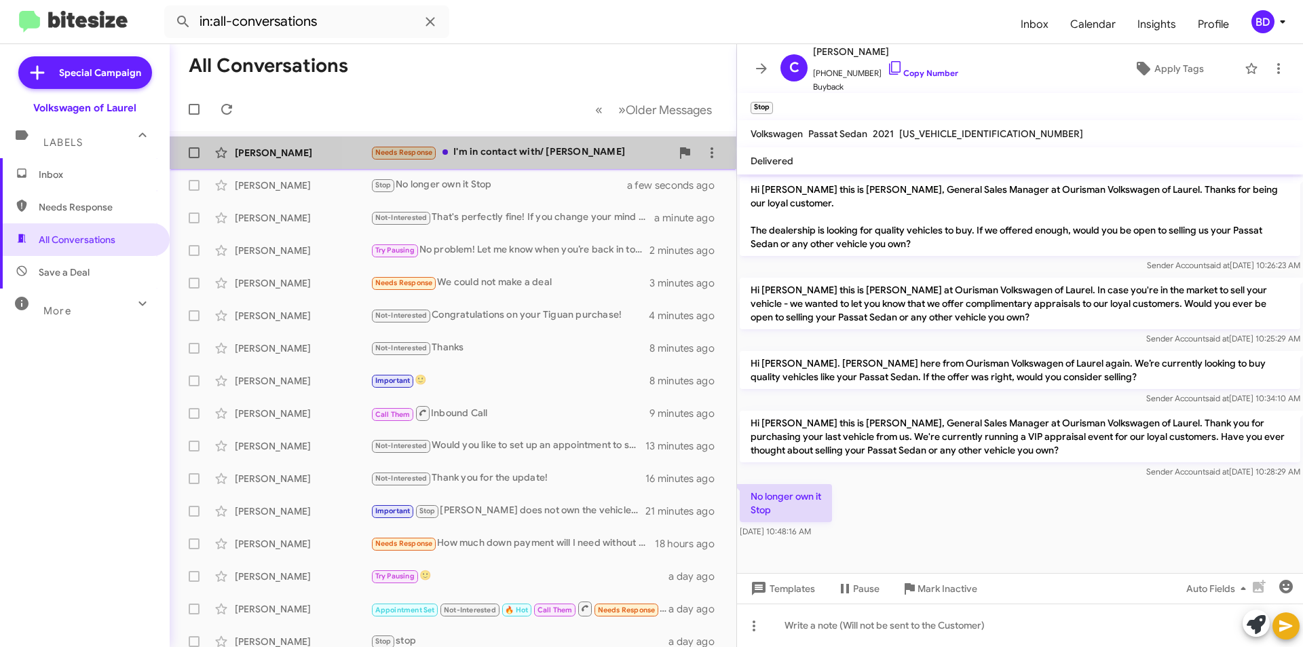
click at [553, 153] on div "Needs Response I'm in contact with/ Brian" at bounding box center [521, 153] width 301 height 16
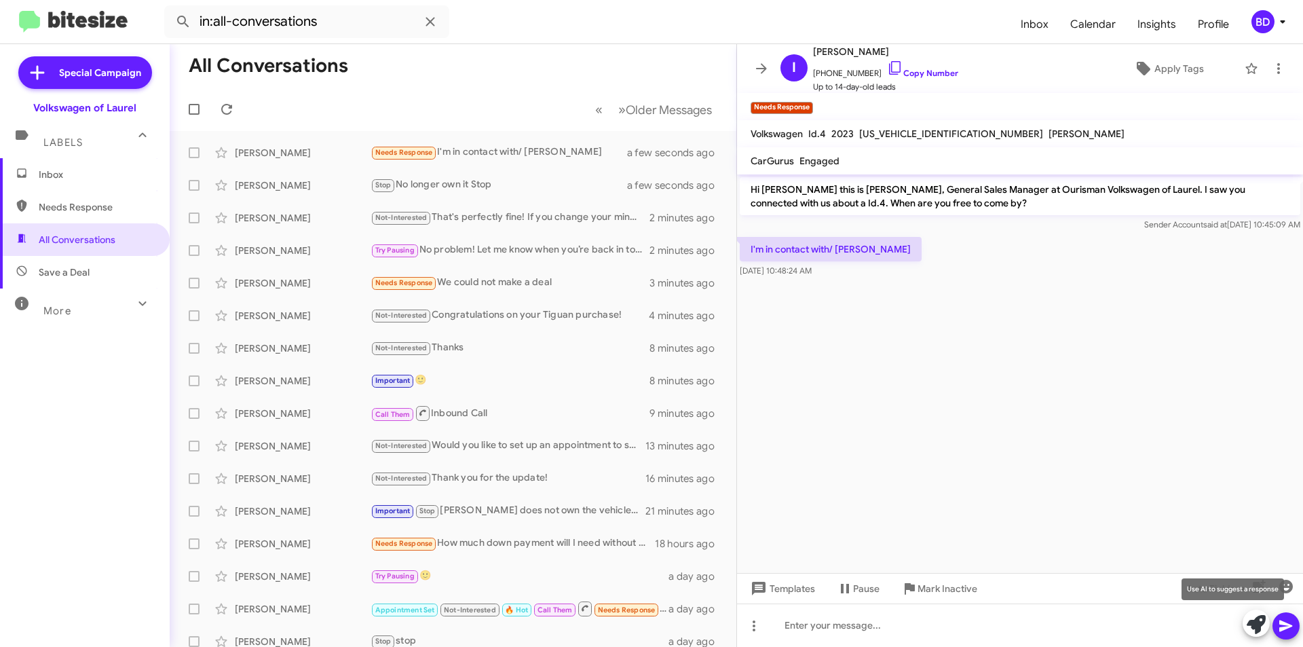
click at [1248, 620] on icon at bounding box center [1256, 624] width 19 height 19
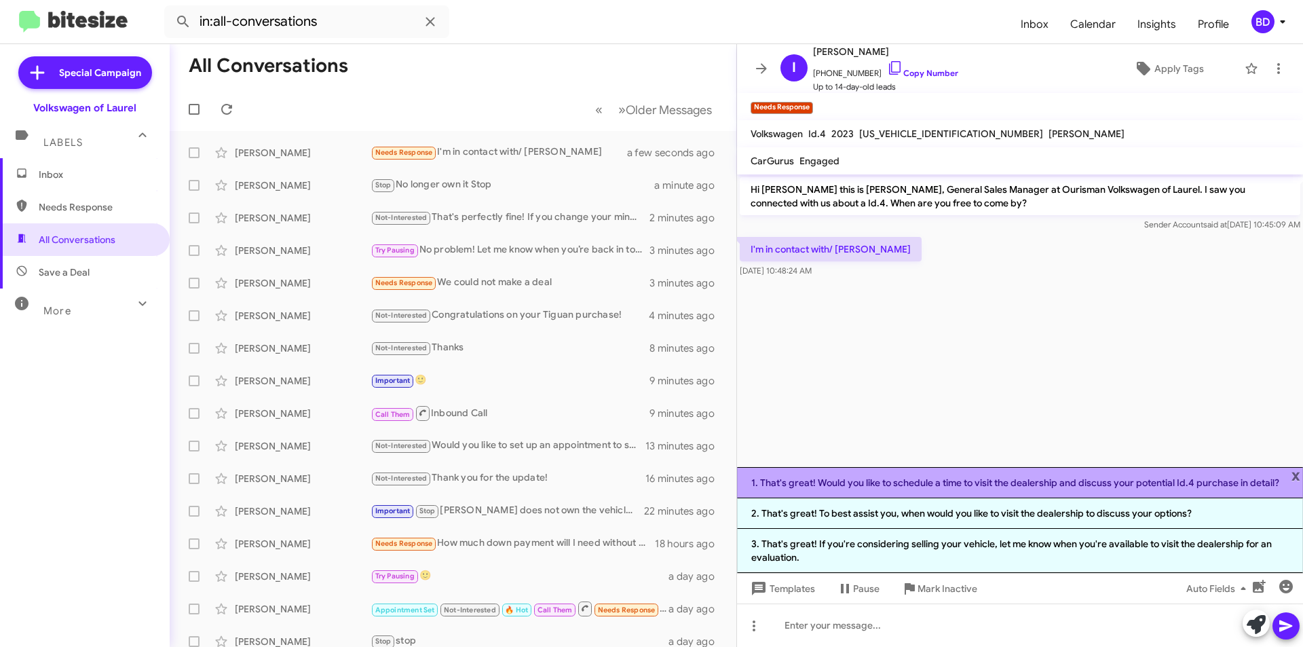
click at [916, 479] on li "1. That's great! Would you like to schedule a time to visit the dealership and …" at bounding box center [1020, 482] width 566 height 31
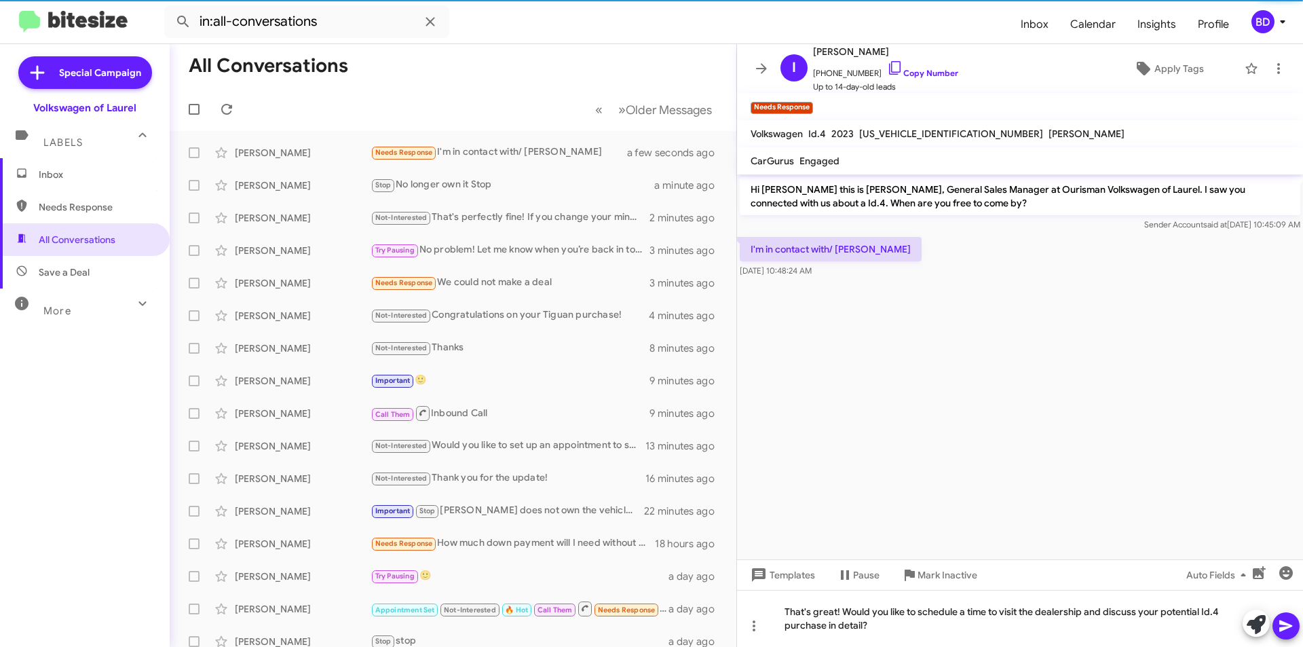
click at [1288, 627] on icon at bounding box center [1285, 626] width 13 height 12
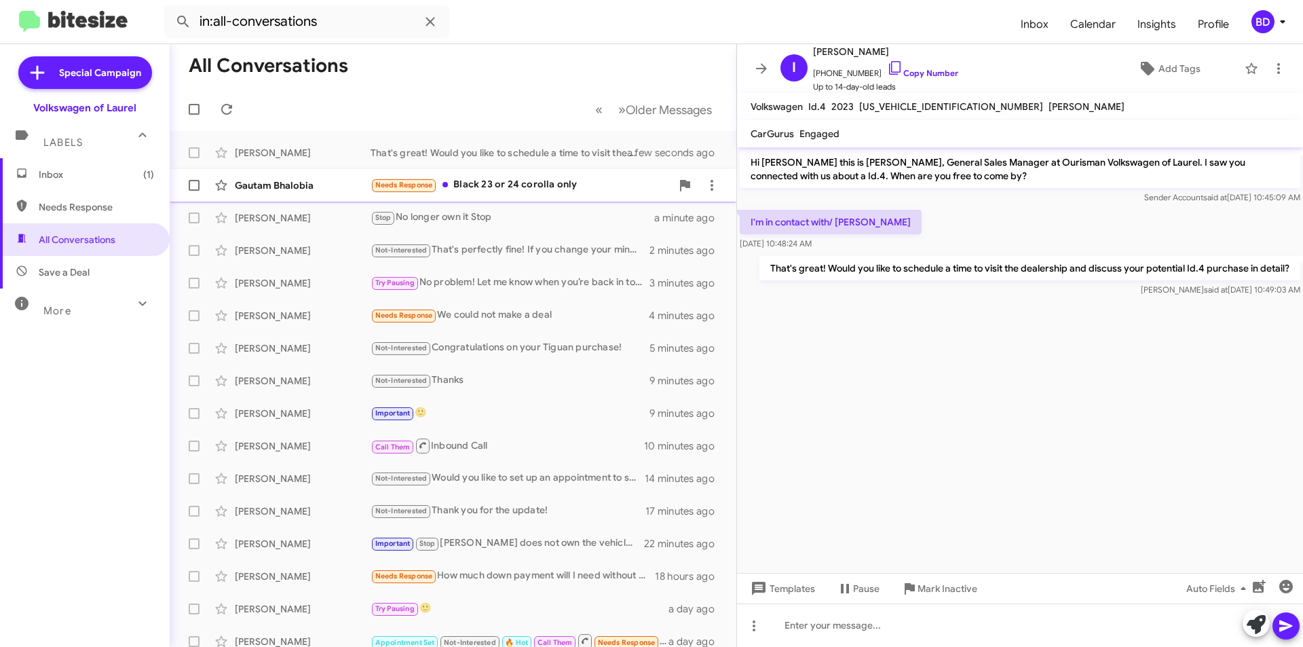
click at [557, 189] on div "Needs Response Black 23 or 24 corolla only" at bounding box center [521, 185] width 301 height 16
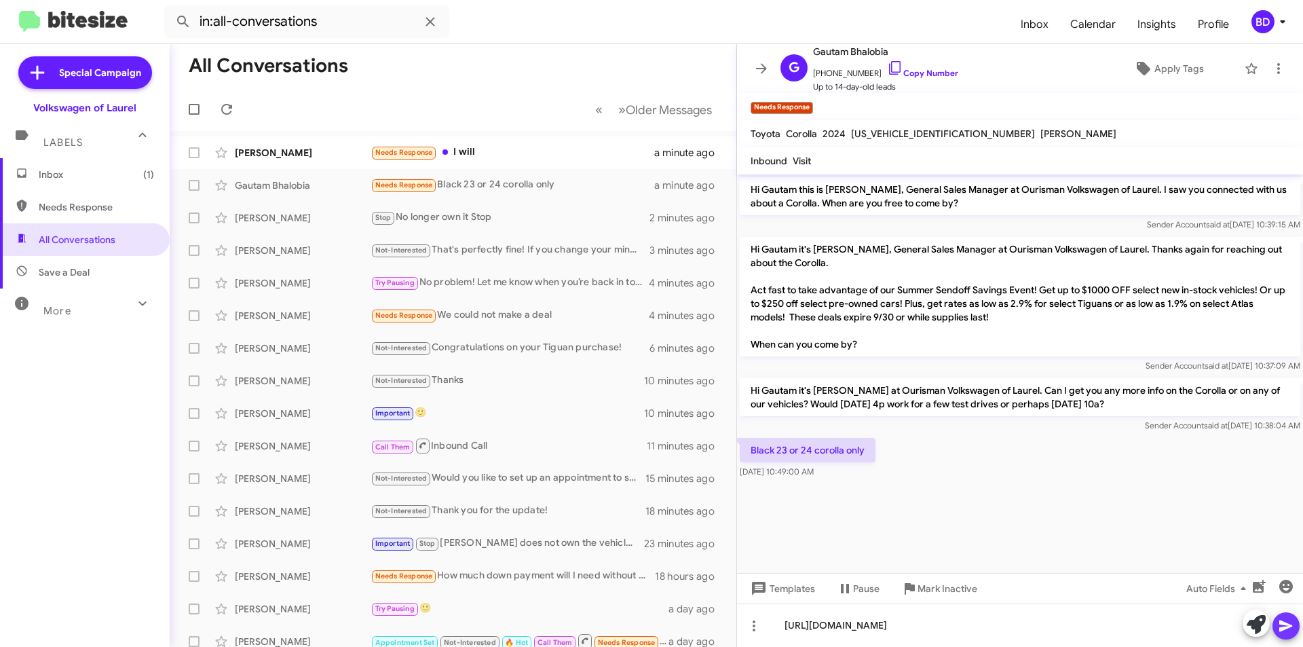
click at [1286, 624] on icon at bounding box center [1285, 626] width 13 height 12
click at [555, 157] on div "Needs Response I will" at bounding box center [521, 153] width 301 height 16
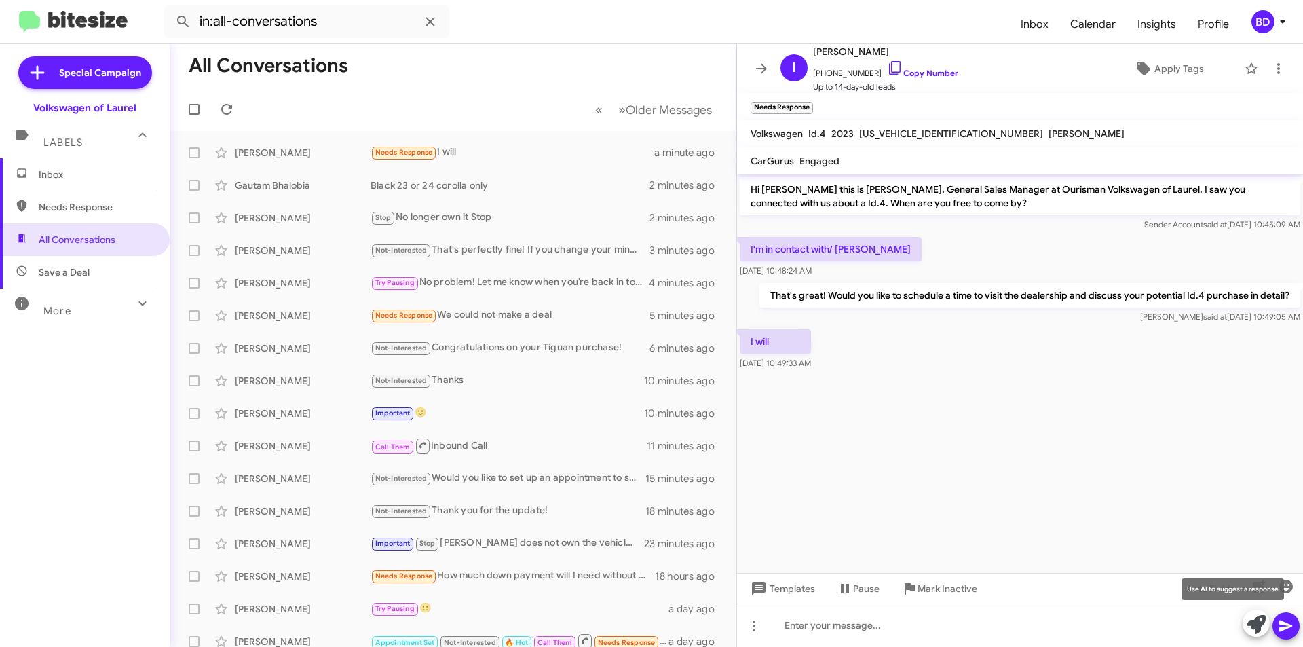
click at [1252, 622] on icon at bounding box center [1256, 624] width 19 height 19
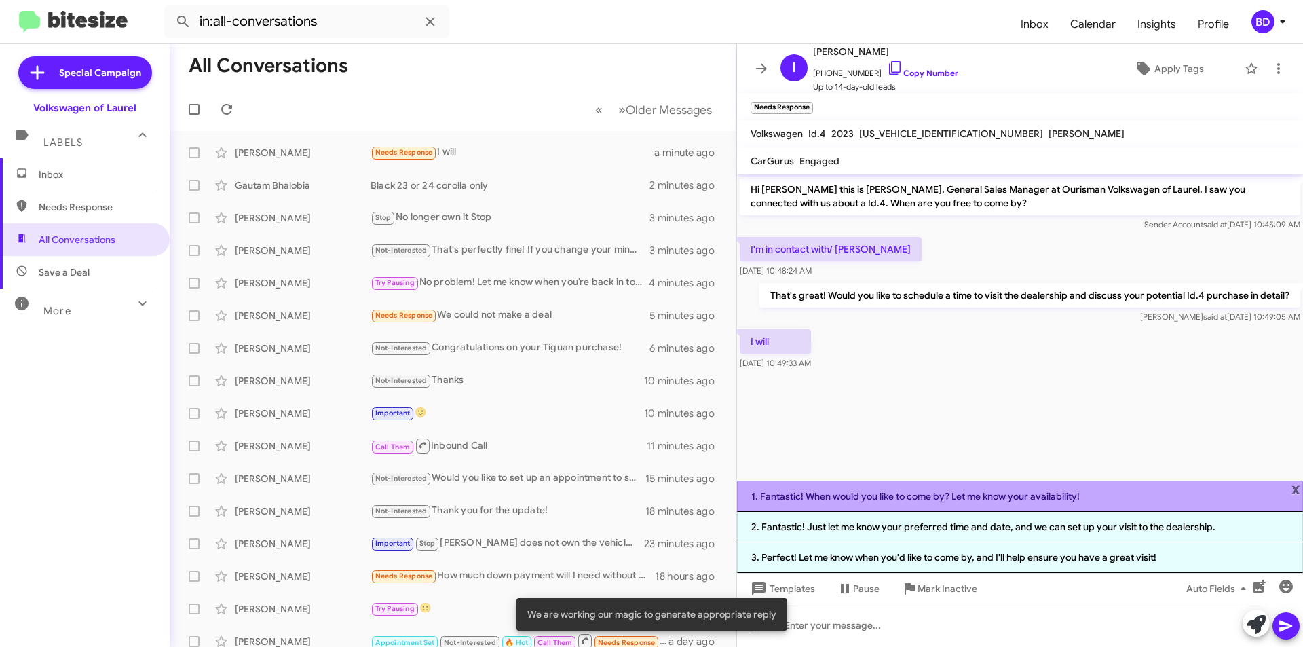
click at [903, 494] on li "1. Fantastic! When would you like to come by? Let me know your availability!" at bounding box center [1020, 496] width 566 height 31
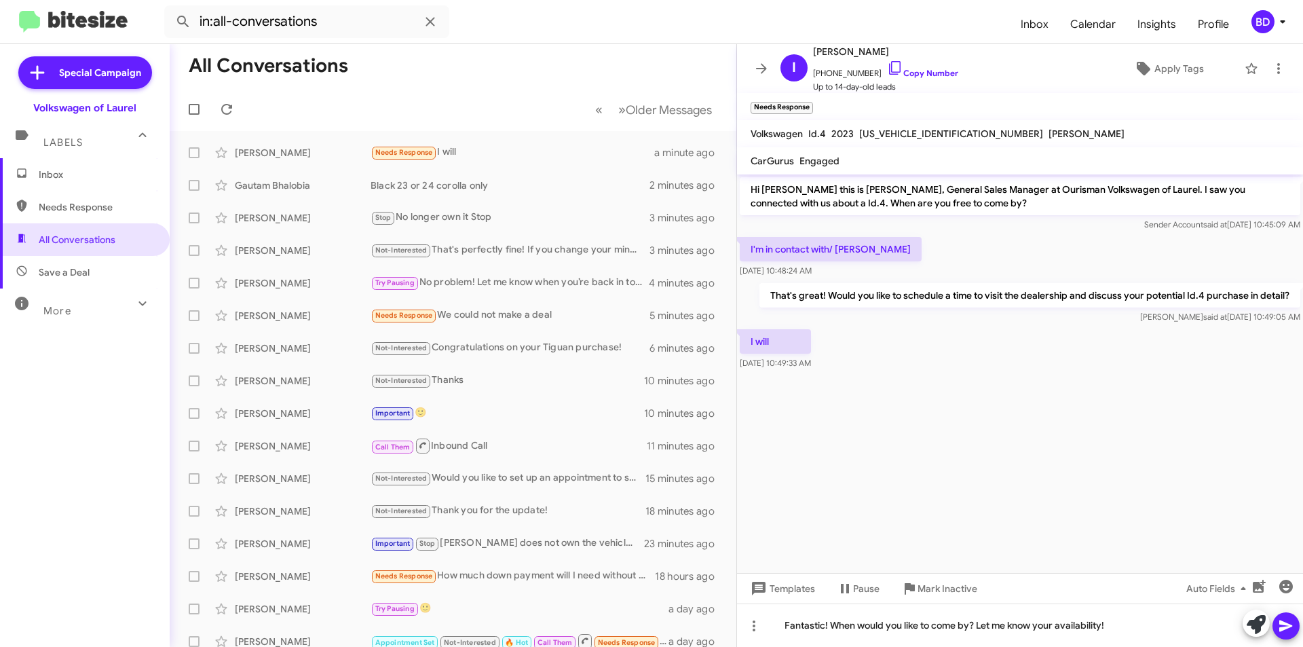
click at [1277, 617] on button at bounding box center [1286, 625] width 27 height 27
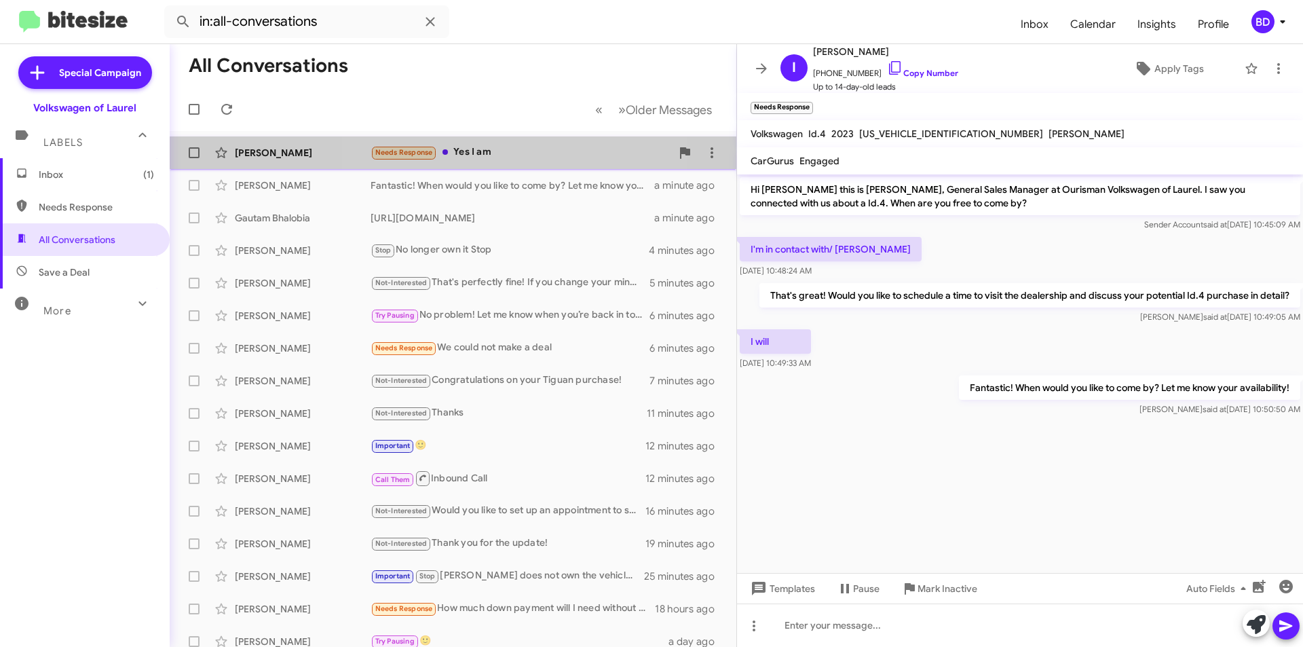
click at [503, 157] on div "Needs Response Yes I am" at bounding box center [521, 153] width 301 height 16
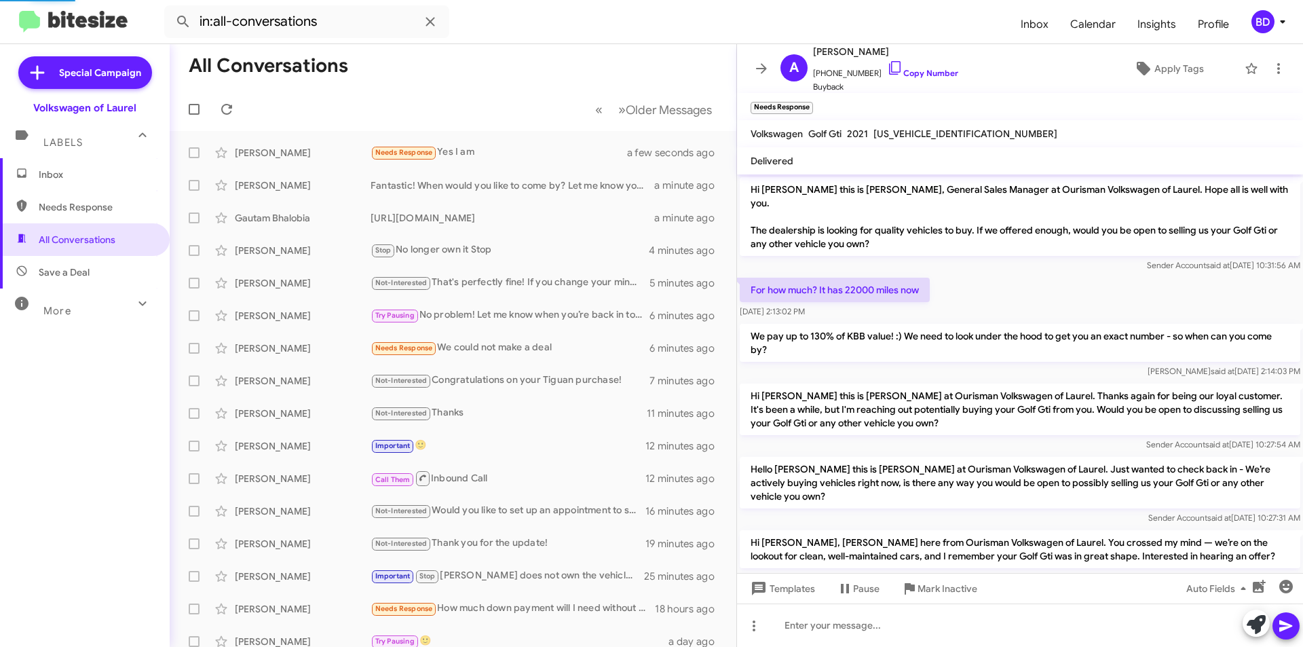
scroll to position [71, 0]
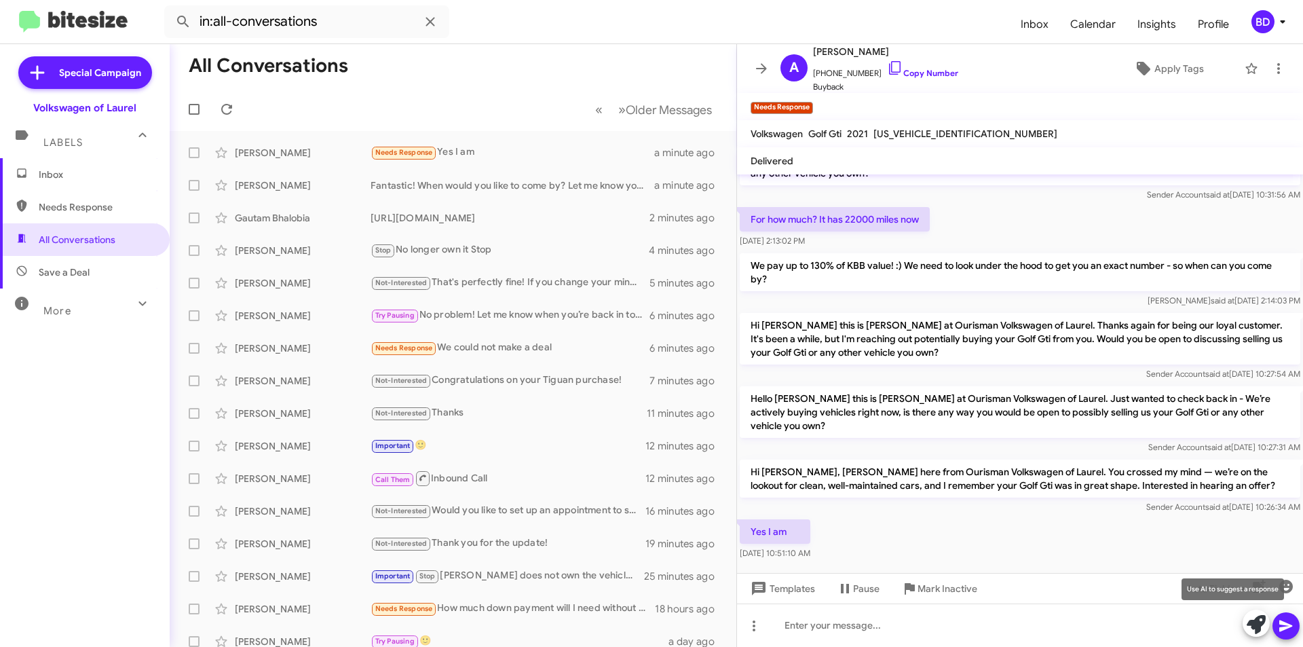
click at [1262, 622] on icon at bounding box center [1256, 624] width 19 height 19
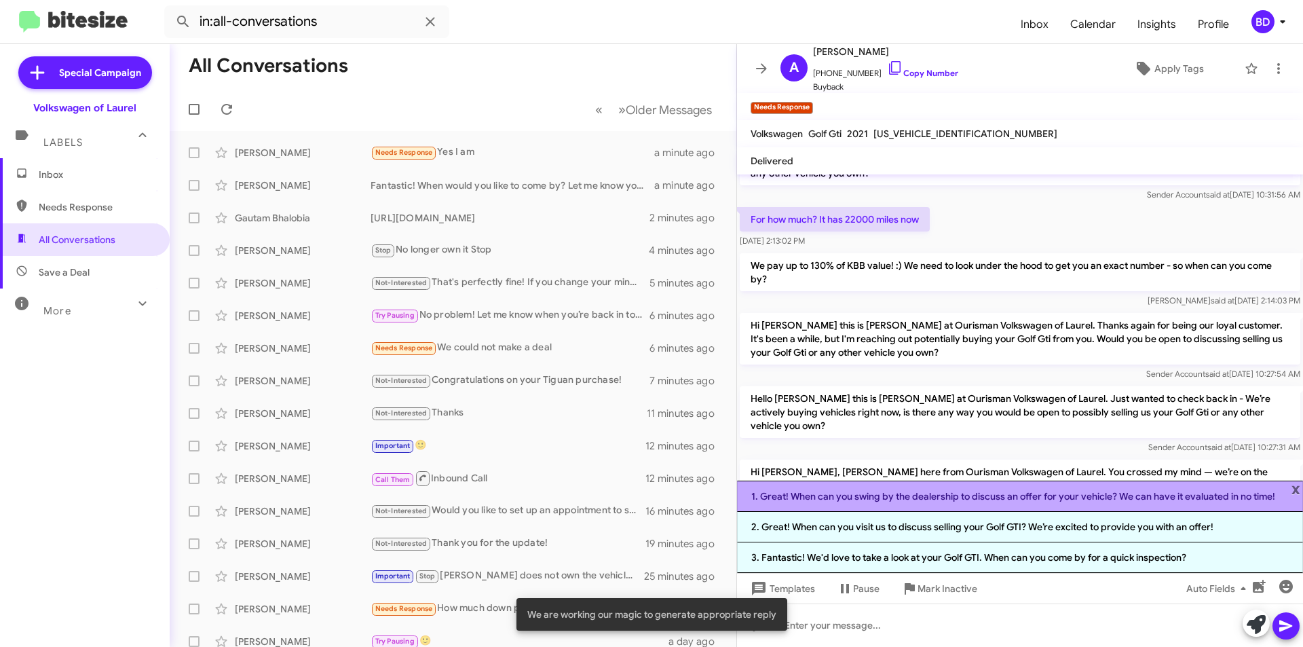
click at [1047, 499] on li "1. Great! When can you swing by the dealership to discuss an offer for your veh…" at bounding box center [1020, 496] width 566 height 31
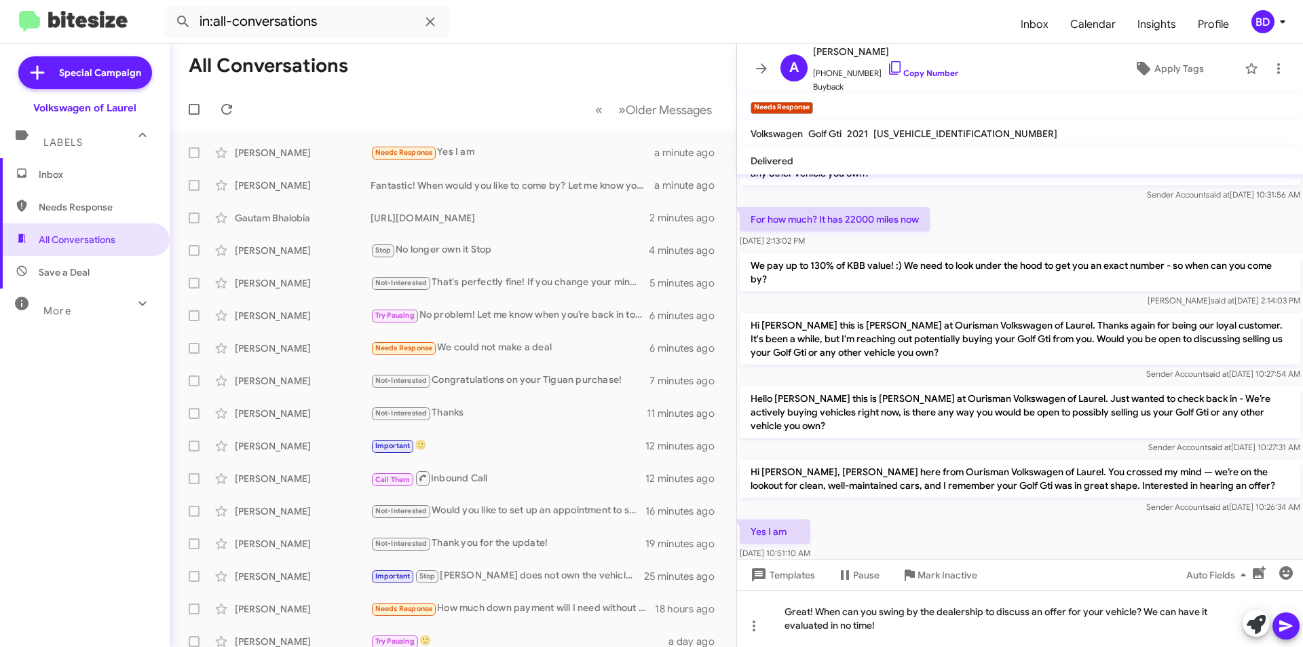
click at [1290, 631] on icon at bounding box center [1286, 626] width 16 height 16
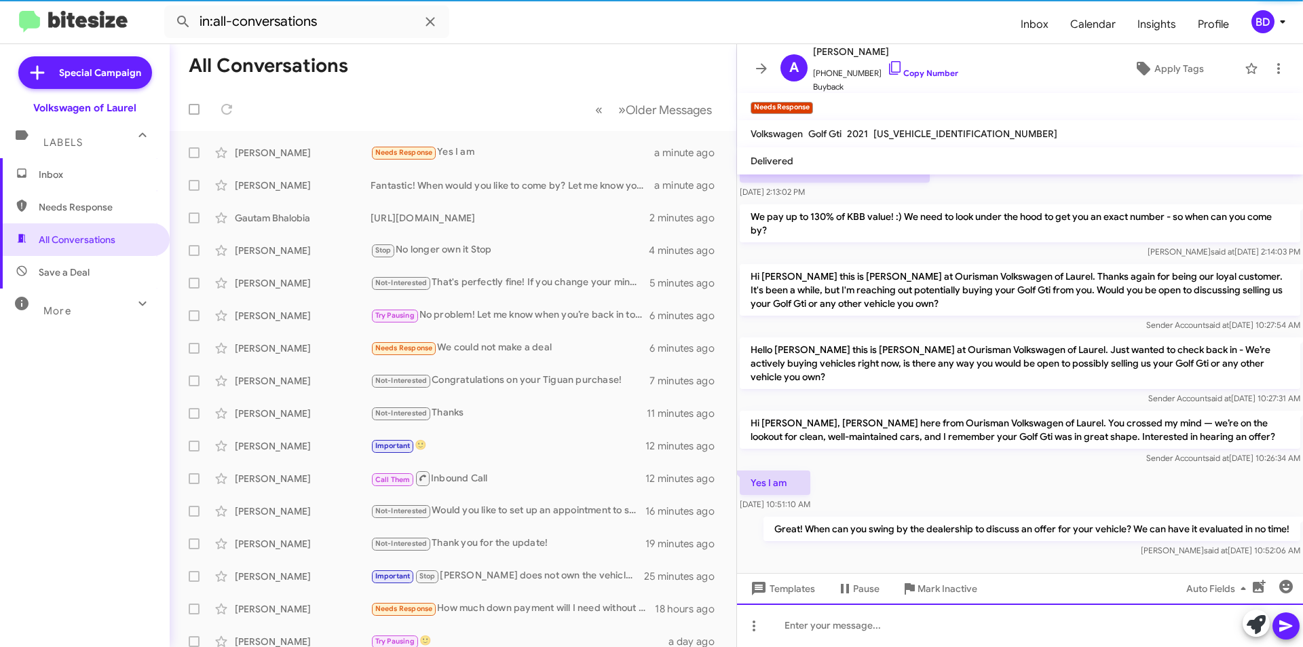
scroll to position [120, 0]
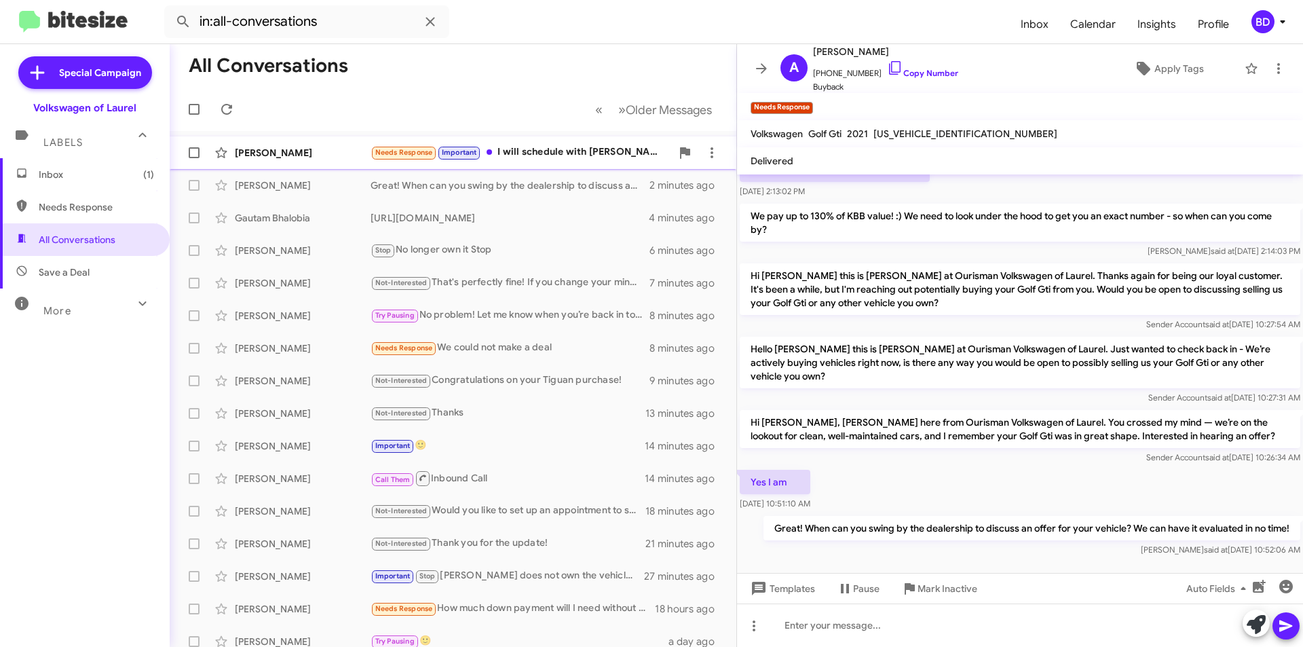
click at [564, 159] on div "Needs Response Important I will schedule with Brian whenever I can, thank you" at bounding box center [521, 153] width 301 height 16
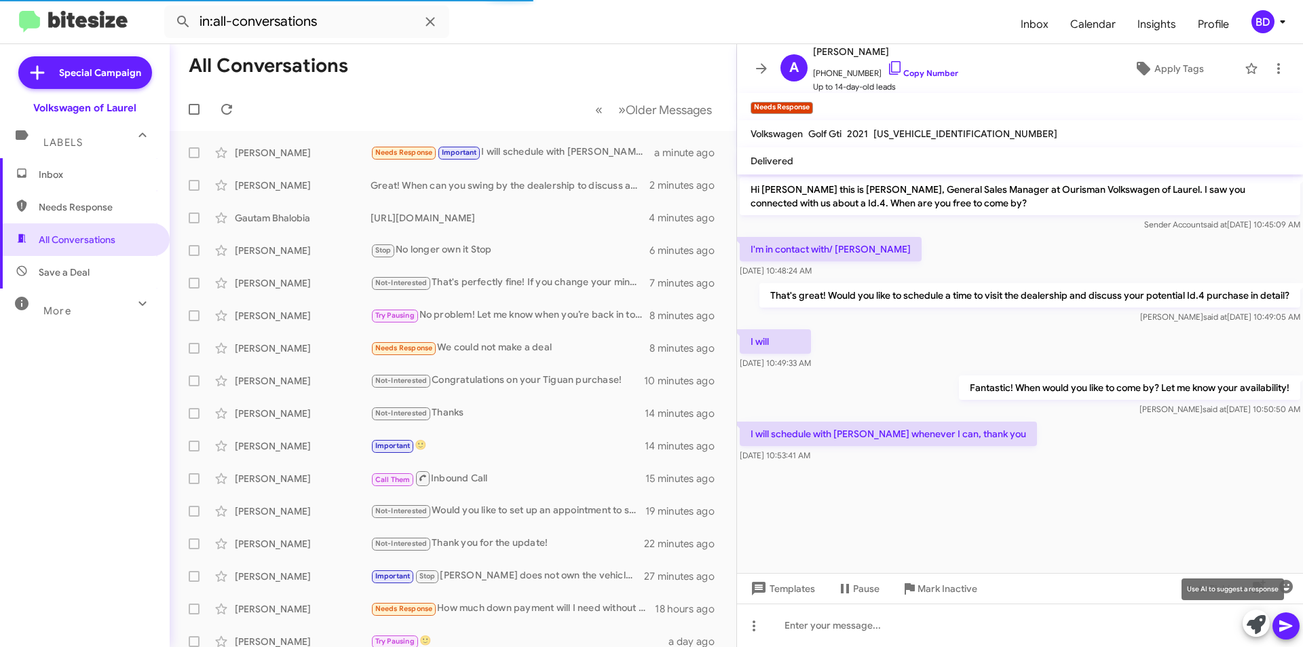
click at [1256, 625] on icon at bounding box center [1256, 624] width 19 height 19
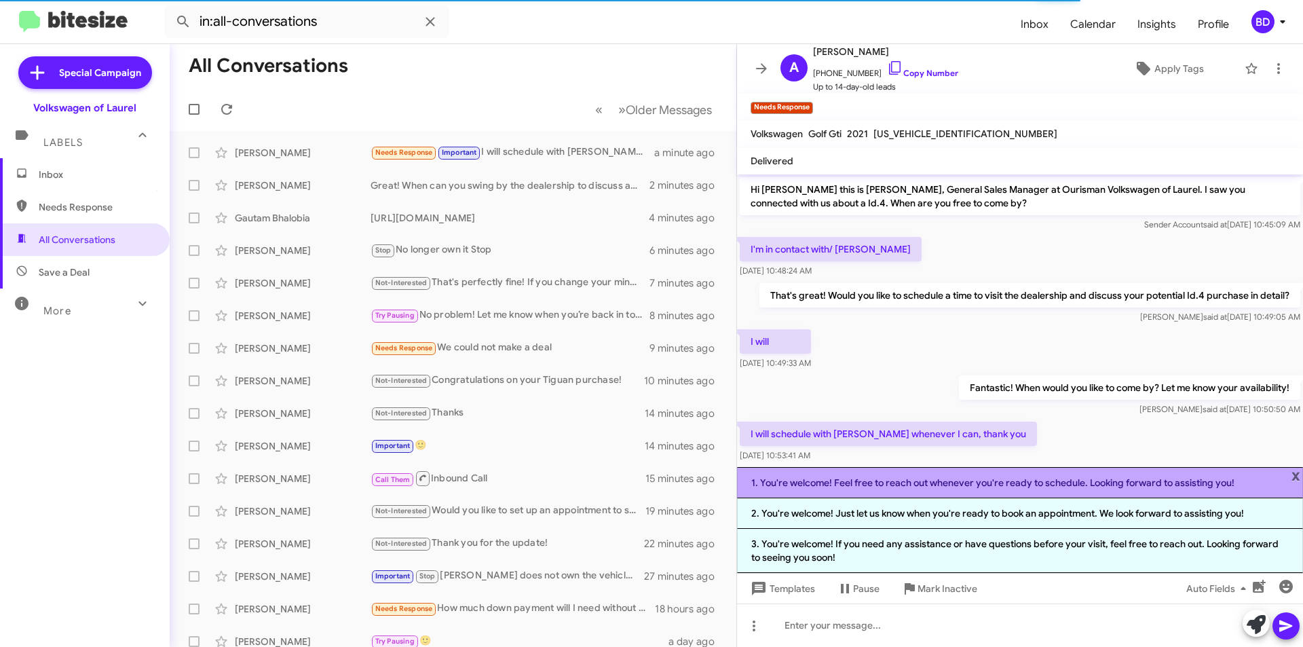
click at [867, 485] on li "1. You're welcome! Feel free to reach out whenever you're ready to schedule. Lo…" at bounding box center [1020, 482] width 566 height 31
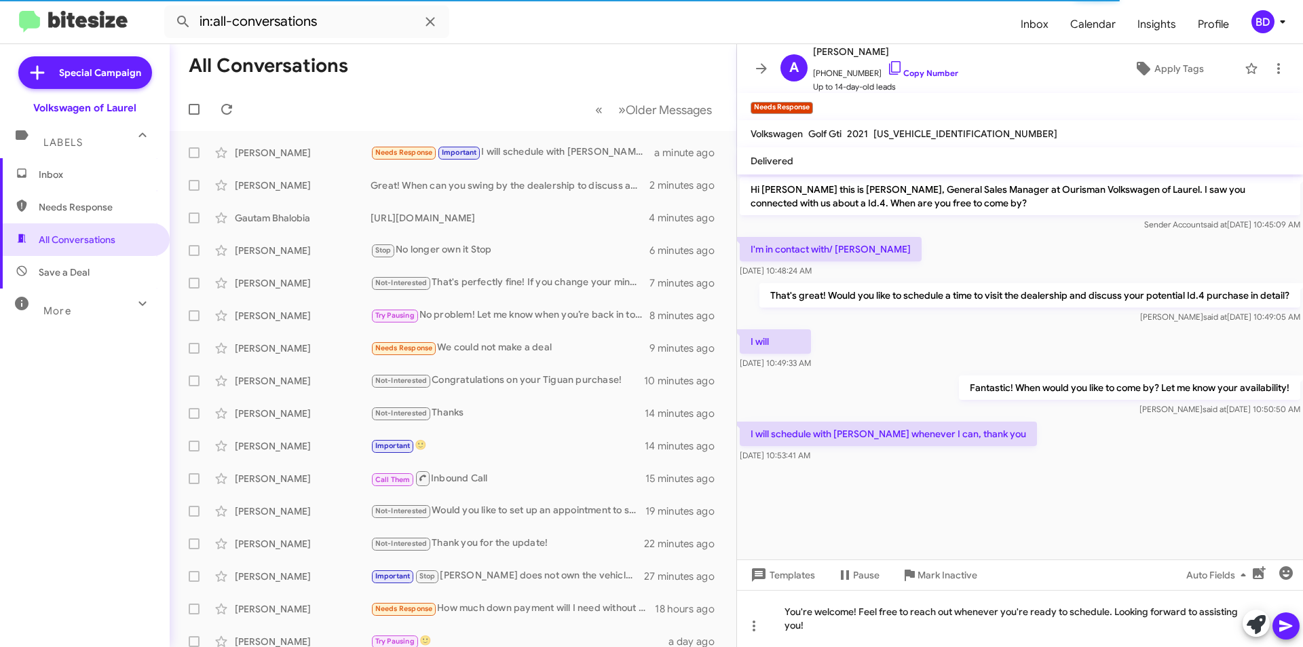
click at [1290, 624] on icon at bounding box center [1286, 626] width 16 height 16
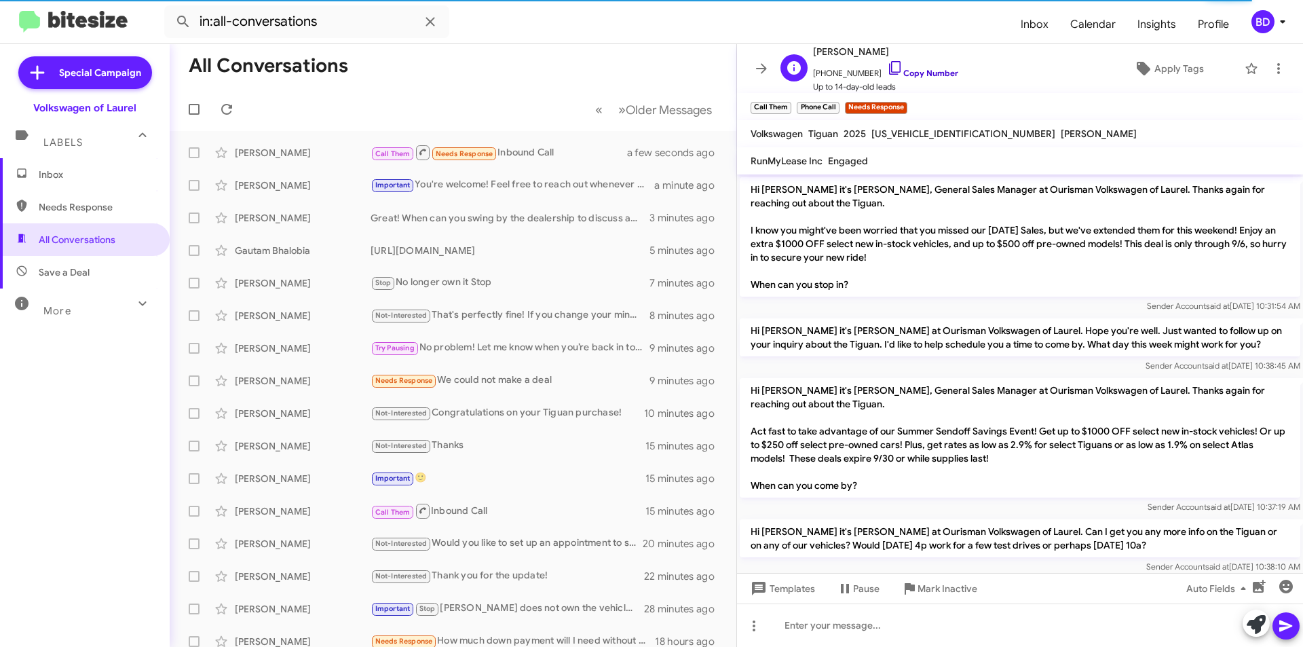
click at [916, 72] on link "Copy Number" at bounding box center [922, 73] width 71 height 10
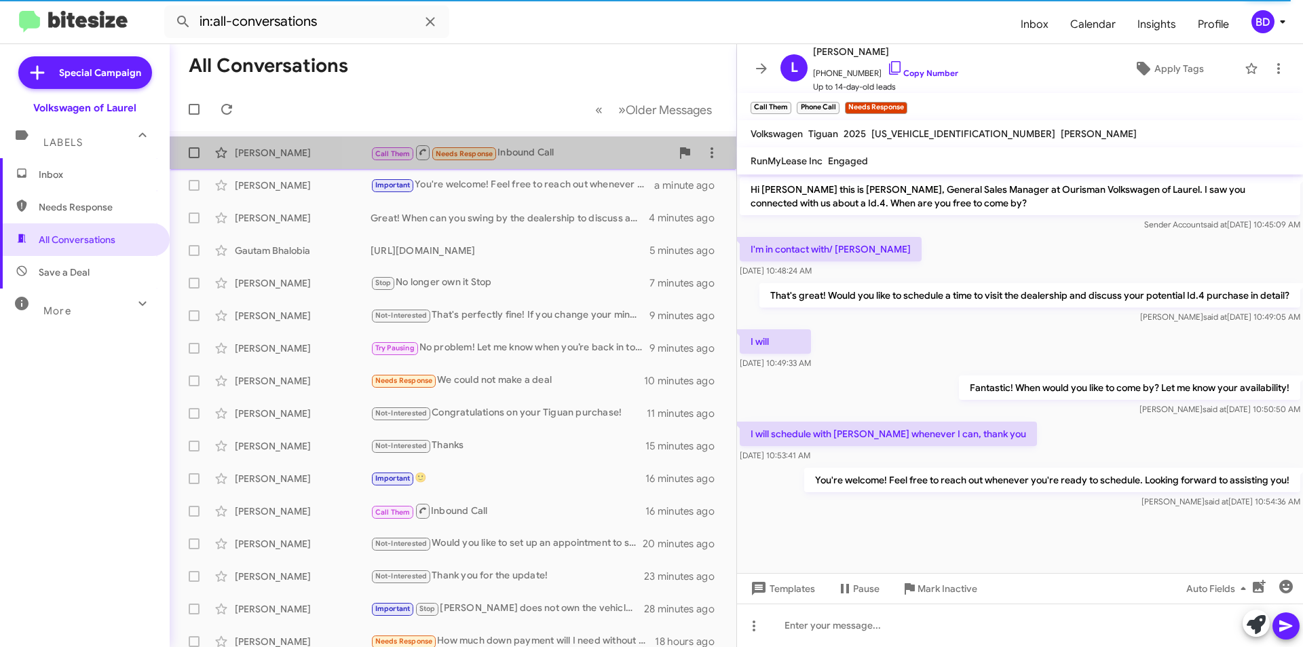
click at [558, 159] on div "Call Them Needs Response Inbound Call" at bounding box center [521, 152] width 301 height 17
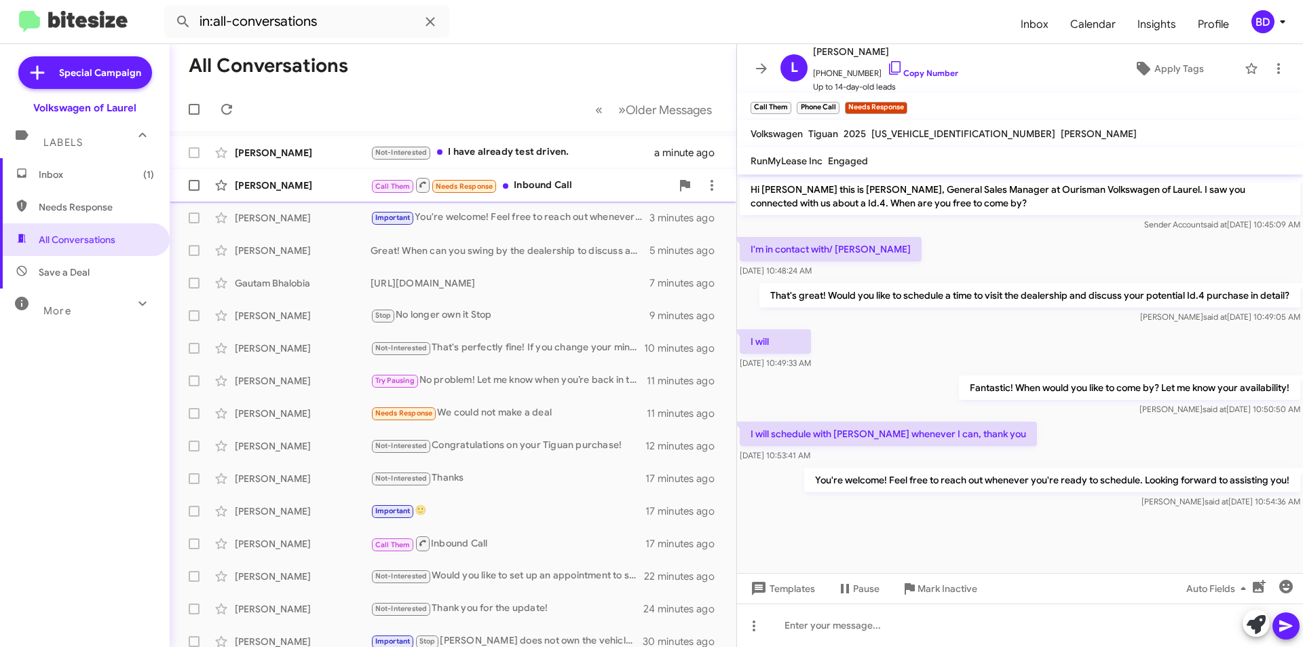
click at [542, 181] on div "Call Them Needs Response Inbound Call" at bounding box center [521, 184] width 301 height 17
click at [538, 157] on div "Not-Interested I have already test driven." at bounding box center [521, 153] width 301 height 16
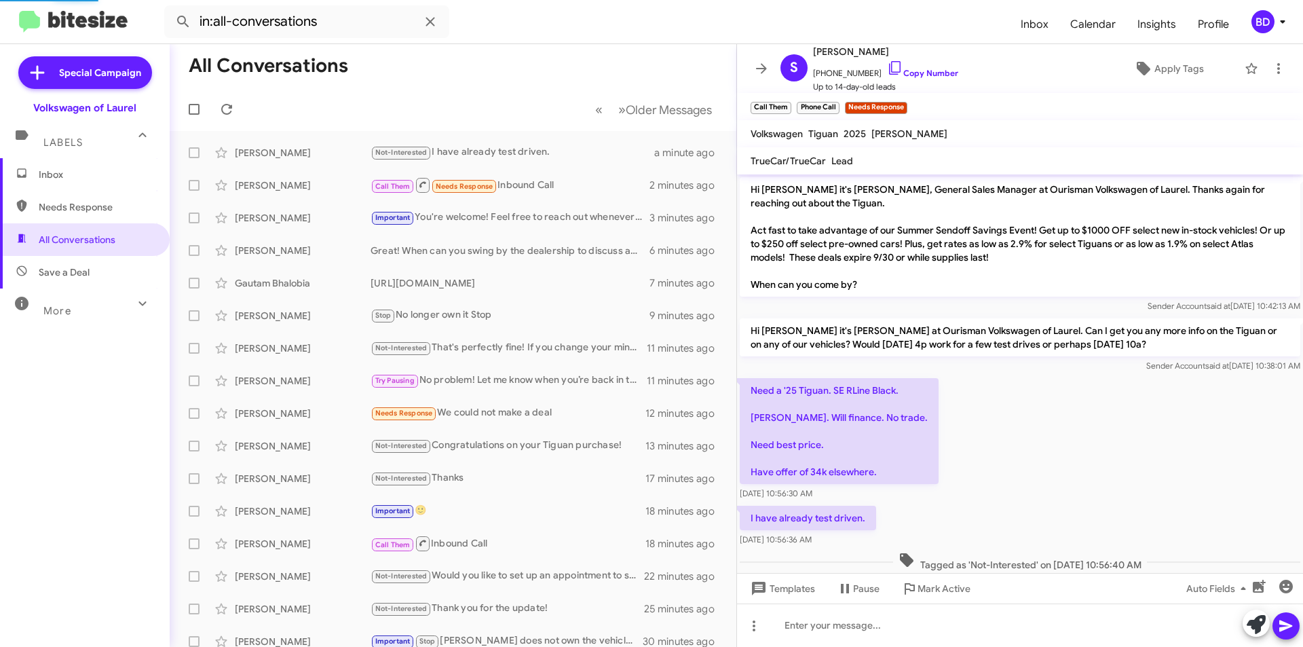
scroll to position [18, 0]
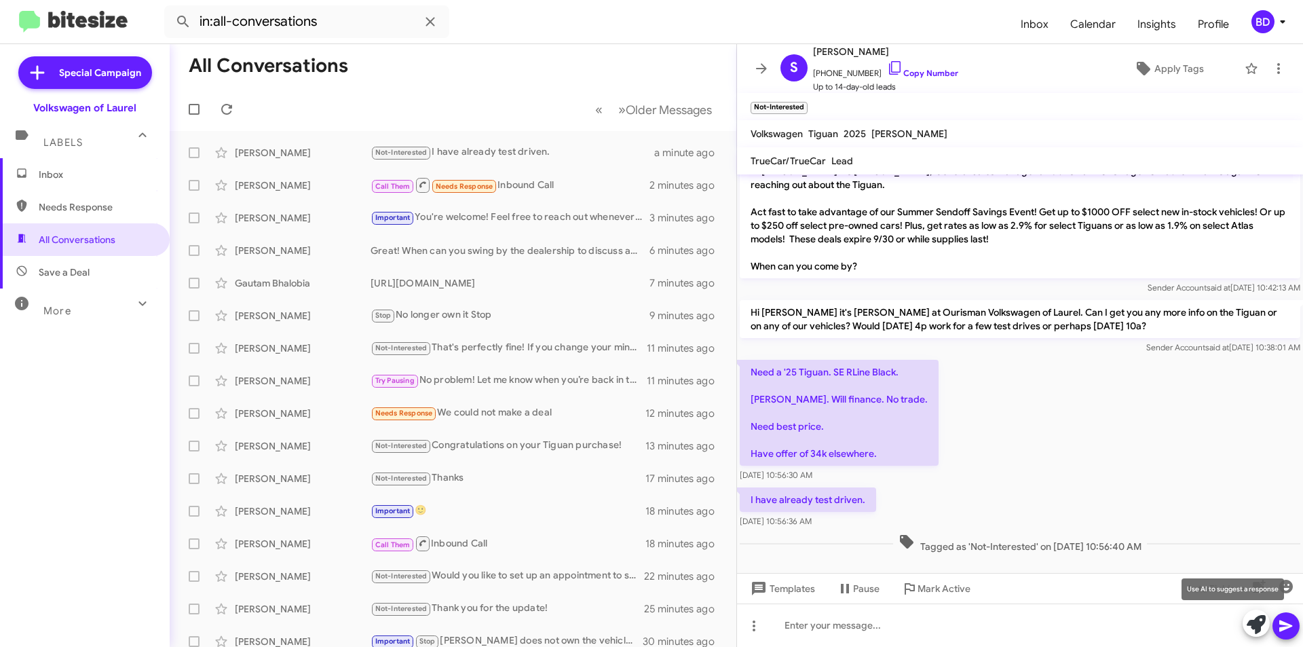
click at [1254, 630] on icon at bounding box center [1256, 624] width 19 height 19
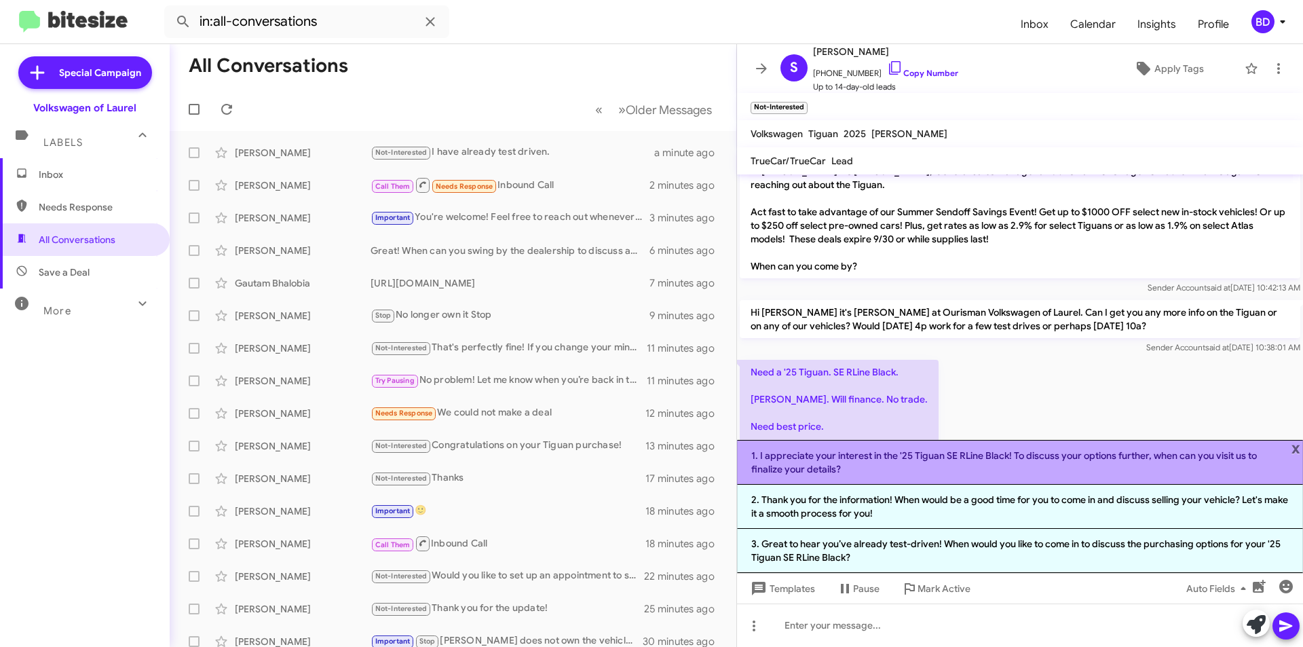
click at [998, 459] on li "1. I appreciate your interest in the '25 Tiguan SE RLine Black! To discuss your…" at bounding box center [1020, 462] width 566 height 45
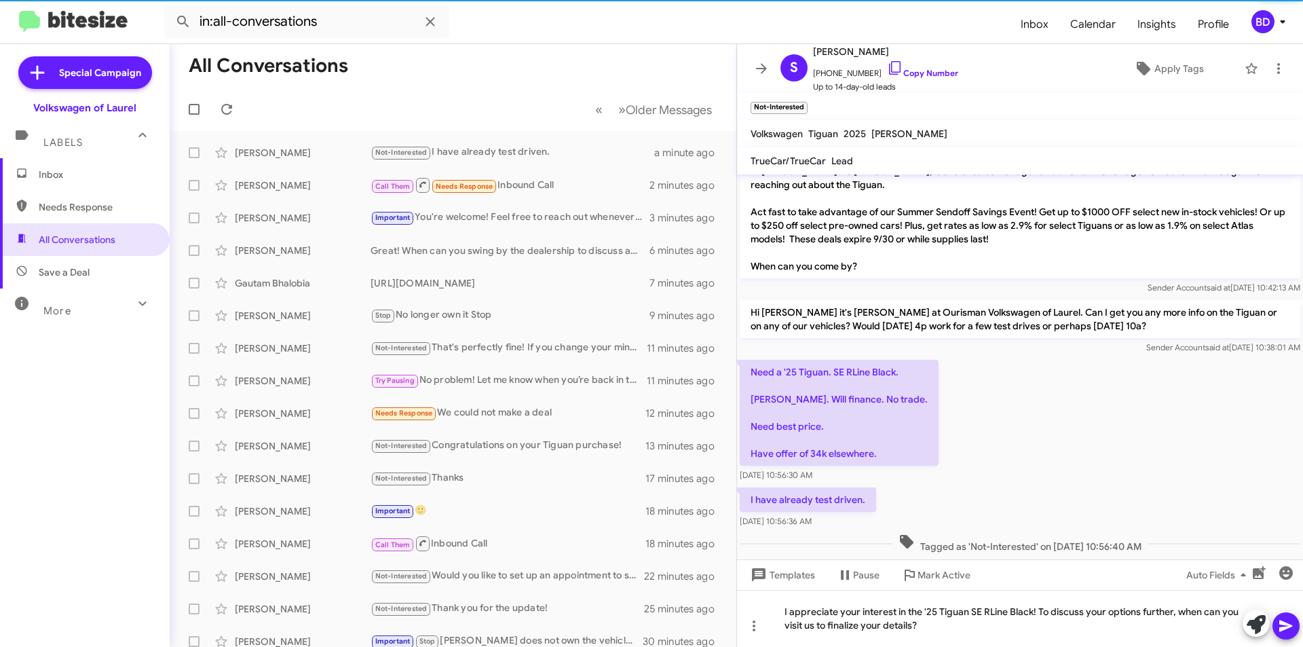
click at [1287, 630] on icon at bounding box center [1286, 626] width 16 height 16
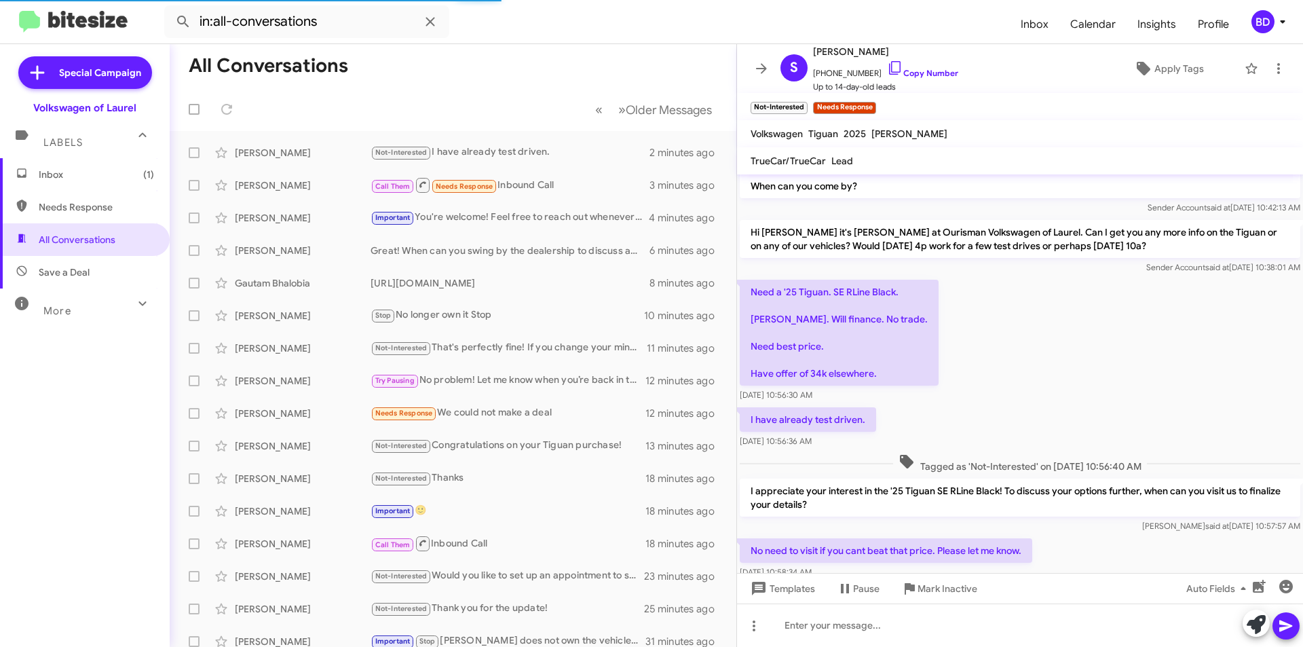
scroll to position [131, 0]
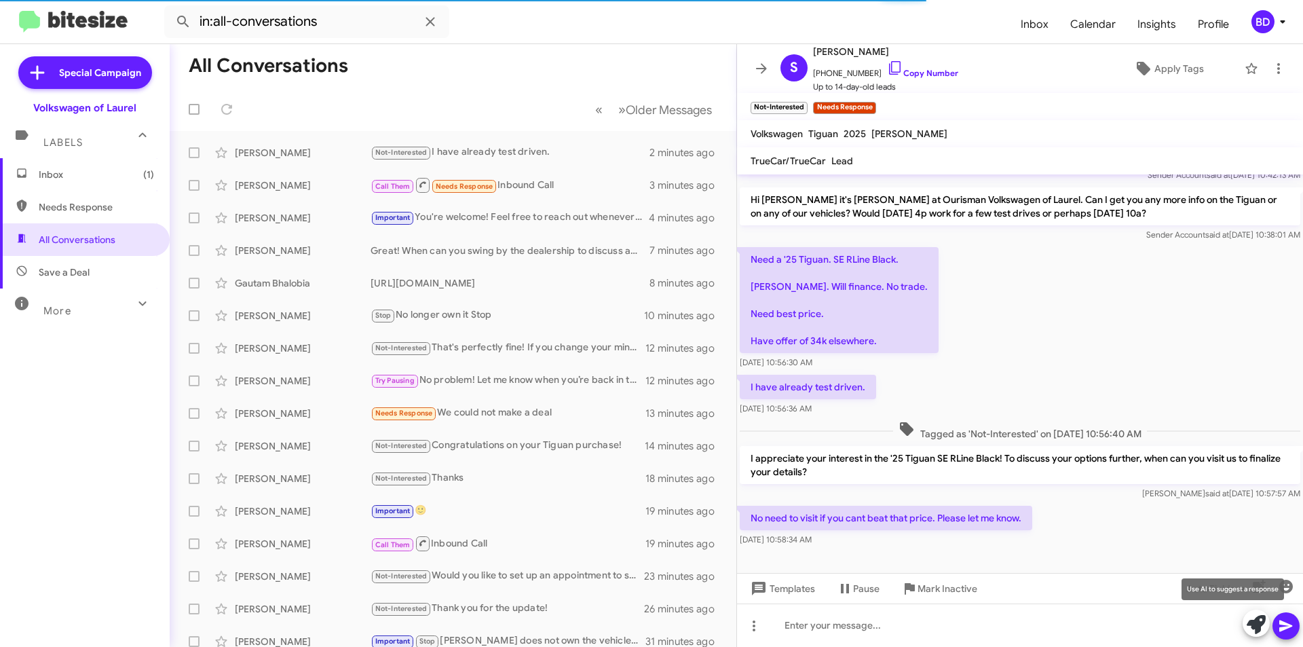
click at [1253, 622] on icon at bounding box center [1256, 624] width 19 height 19
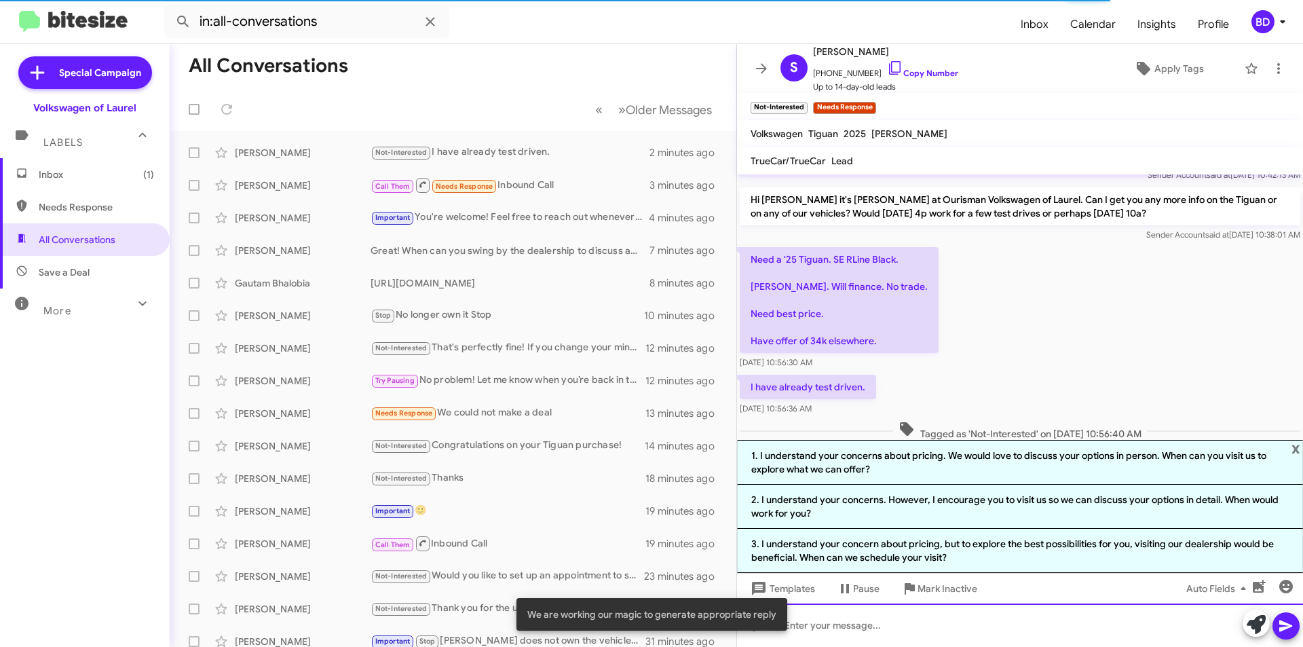
click at [908, 635] on div at bounding box center [1020, 624] width 566 height 43
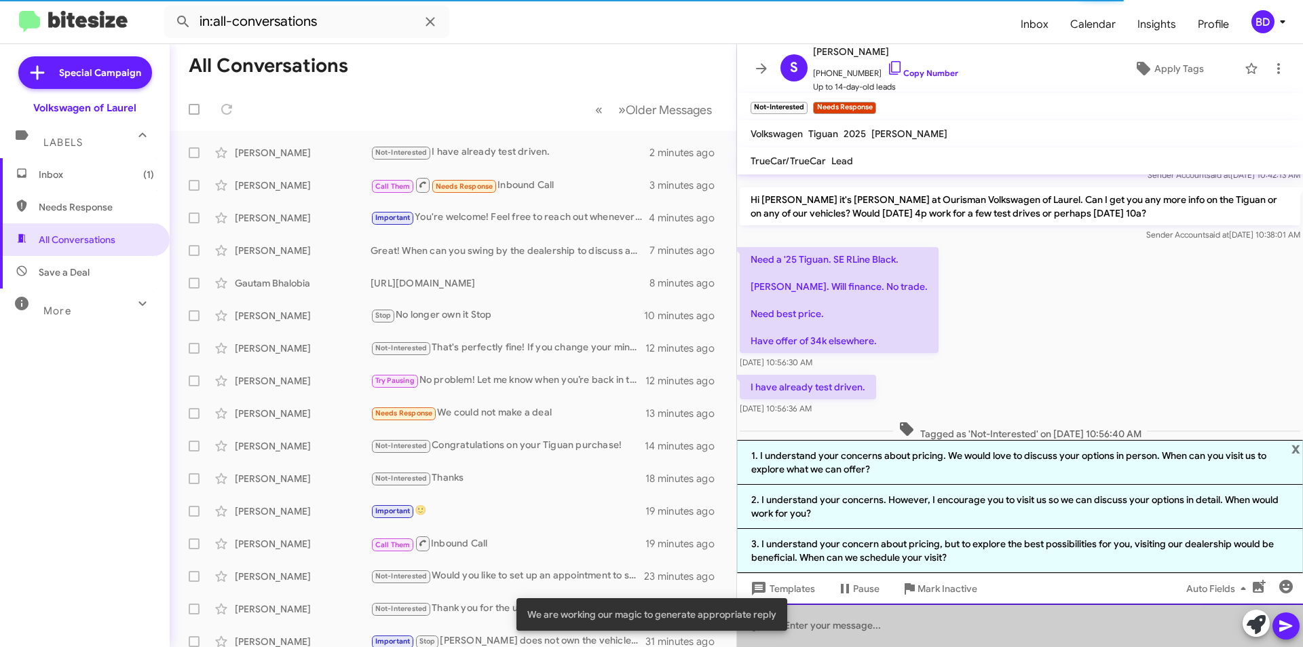
click at [907, 635] on div at bounding box center [1020, 624] width 566 height 43
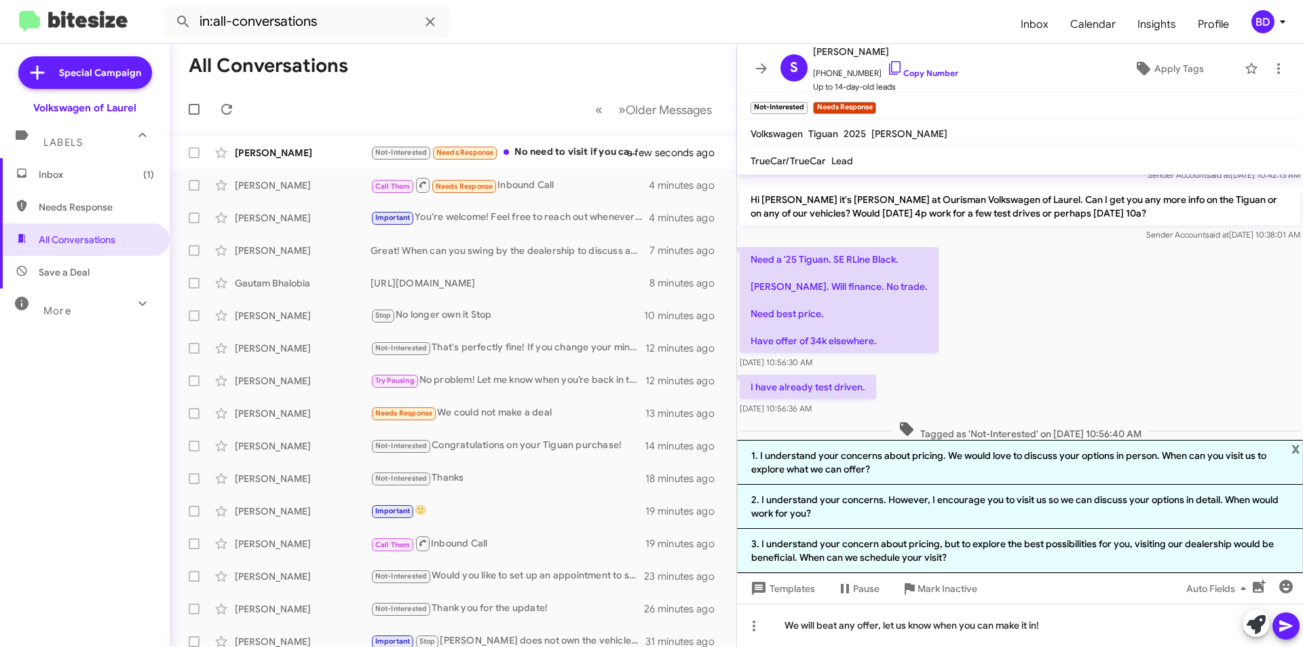
click at [1293, 620] on icon at bounding box center [1286, 626] width 16 height 16
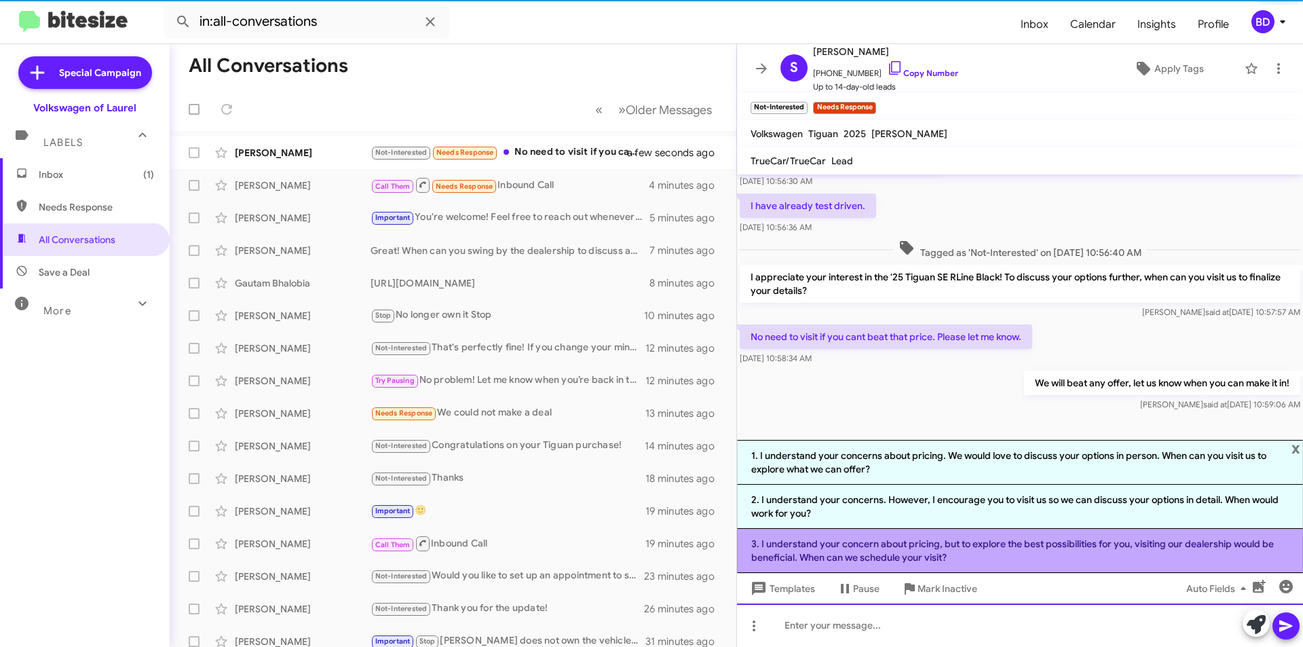
scroll to position [314, 0]
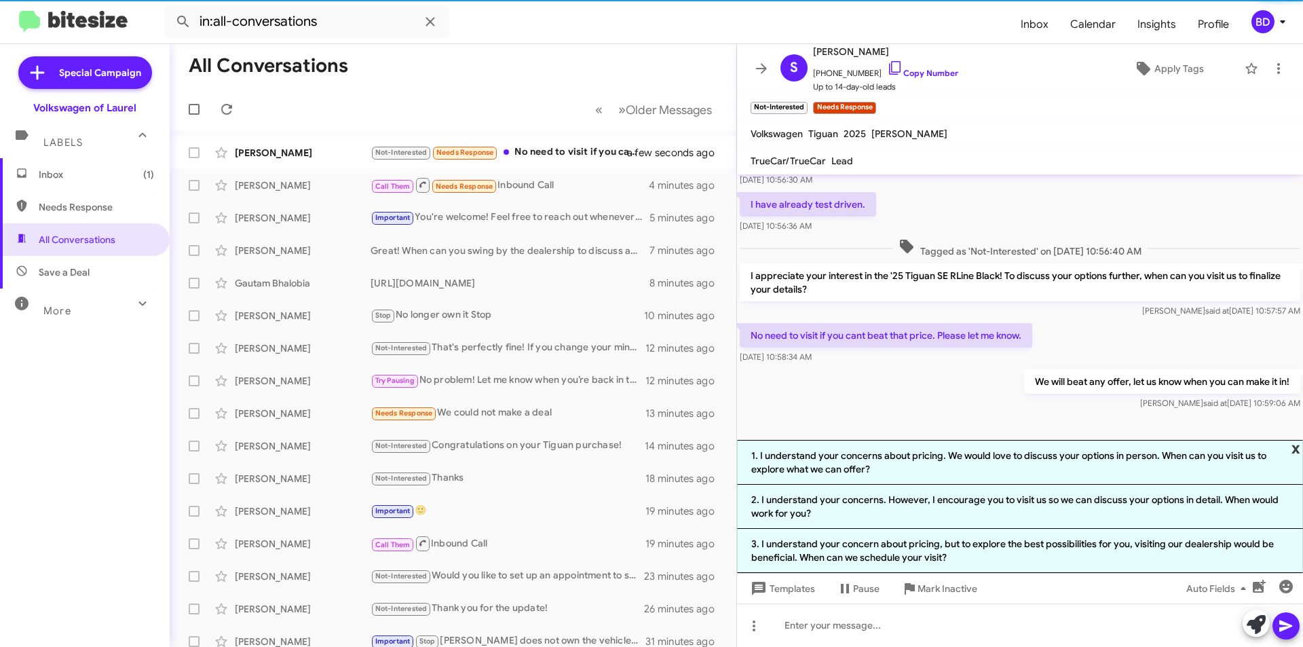
click at [1296, 443] on span "x" at bounding box center [1296, 448] width 9 height 16
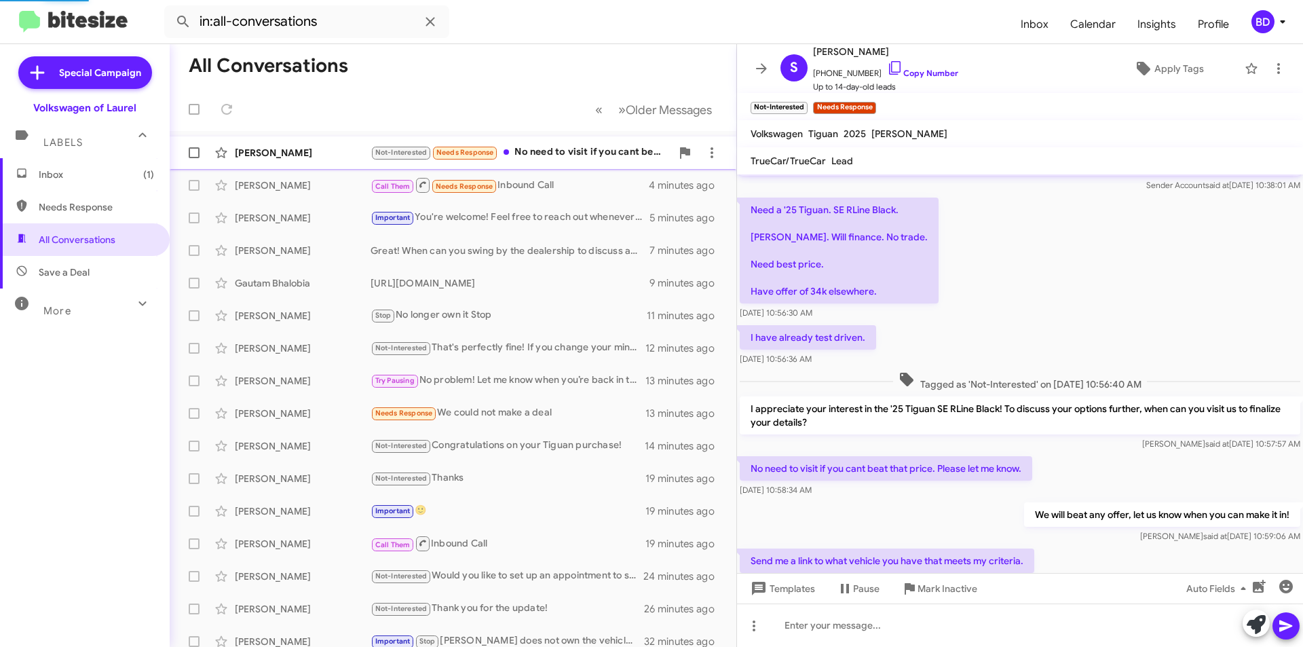
scroll to position [0, 0]
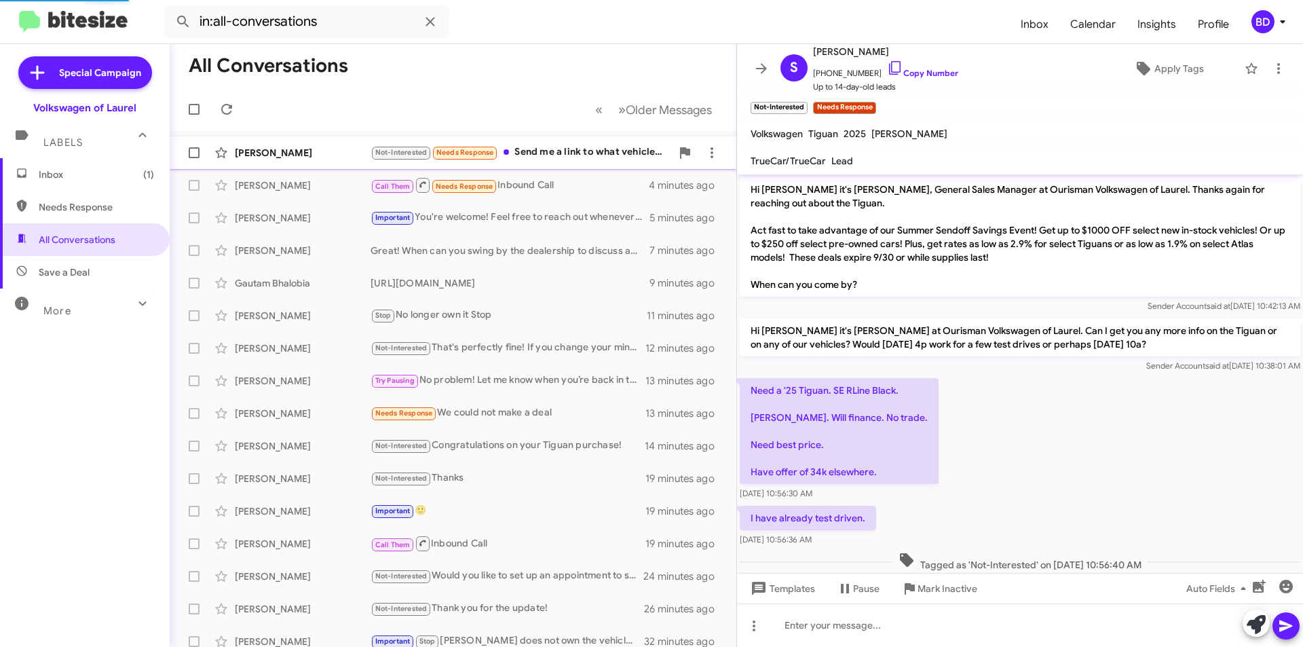
click at [542, 155] on div "Not-Interested Needs Response Send me a link to what vehicle you have that meet…" at bounding box center [521, 153] width 301 height 16
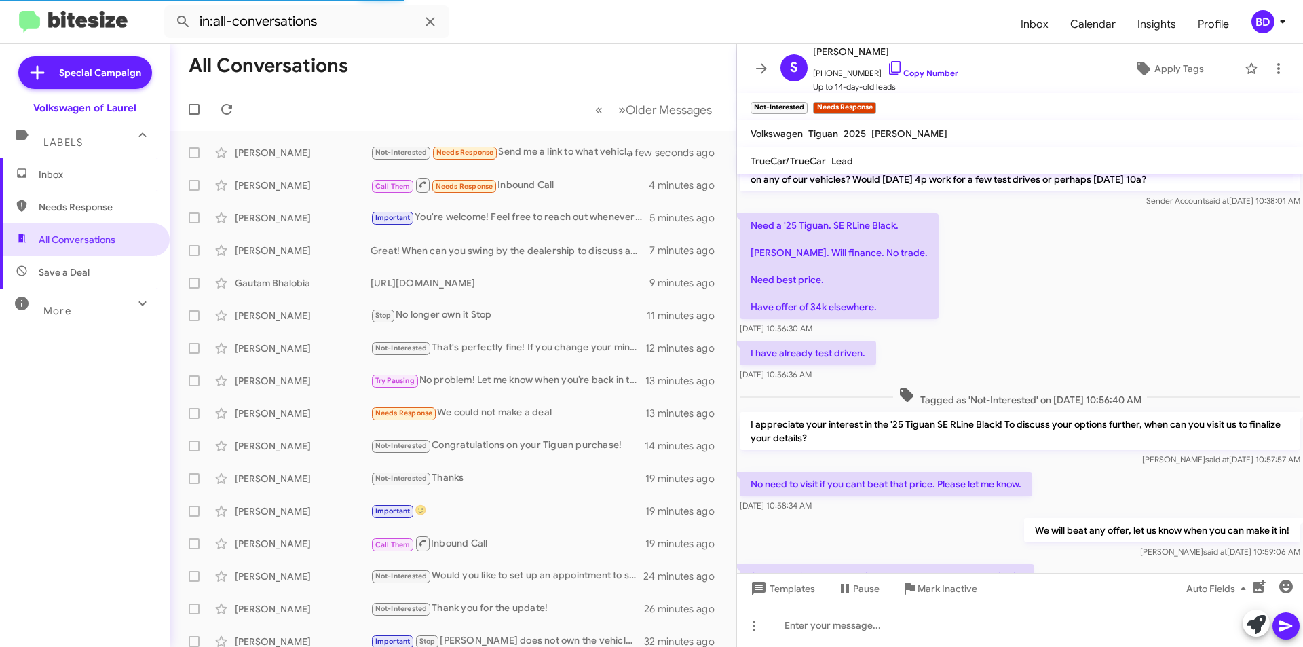
scroll to position [230, 0]
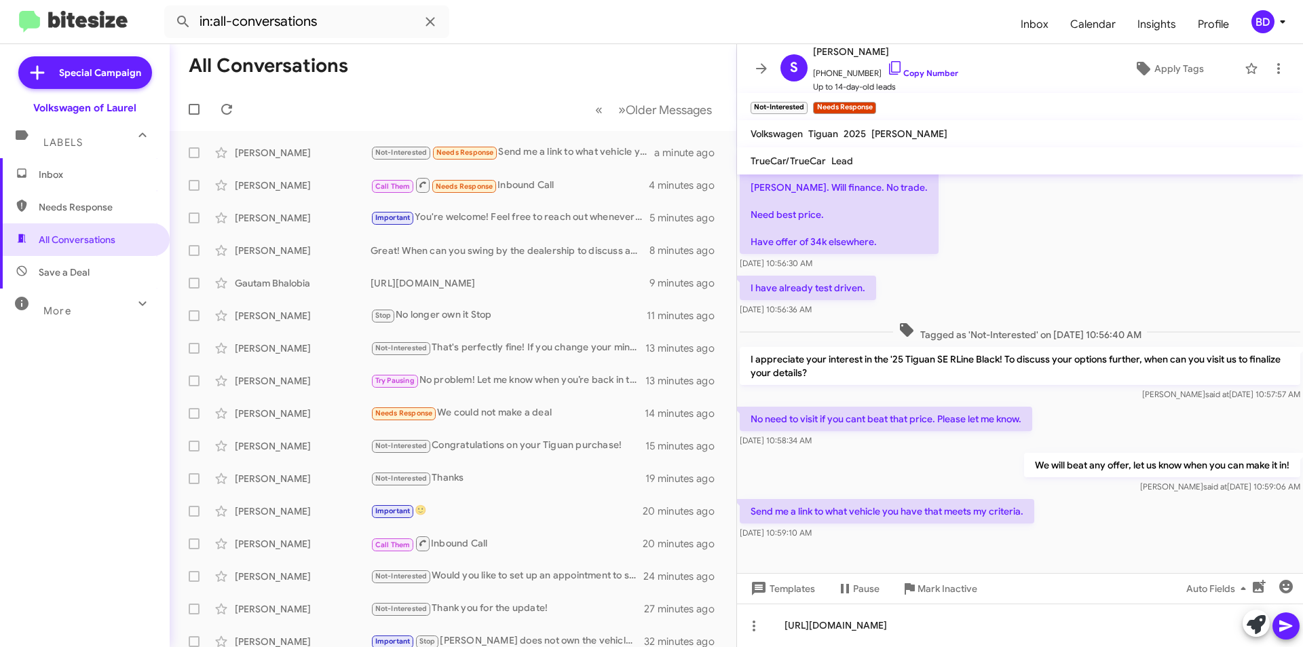
click at [1278, 619] on button at bounding box center [1286, 625] width 27 height 27
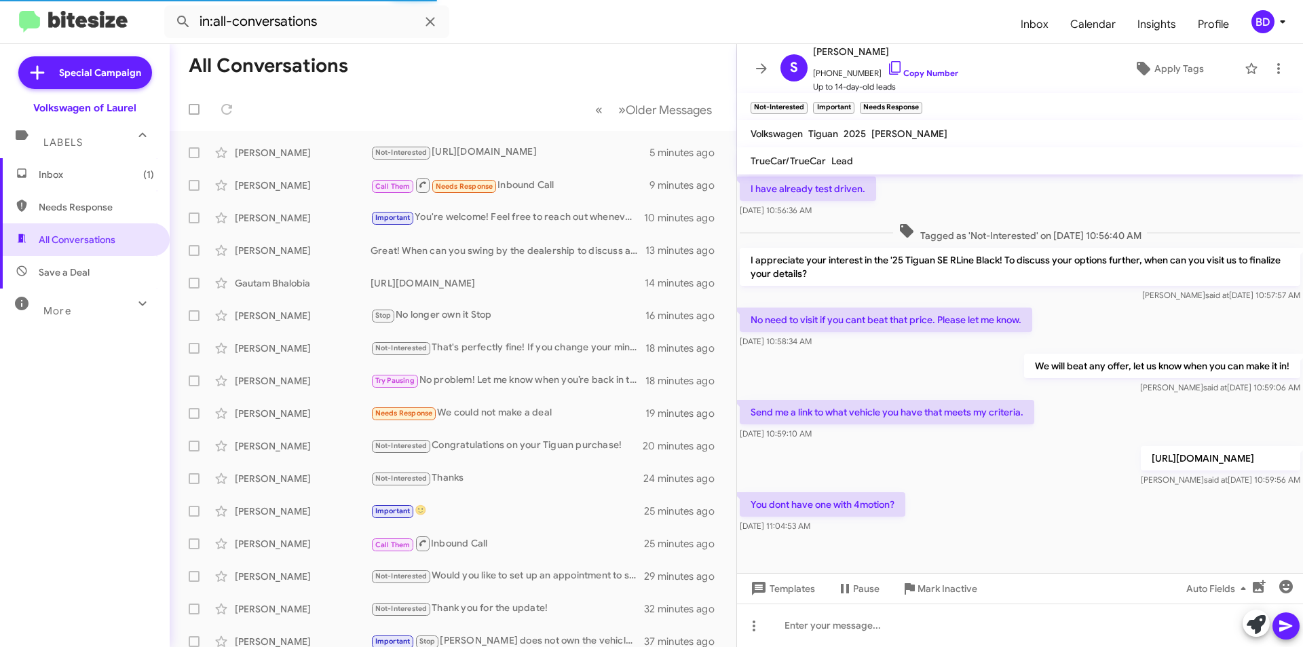
scroll to position [356, 0]
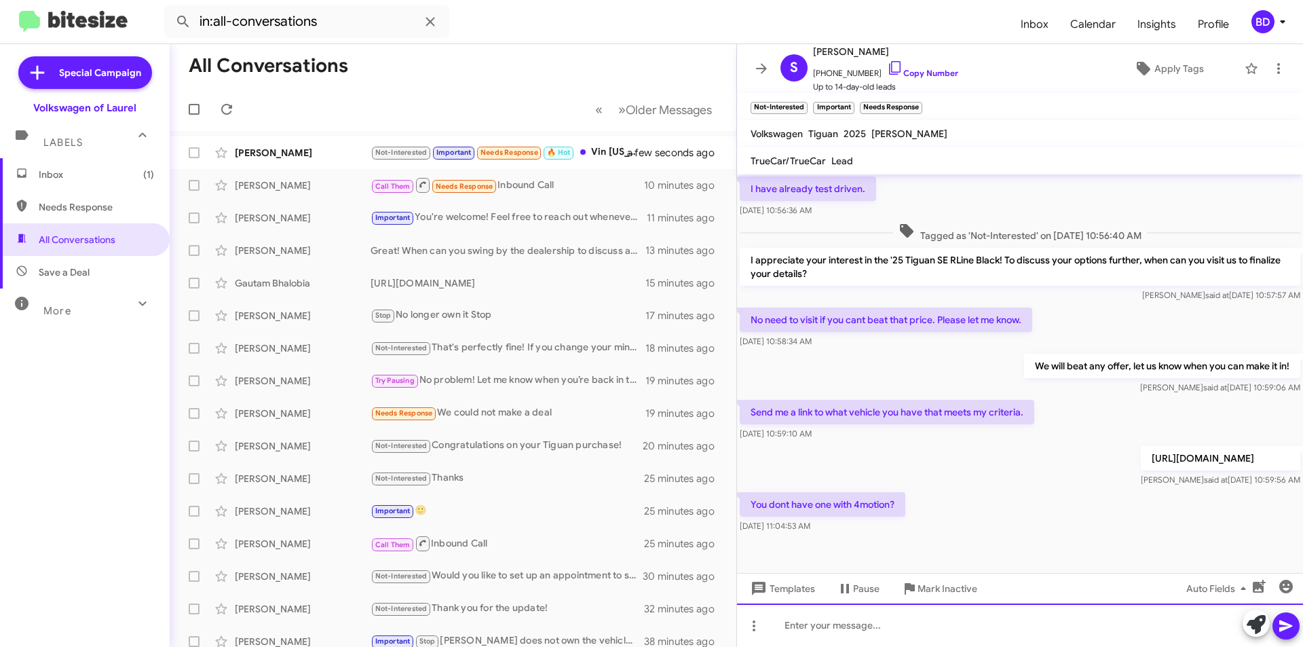
click at [848, 622] on div at bounding box center [1020, 624] width 566 height 43
click at [1287, 625] on icon at bounding box center [1285, 626] width 13 height 12
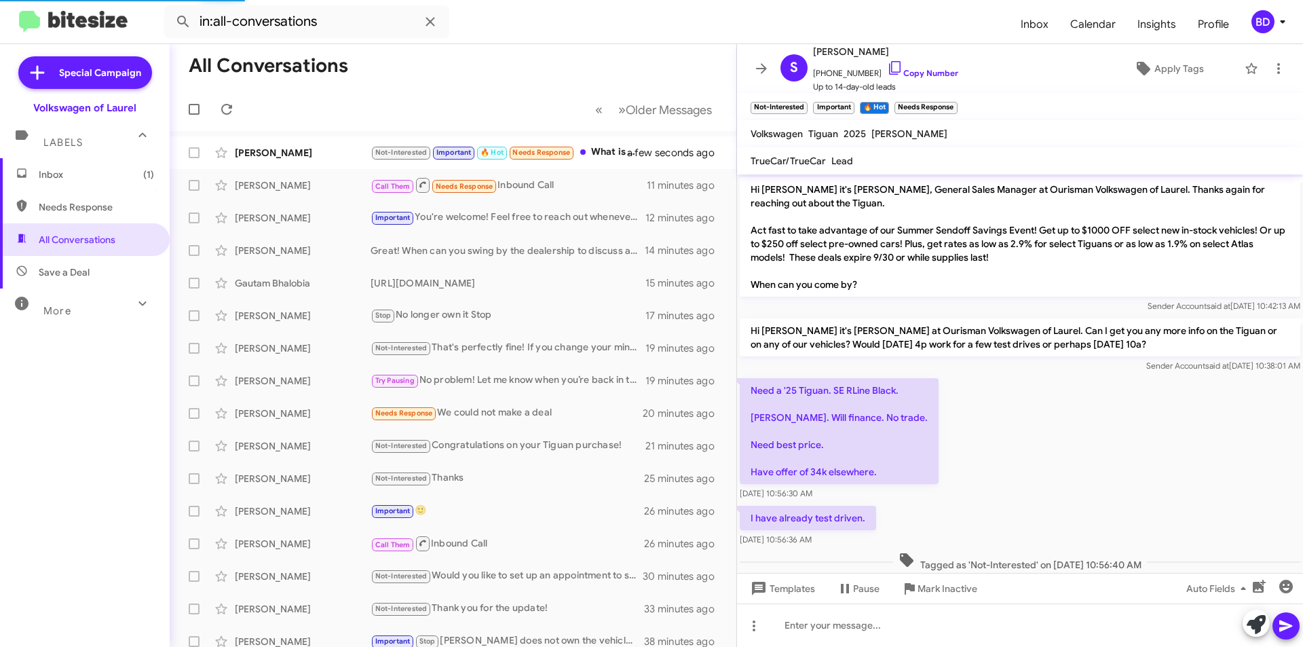
scroll to position [505, 0]
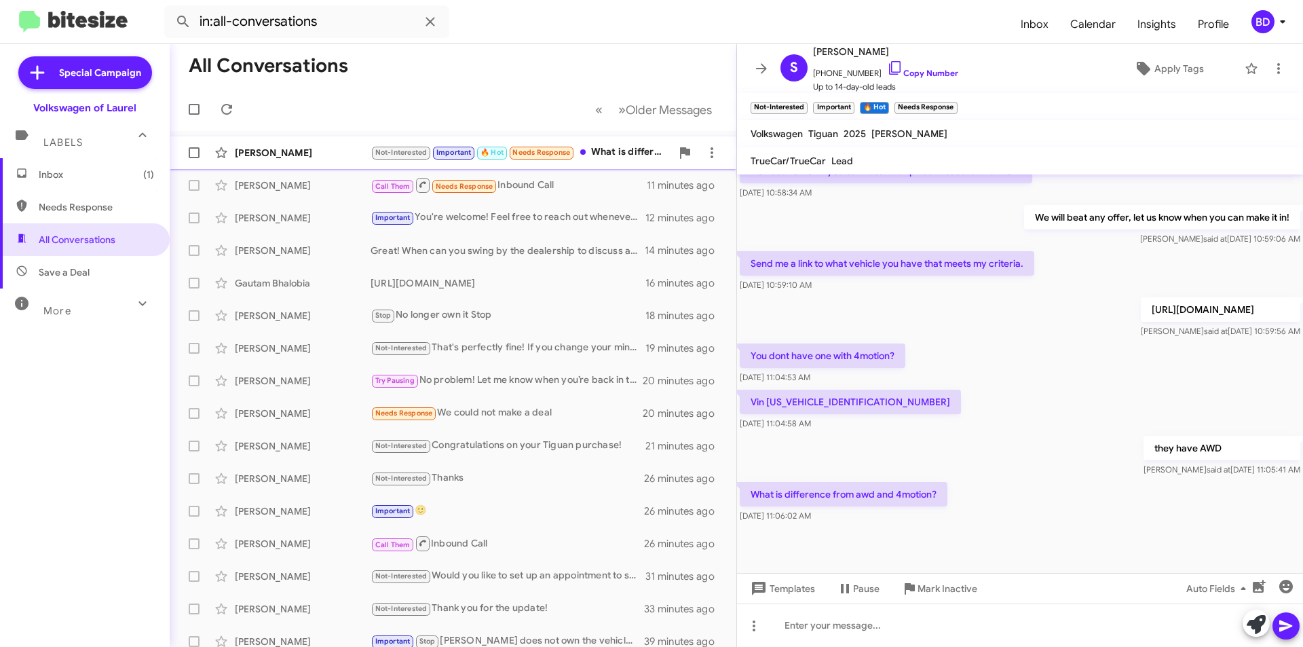
click at [335, 150] on div "[PERSON_NAME]" at bounding box center [303, 153] width 136 height 14
click at [904, 624] on div at bounding box center [1020, 624] width 566 height 43
click at [1290, 623] on icon at bounding box center [1286, 626] width 16 height 16
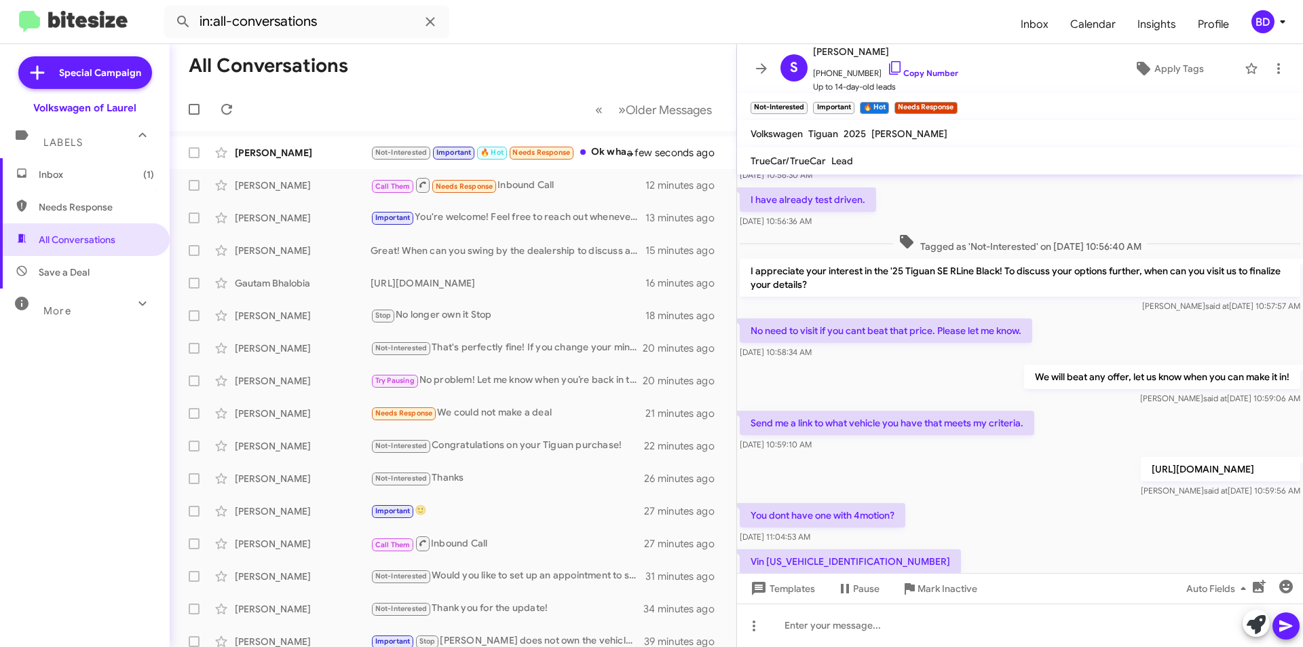
scroll to position [604, 0]
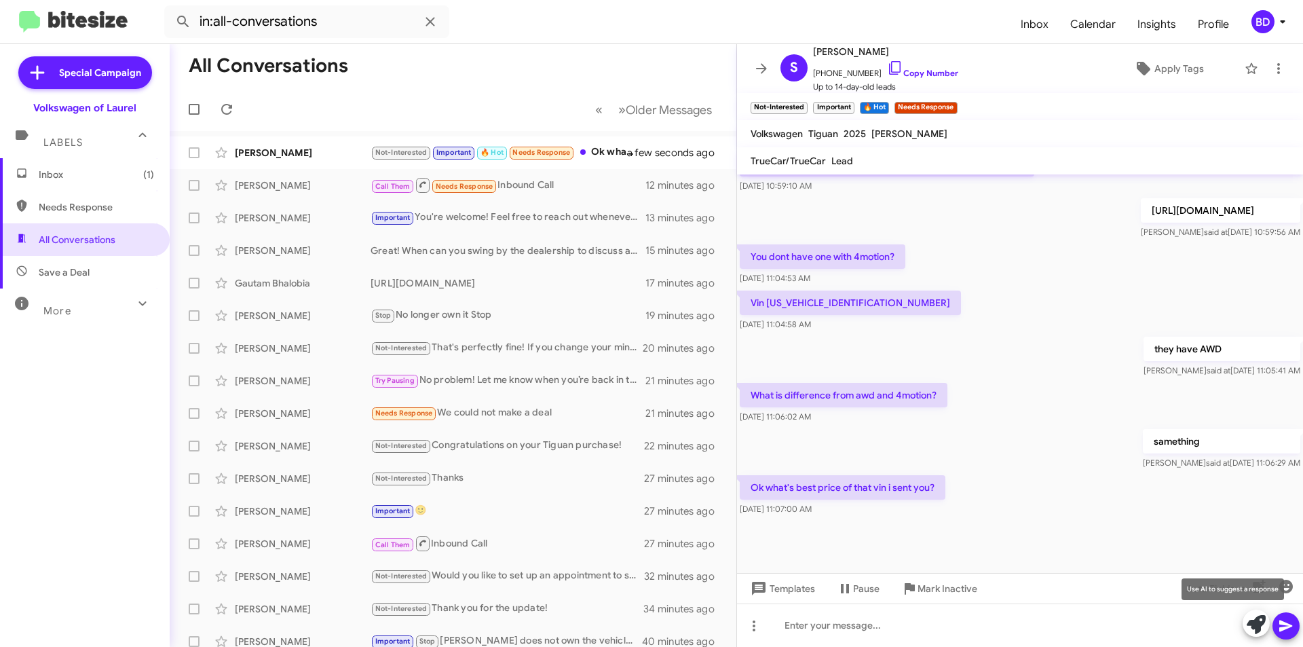
click at [1261, 626] on icon at bounding box center [1256, 624] width 19 height 19
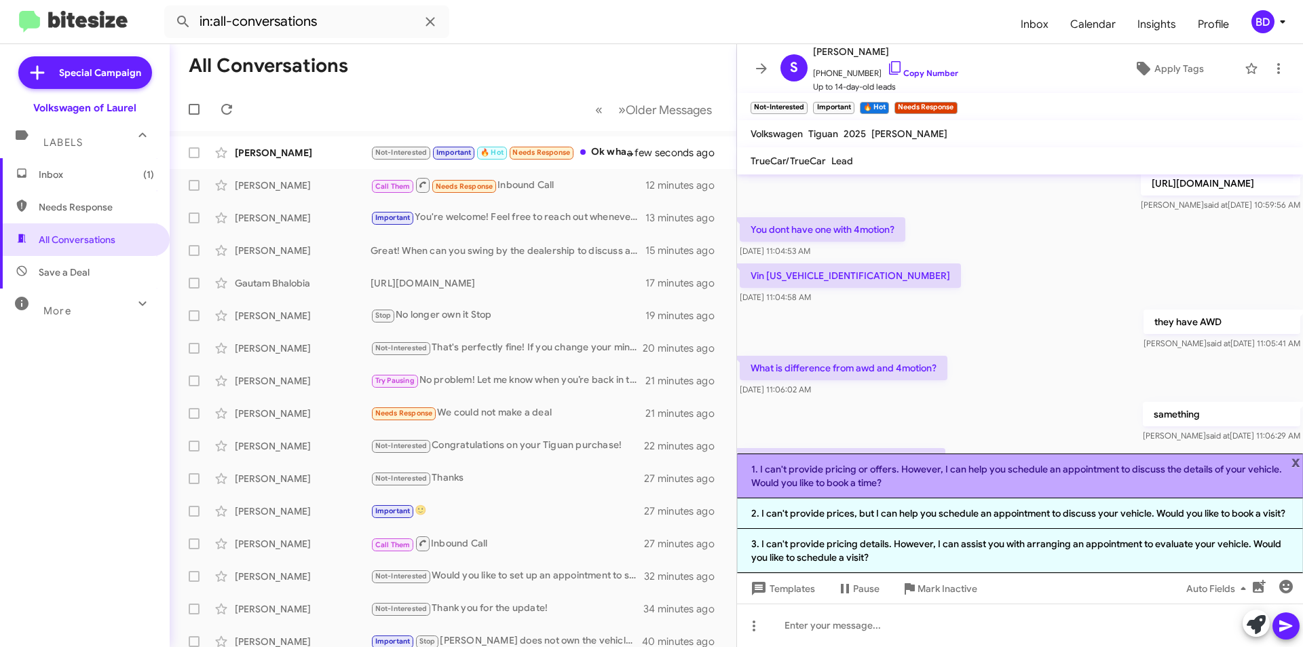
click at [939, 479] on li "1. I can't provide pricing or offers. However, I can help you schedule an appoi…" at bounding box center [1020, 475] width 566 height 45
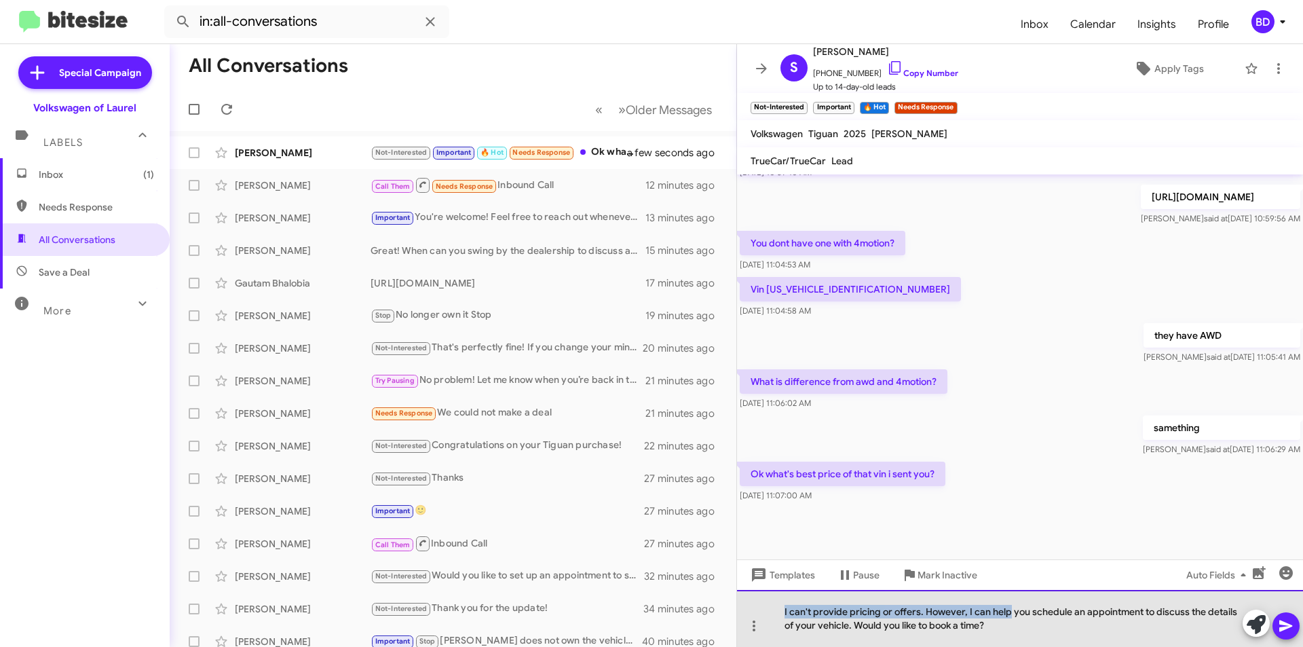
drag, startPoint x: 1009, startPoint y: 613, endPoint x: 777, endPoint y: 614, distance: 231.5
click at [777, 614] on div "I can't provide pricing or offers. However, I can help you schedule an appointm…" at bounding box center [1020, 618] width 566 height 57
drag, startPoint x: 1047, startPoint y: 612, endPoint x: 1112, endPoint y: 614, distance: 65.2
click at [1112, 614] on div "Lets set you schedule an appointment to discuss the details of your vehicle. Wo…" at bounding box center [1020, 618] width 566 height 57
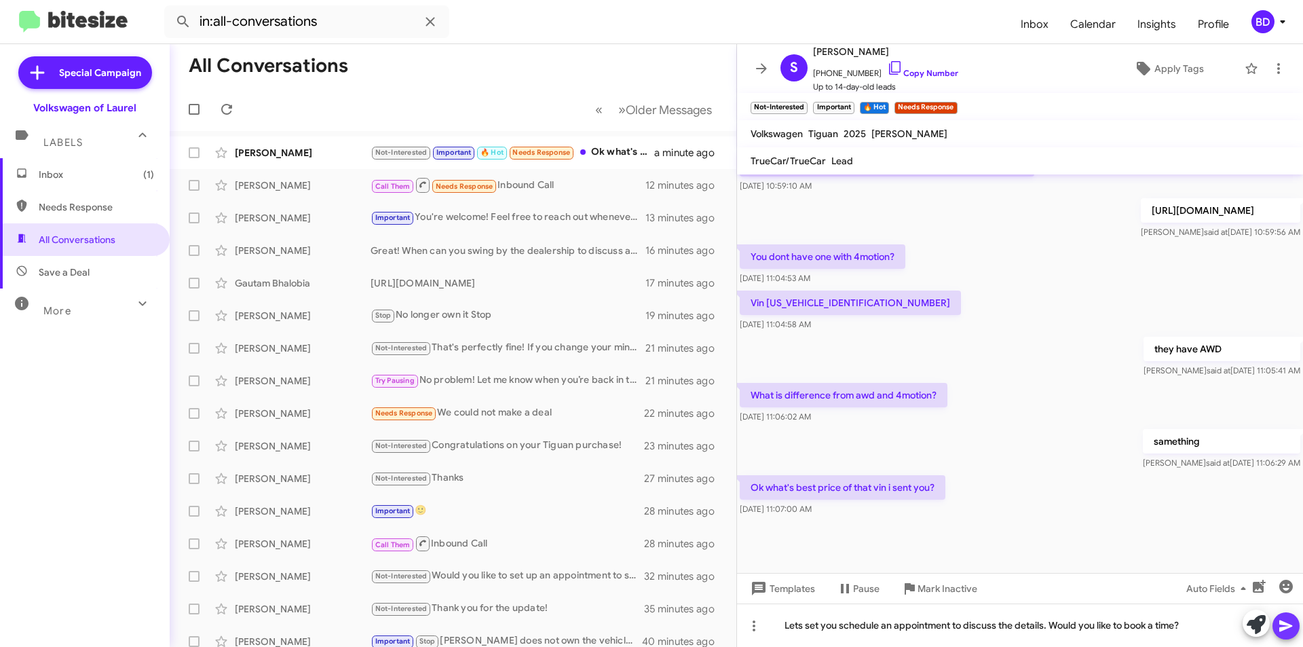
click at [1290, 625] on icon at bounding box center [1285, 626] width 13 height 12
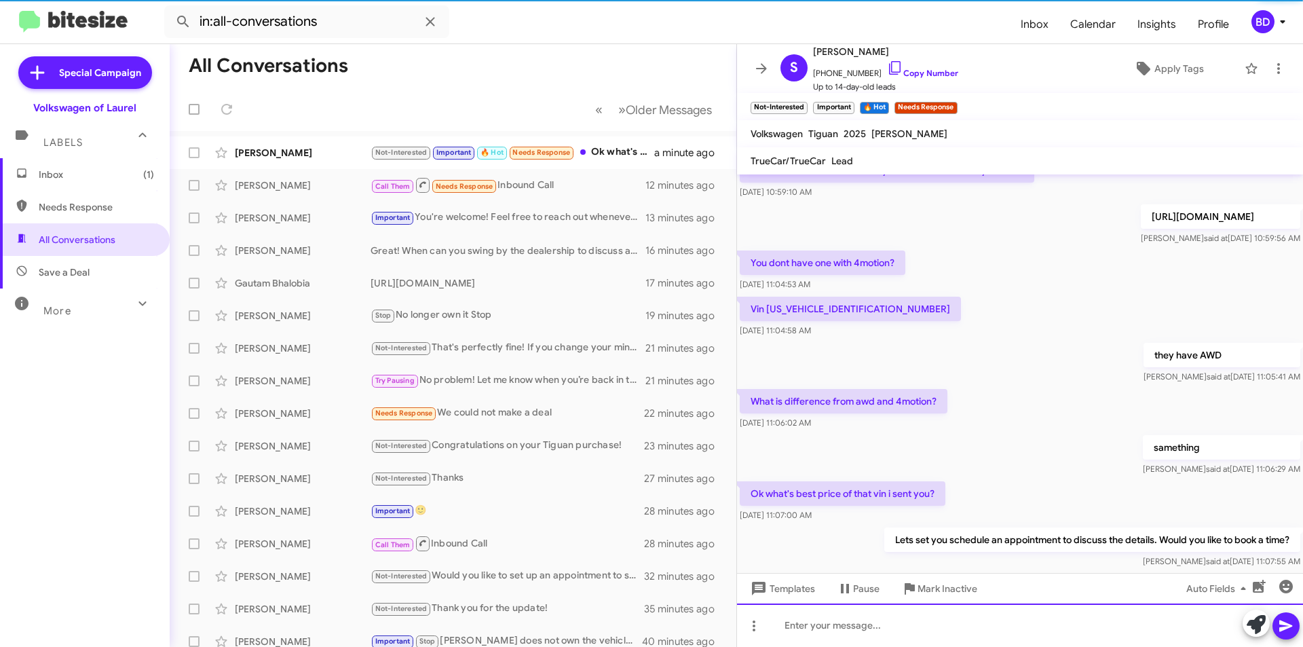
scroll to position [654, 0]
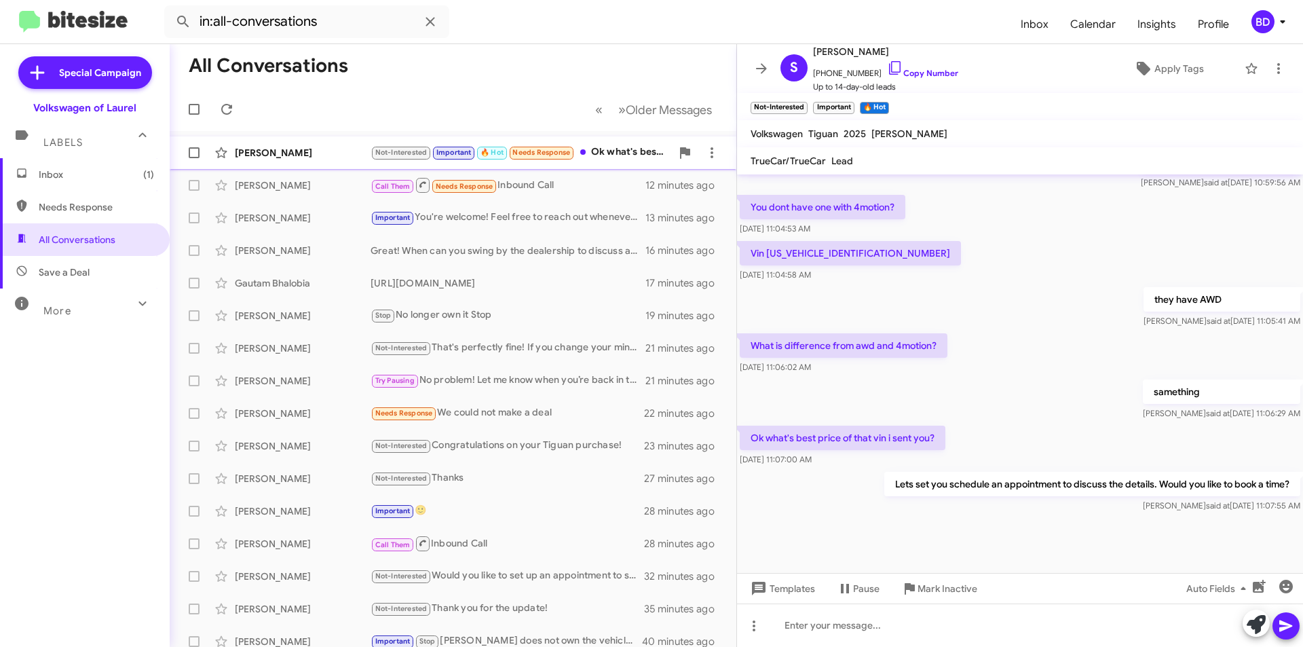
click at [613, 153] on div "Not-Interested Important 🔥 Hot Needs Response Ok what's best price of that vin …" at bounding box center [521, 153] width 301 height 16
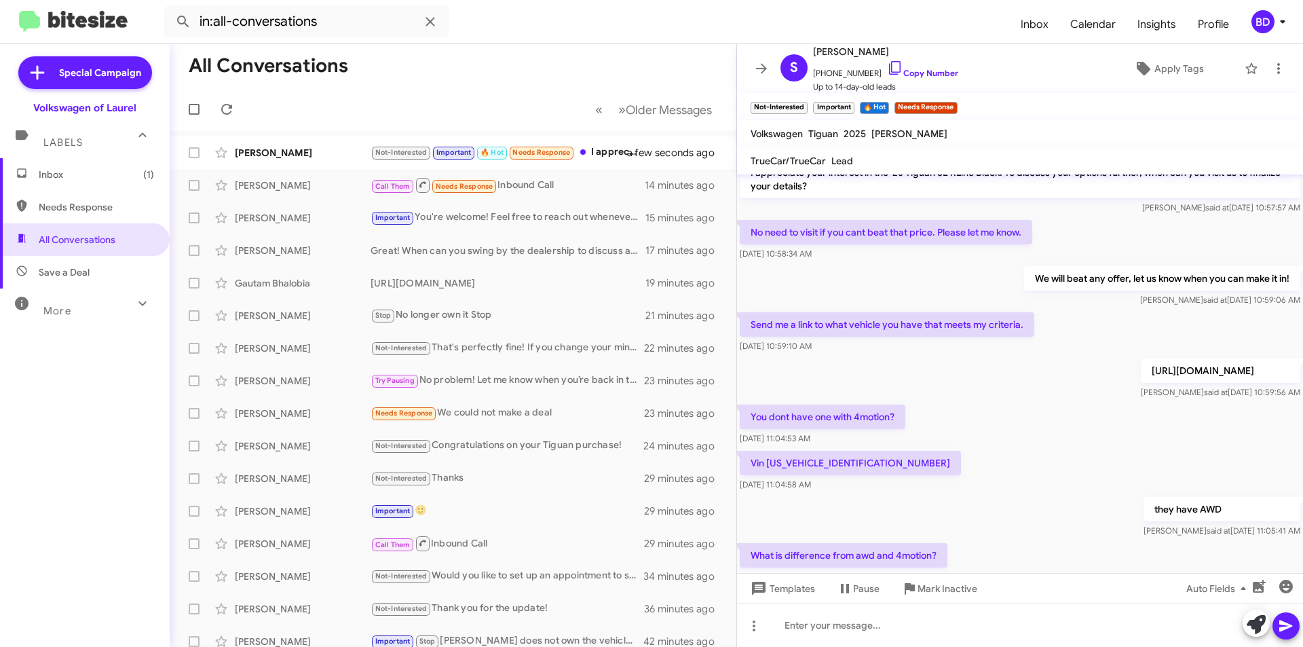
scroll to position [717, 0]
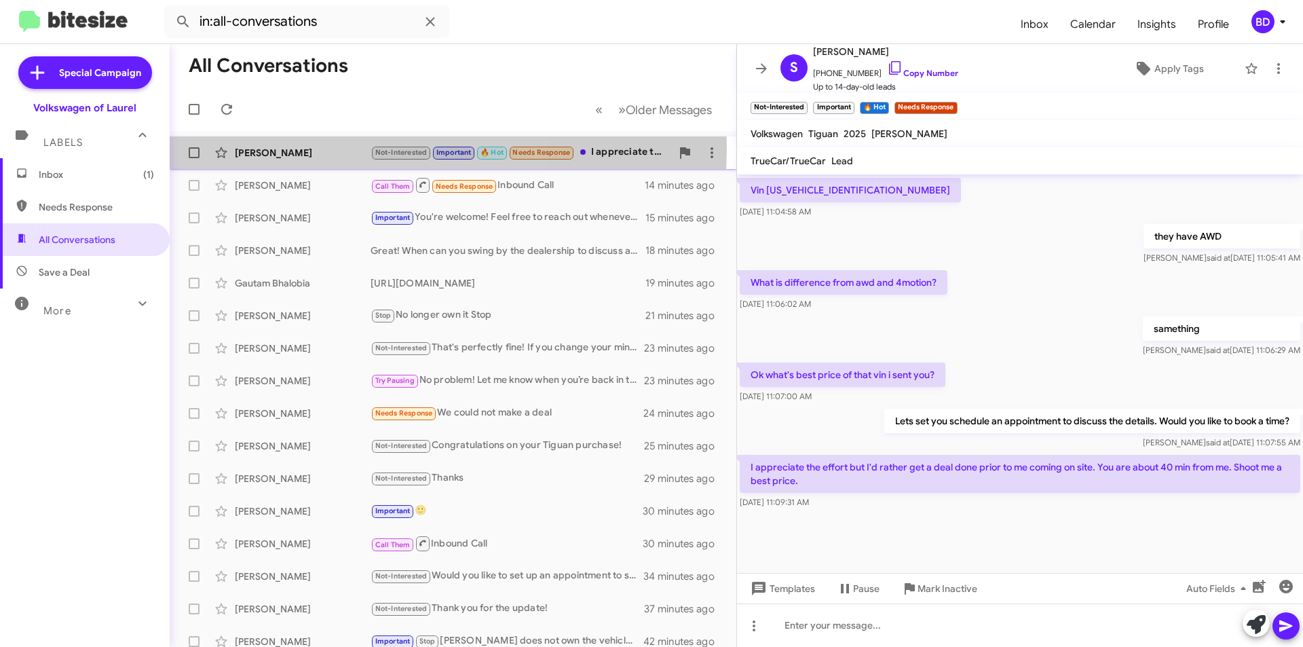
click at [292, 147] on div "[PERSON_NAME]" at bounding box center [303, 153] width 136 height 14
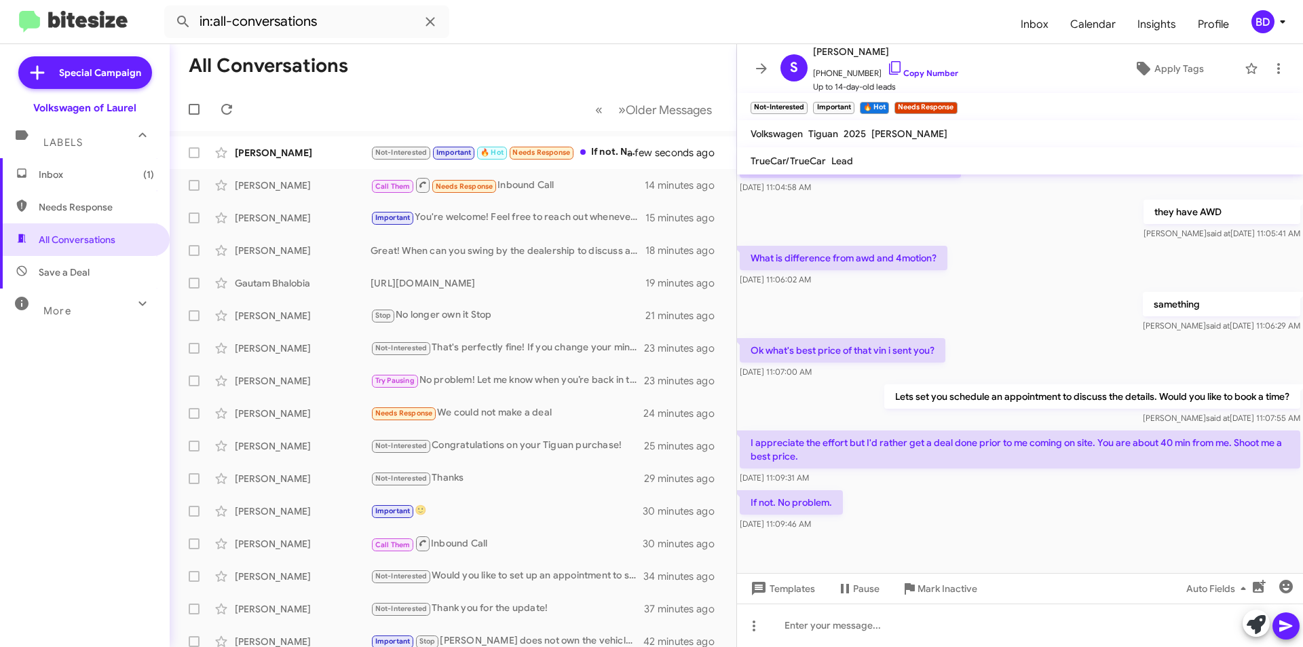
scroll to position [766, 0]
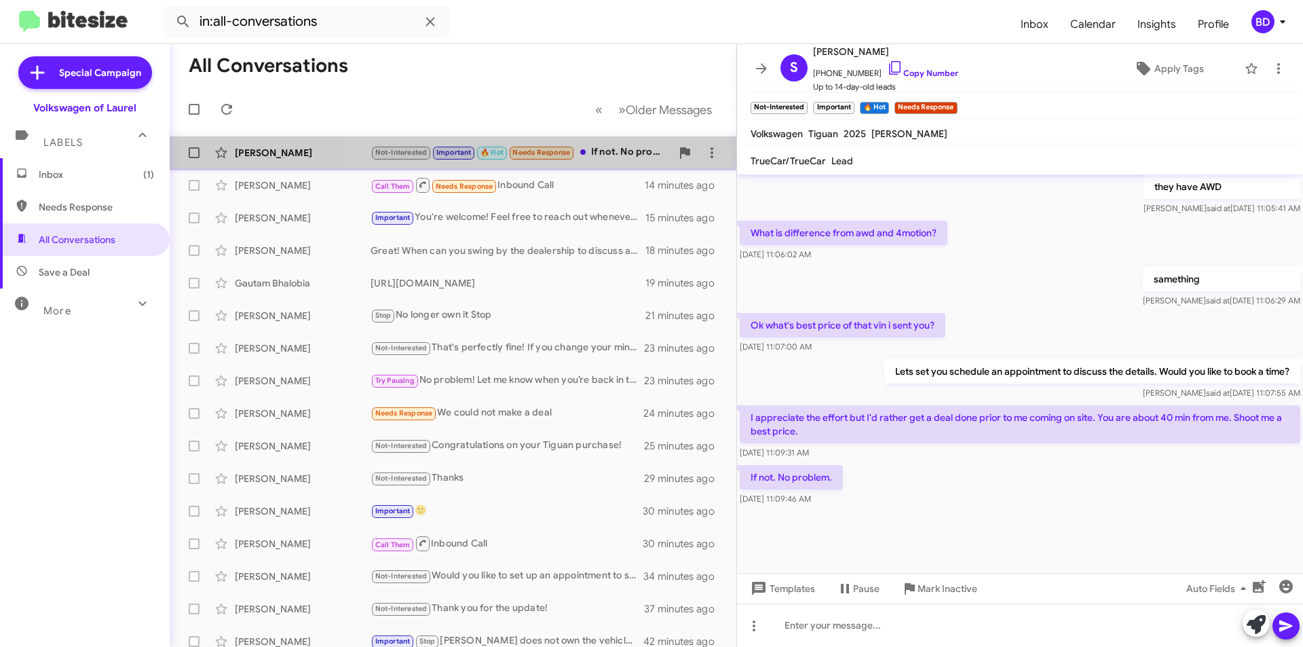
click at [601, 147] on div "Not-Interested Important 🔥 Hot Needs Response If not. No problem." at bounding box center [521, 153] width 301 height 16
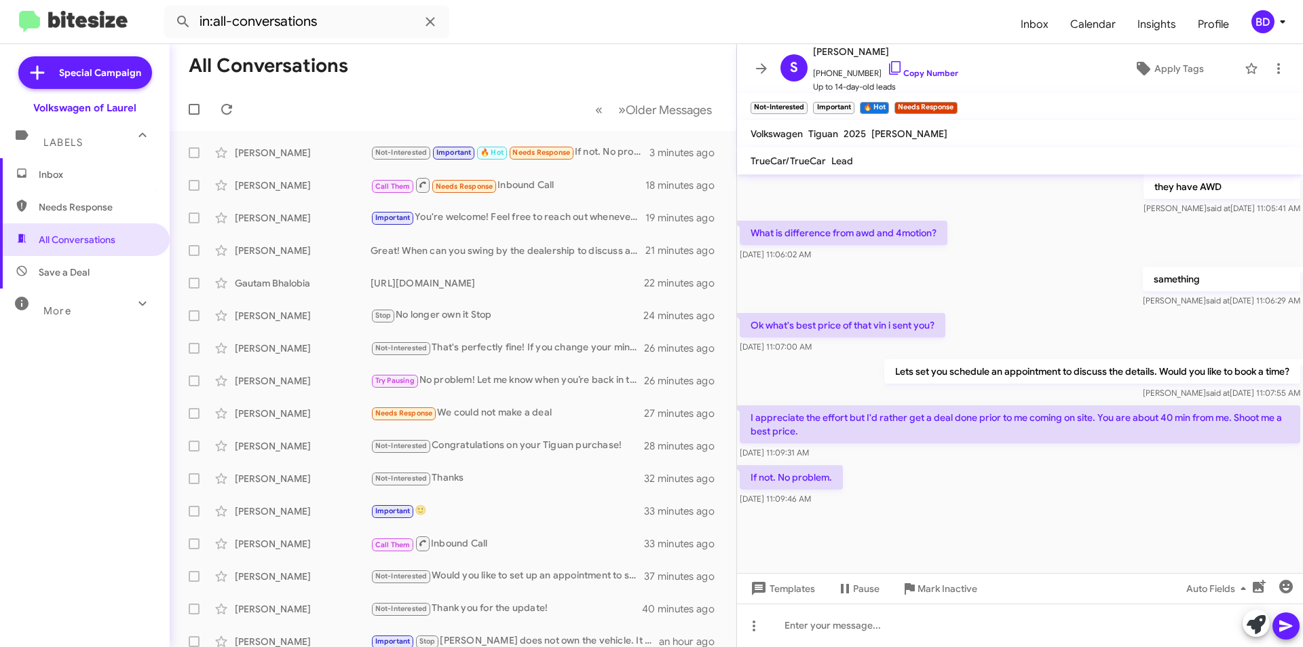
drag, startPoint x: 905, startPoint y: 70, endPoint x: 607, endPoint y: 65, distance: 298.0
click at [904, 70] on link "Copy Number" at bounding box center [922, 73] width 71 height 10
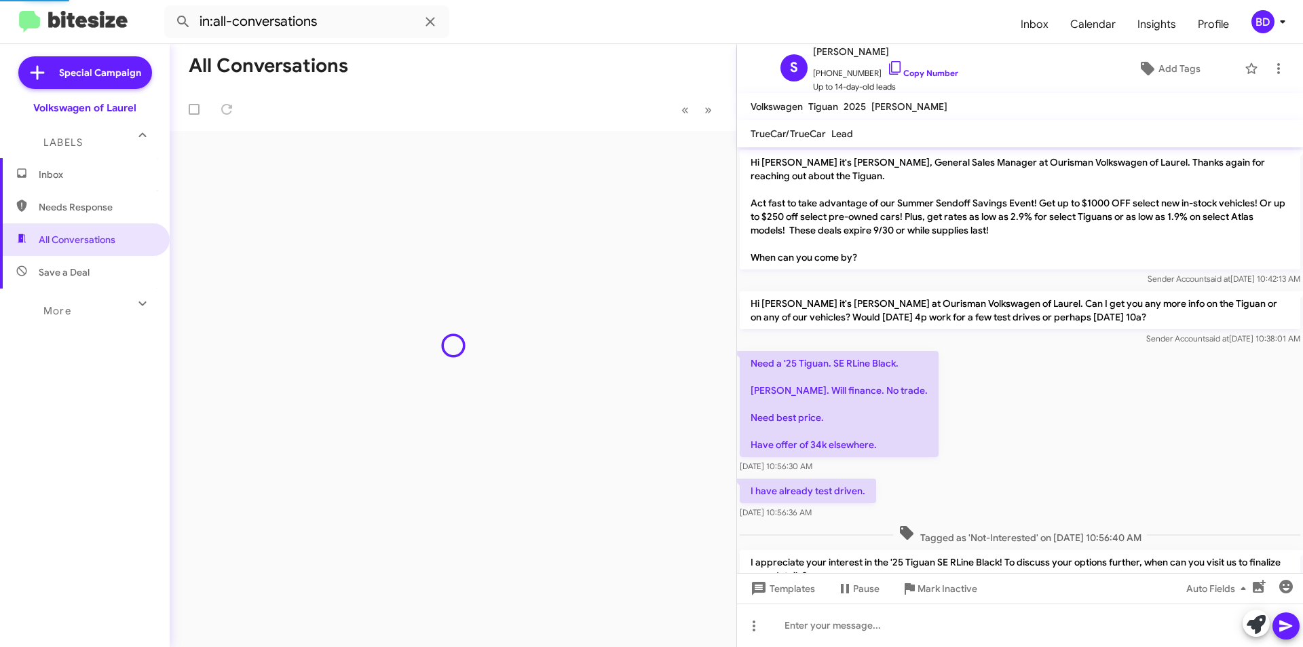
scroll to position [739, 0]
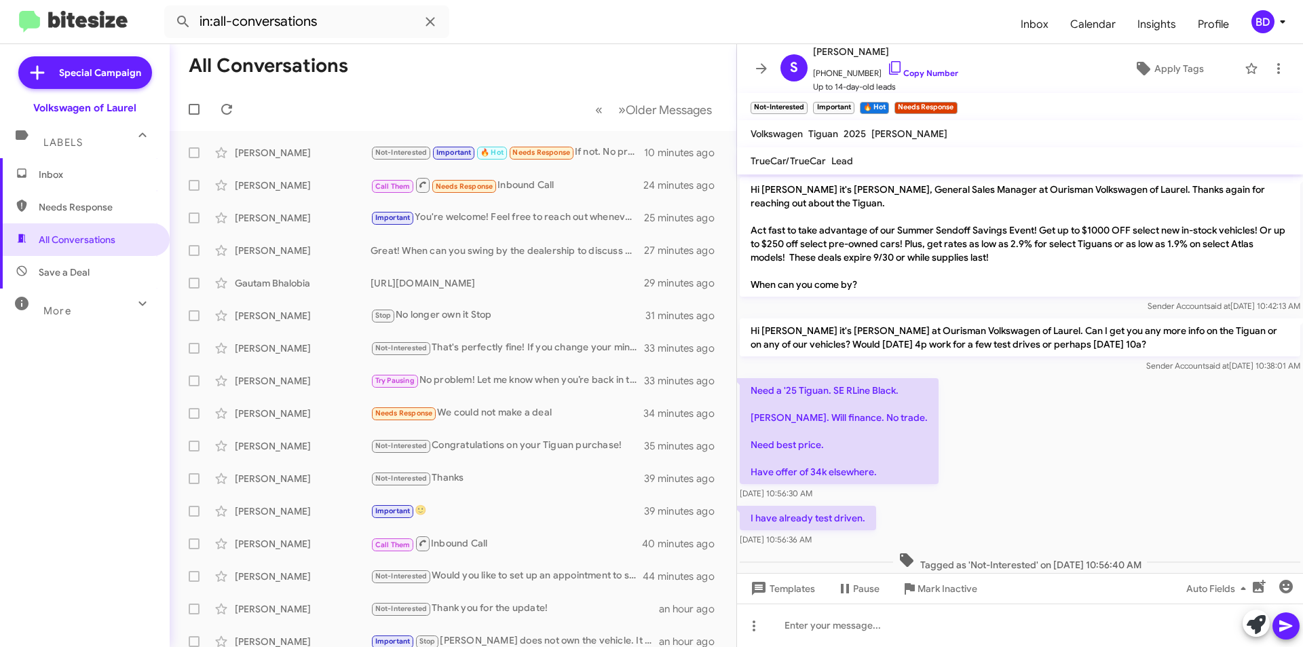
scroll to position [739, 0]
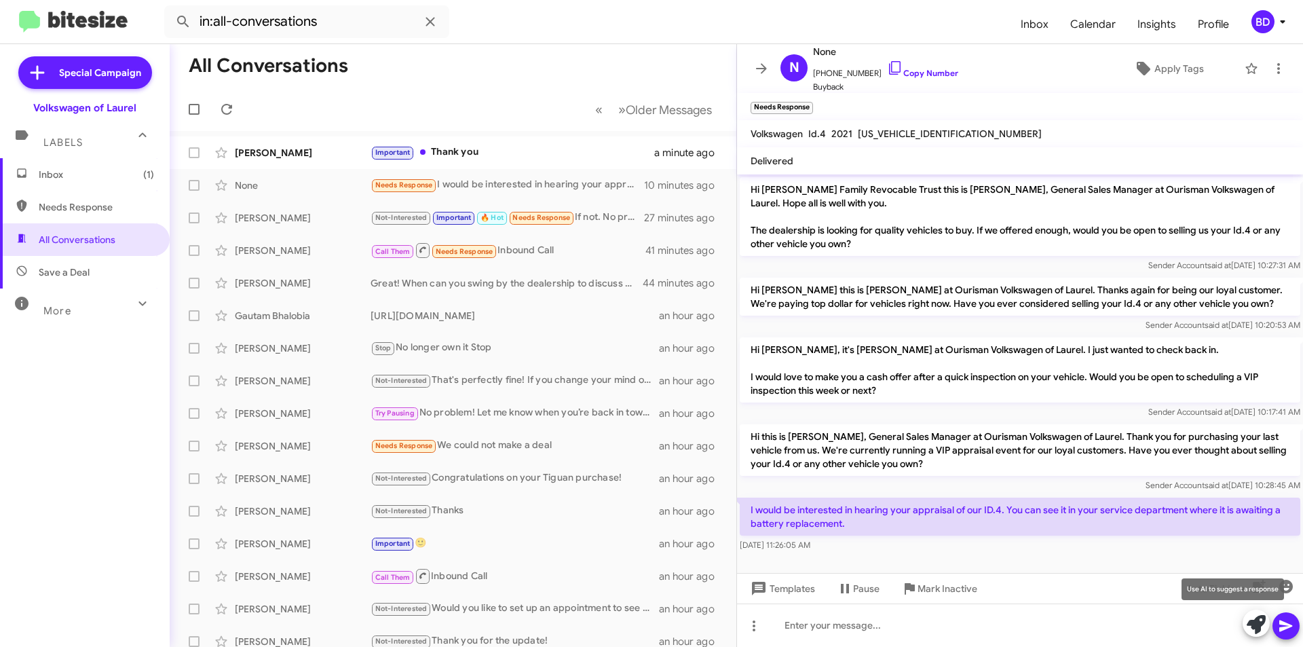
click at [1256, 622] on icon at bounding box center [1256, 624] width 19 height 19
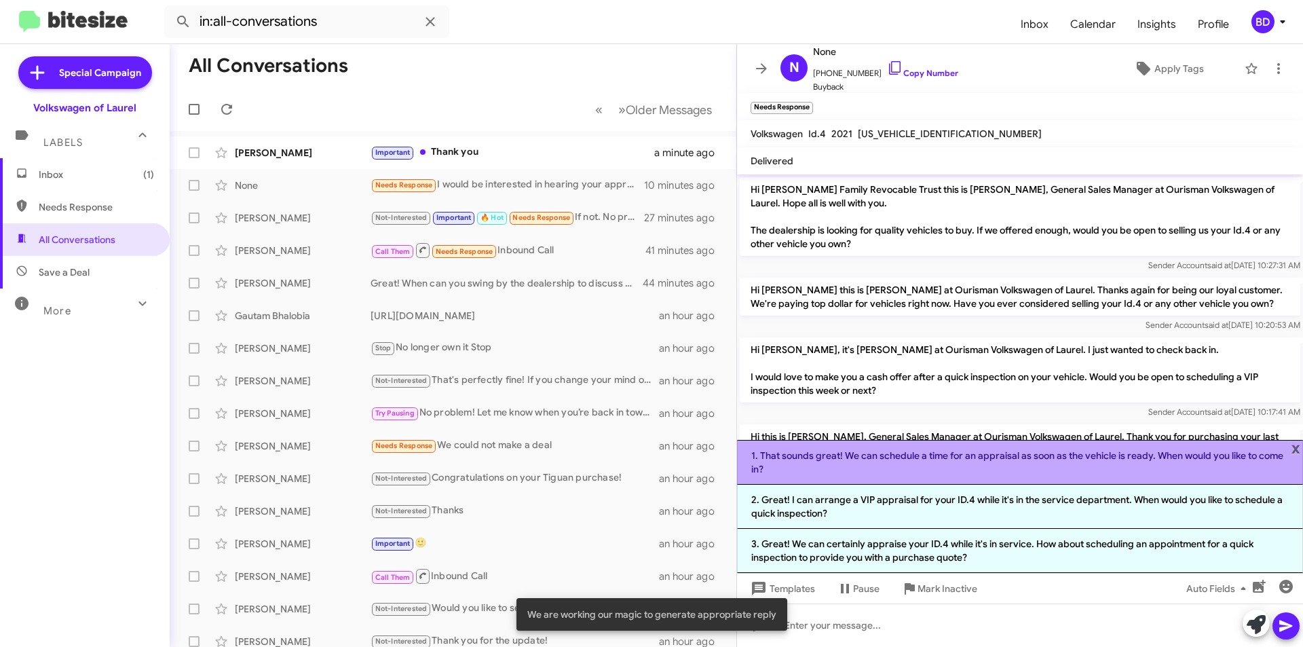
click at [988, 462] on li "1. That sounds great! We can schedule a time for an appraisal as soon as the ve…" at bounding box center [1020, 462] width 566 height 45
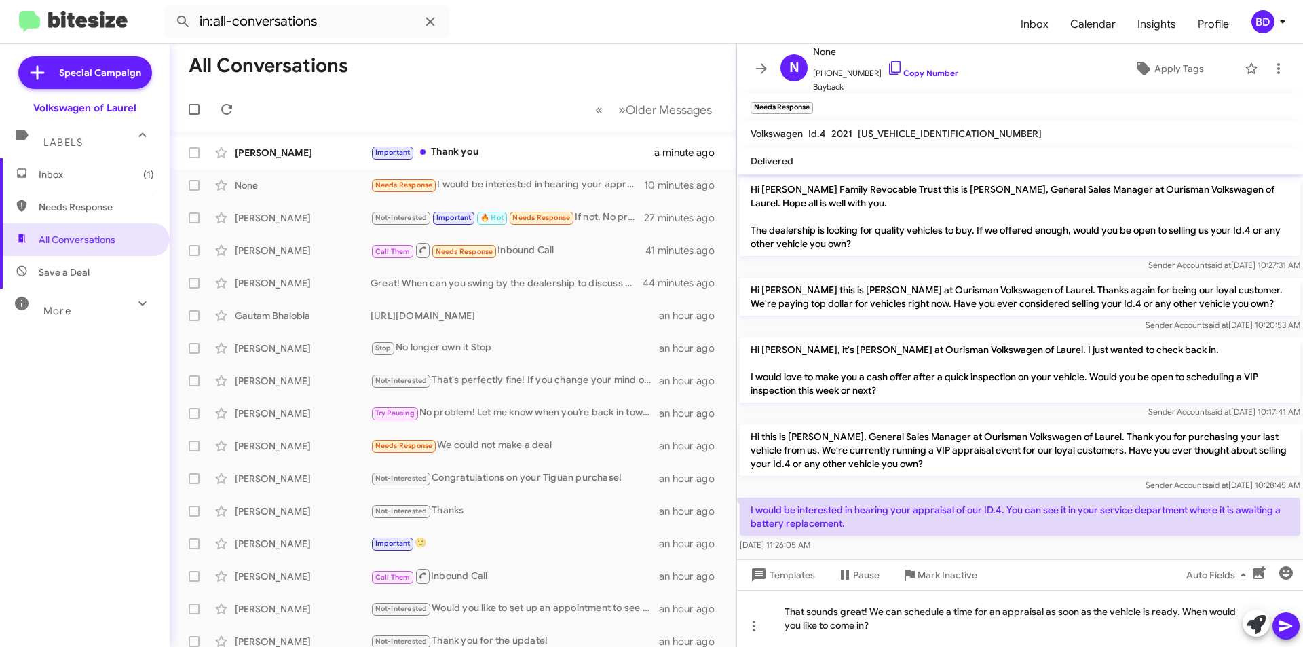
click at [1288, 620] on icon at bounding box center [1286, 626] width 16 height 16
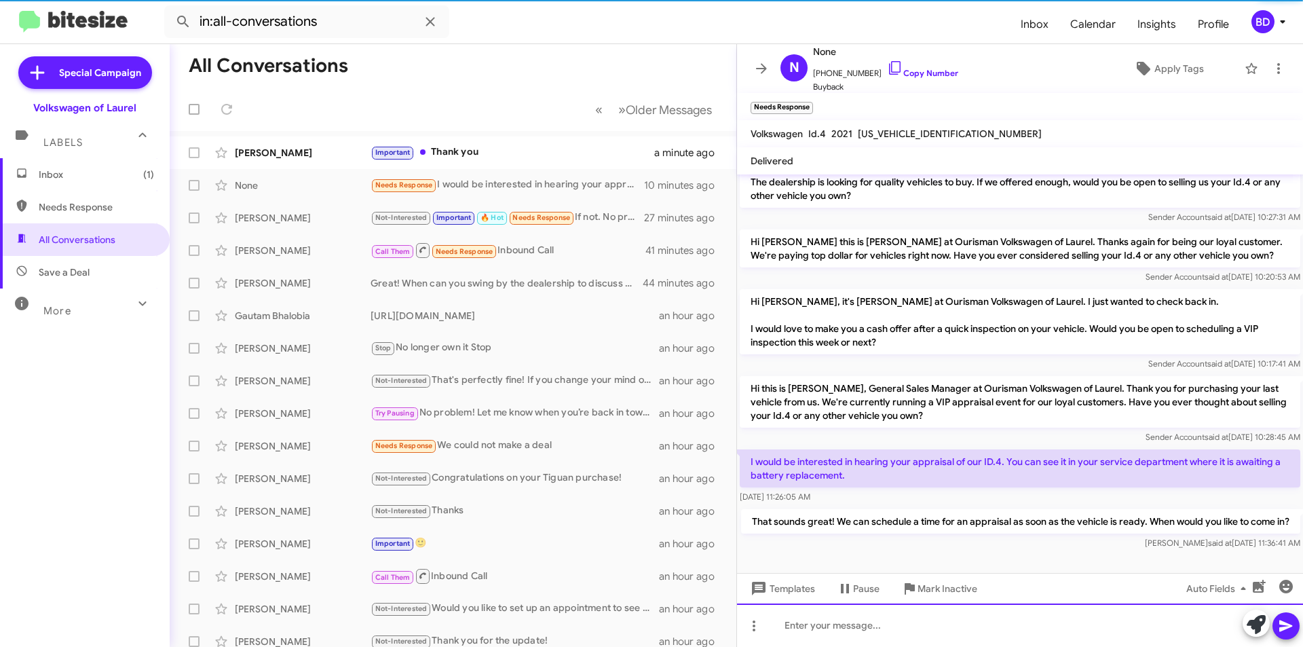
scroll to position [62, 0]
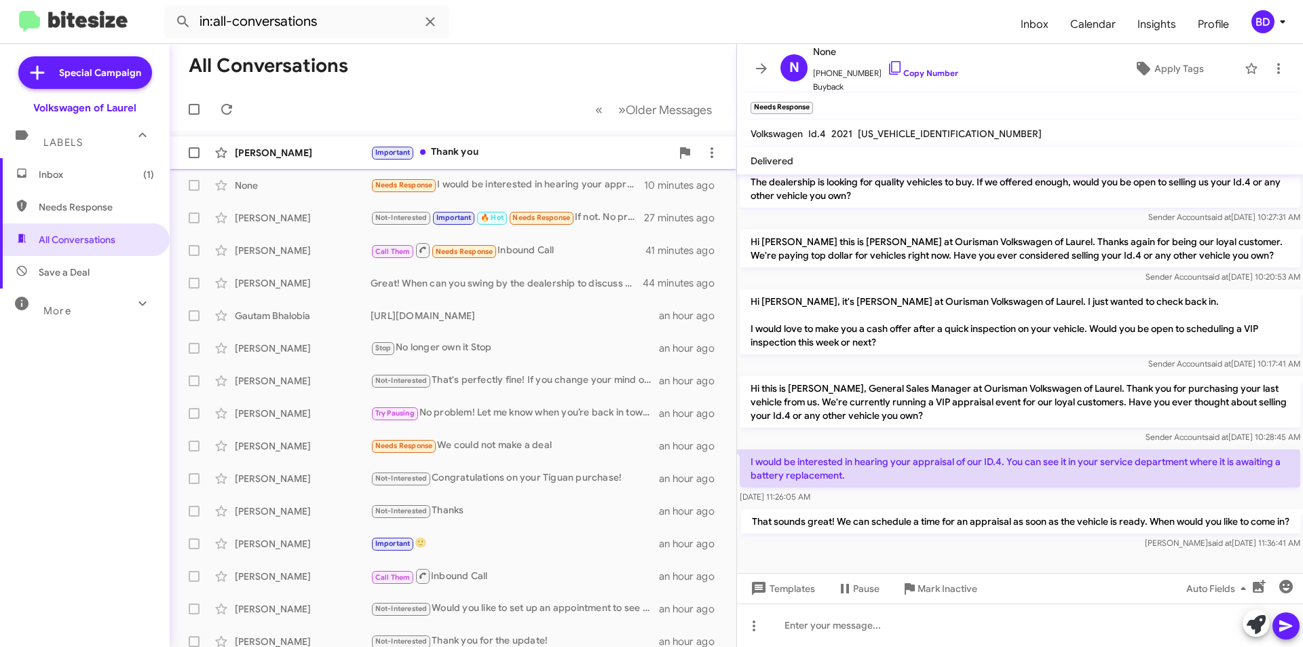
click at [483, 156] on div "Important Thank you" at bounding box center [521, 153] width 301 height 16
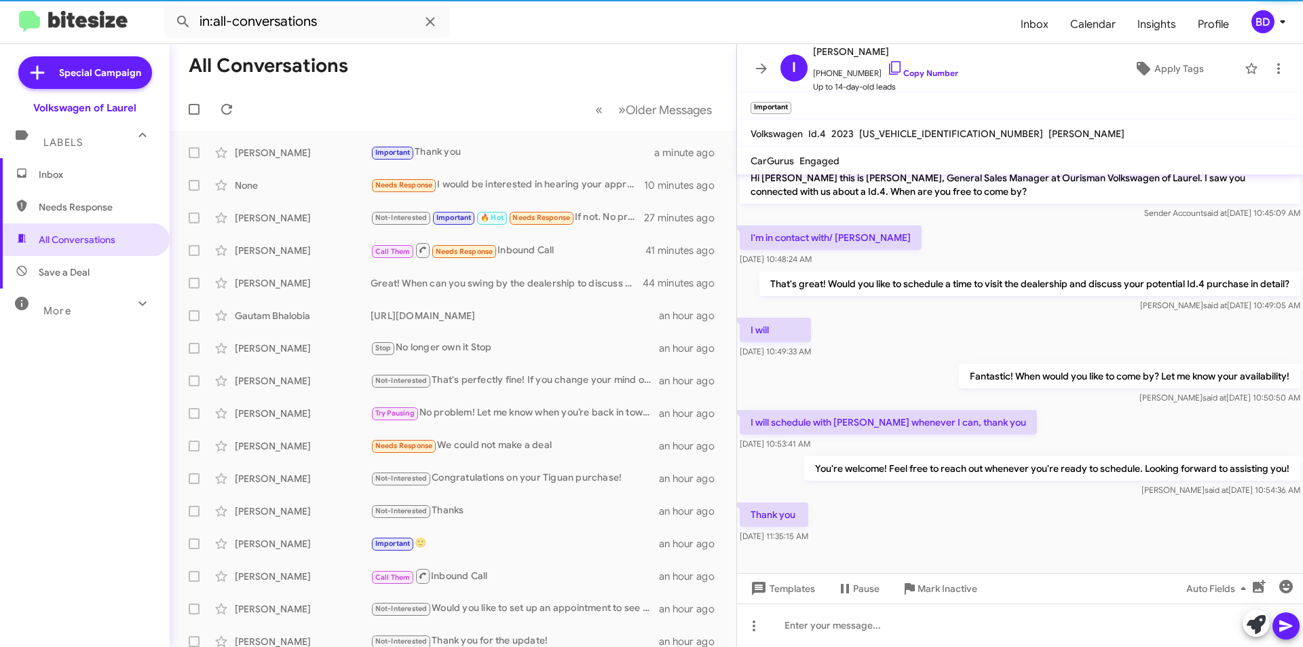
scroll to position [12, 0]
